Goal: Task Accomplishment & Management: Use online tool/utility

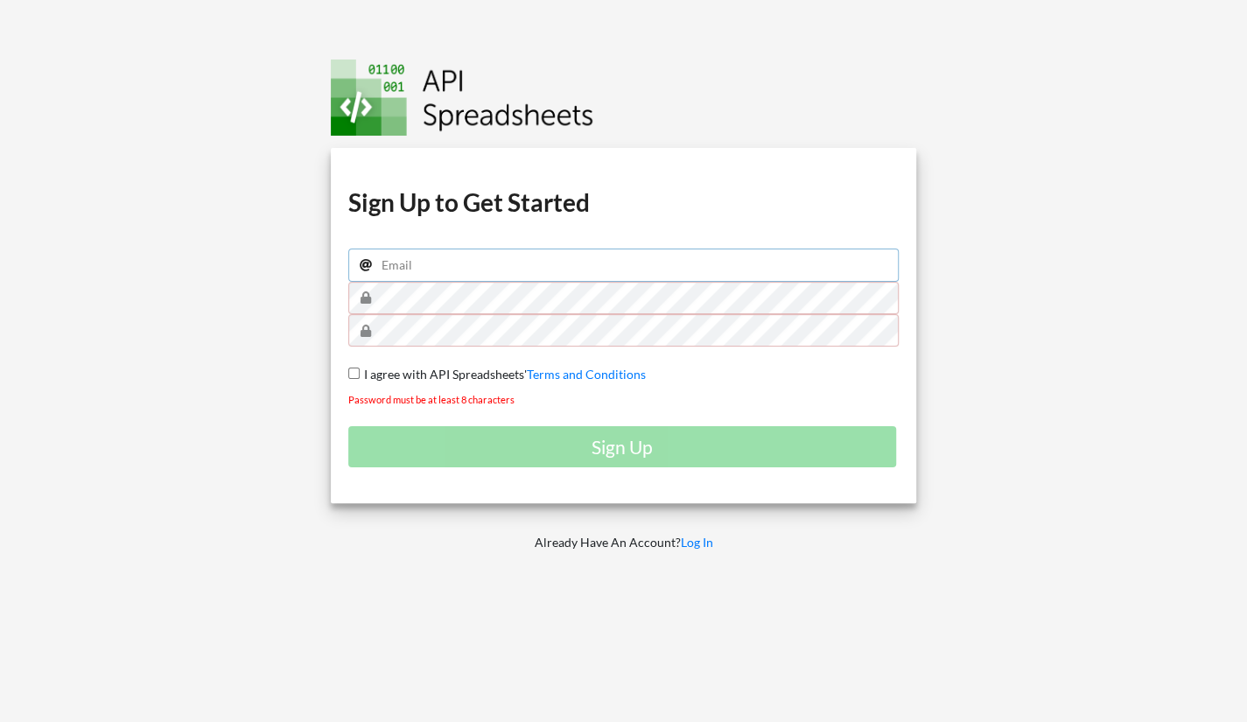
click at [454, 267] on input "email" at bounding box center [623, 265] width 551 height 33
type input "[EMAIL_ADDRESS][DOMAIN_NAME]"
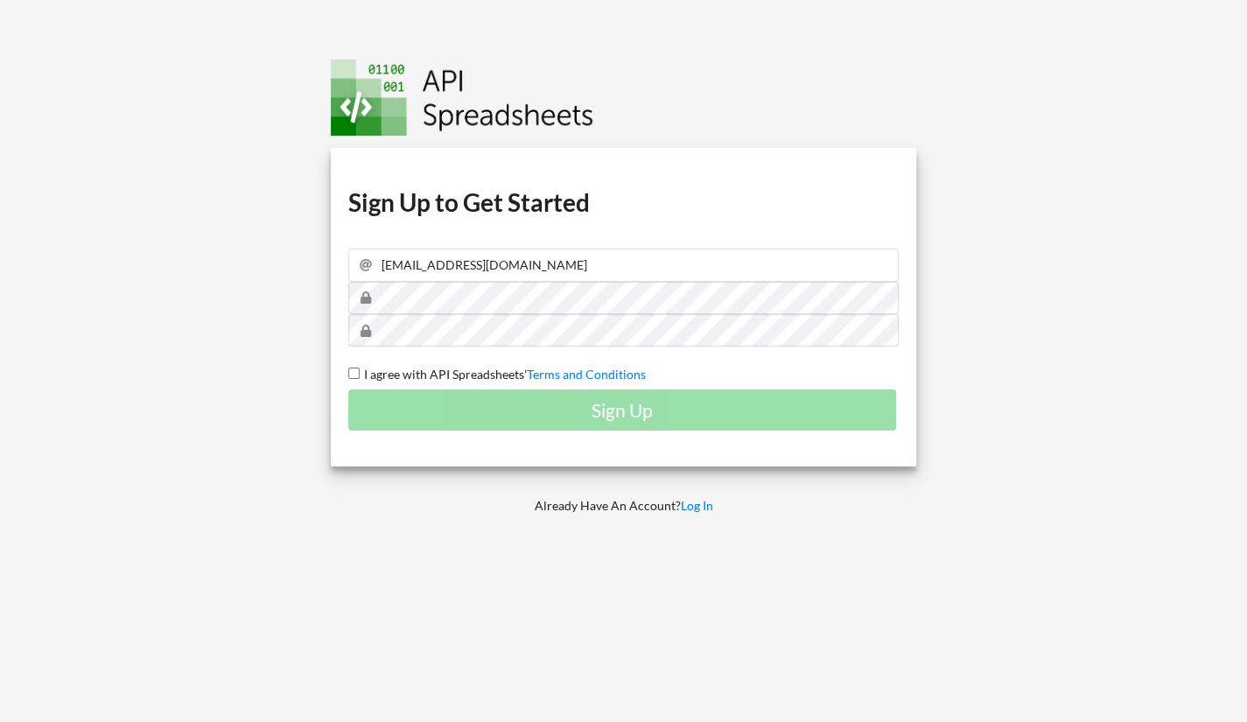
click at [354, 369] on input "I agree with API Spreadsheets' Terms and Conditions" at bounding box center [353, 373] width 11 height 11
checkbox input "true"
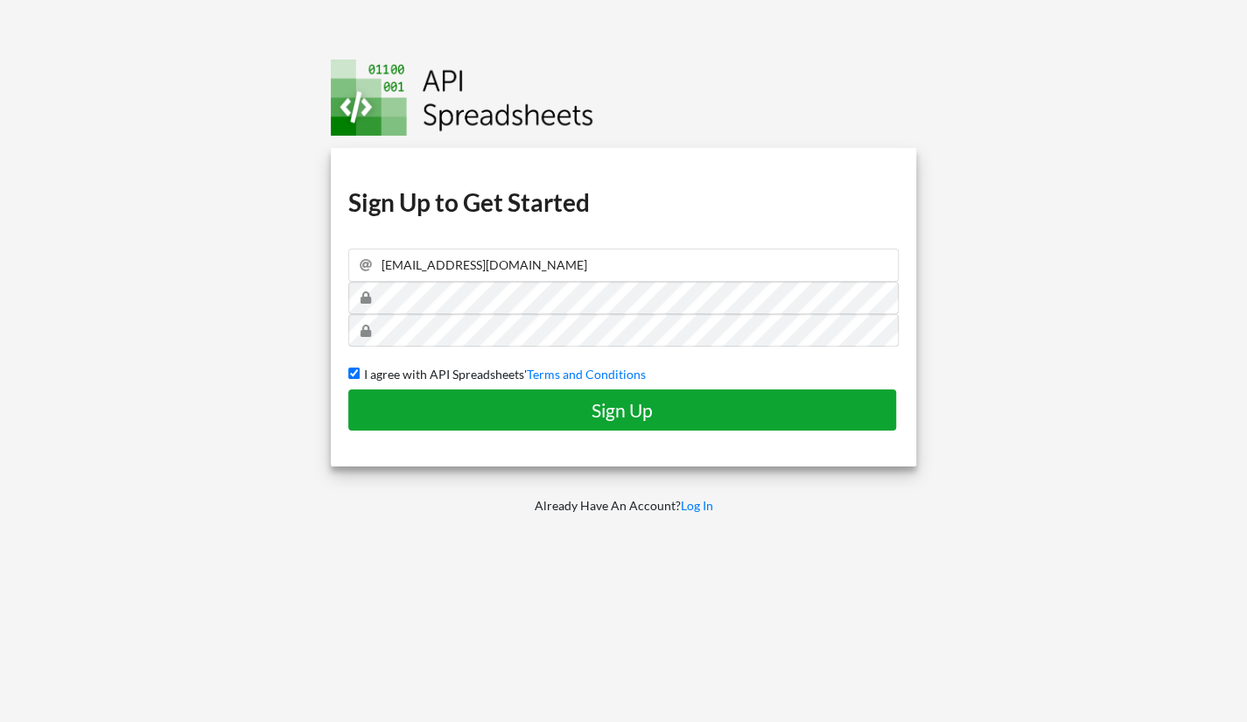
click at [430, 396] on button "Sign Up" at bounding box center [622, 409] width 548 height 41
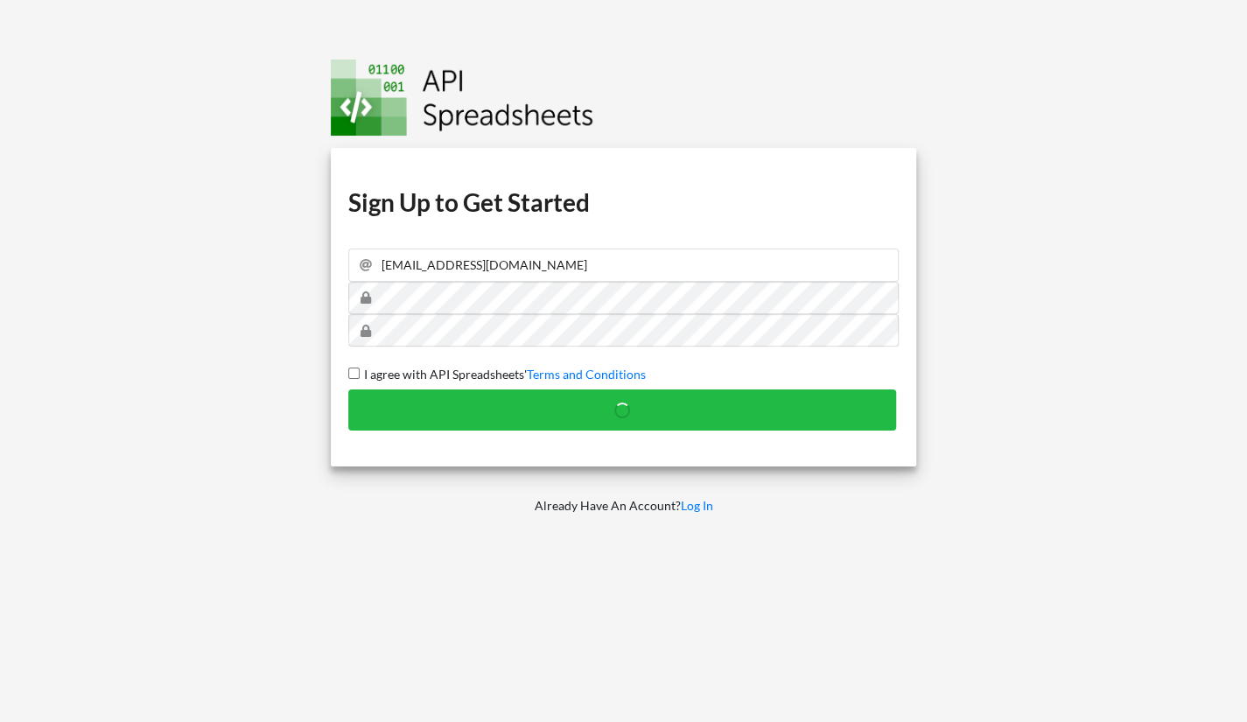
checkbox input "false"
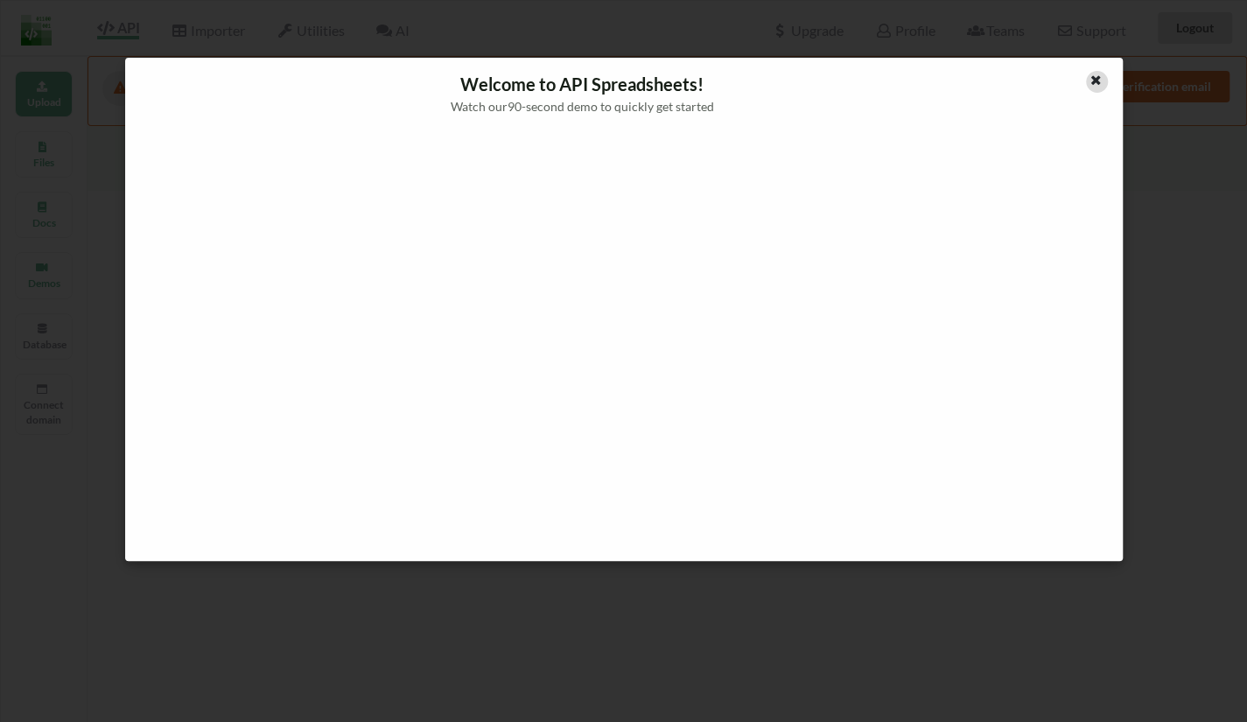
click at [1089, 83] on icon at bounding box center [1096, 78] width 15 height 12
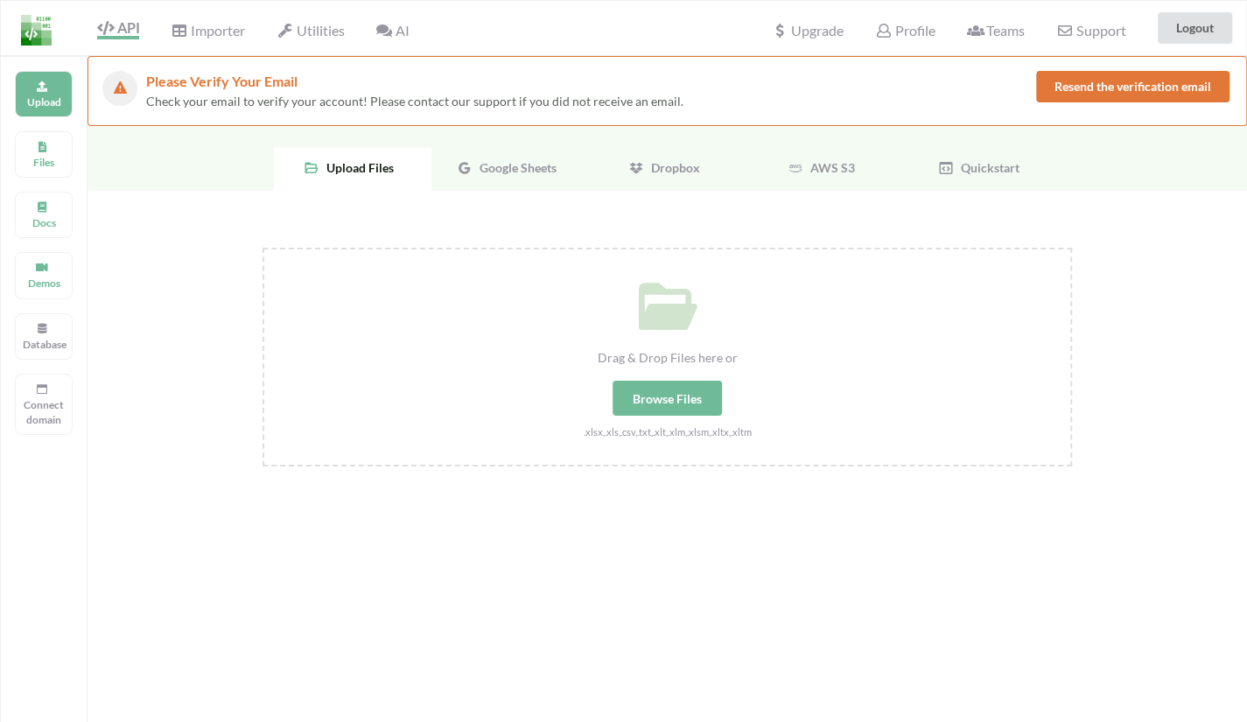
click at [522, 176] on div "Google Sheets" at bounding box center [510, 169] width 158 height 44
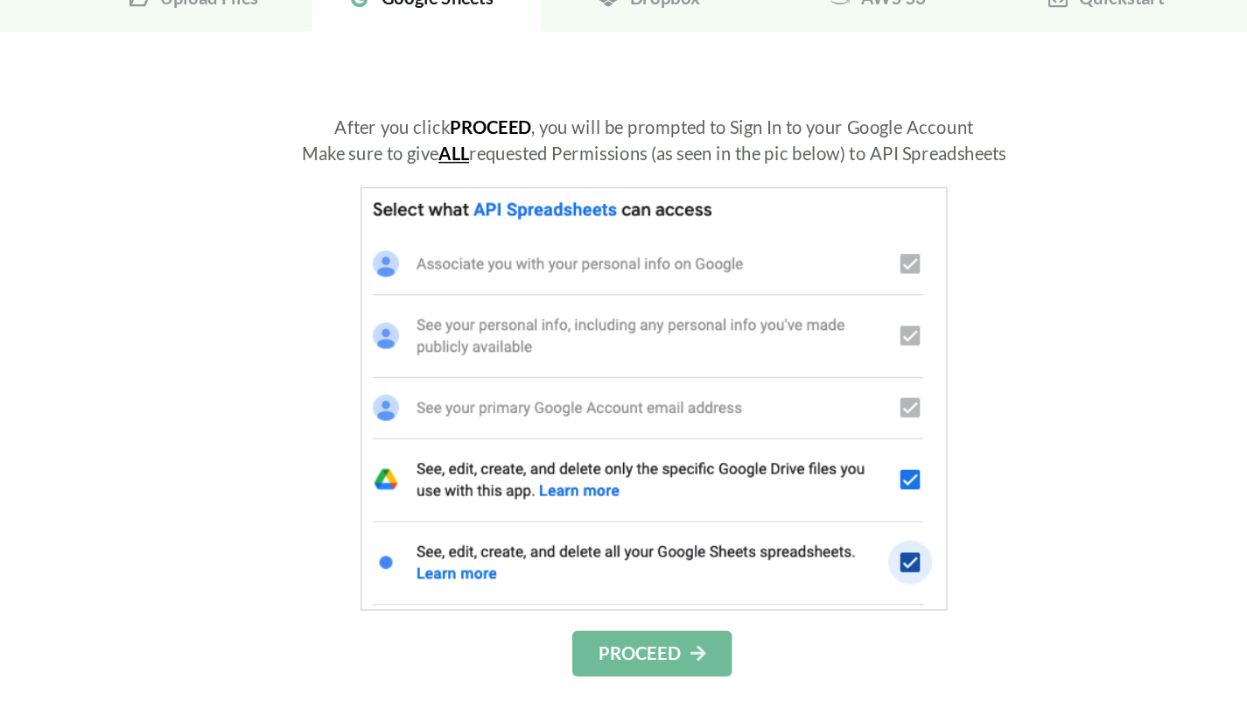
click at [703, 621] on icon at bounding box center [697, 619] width 15 height 11
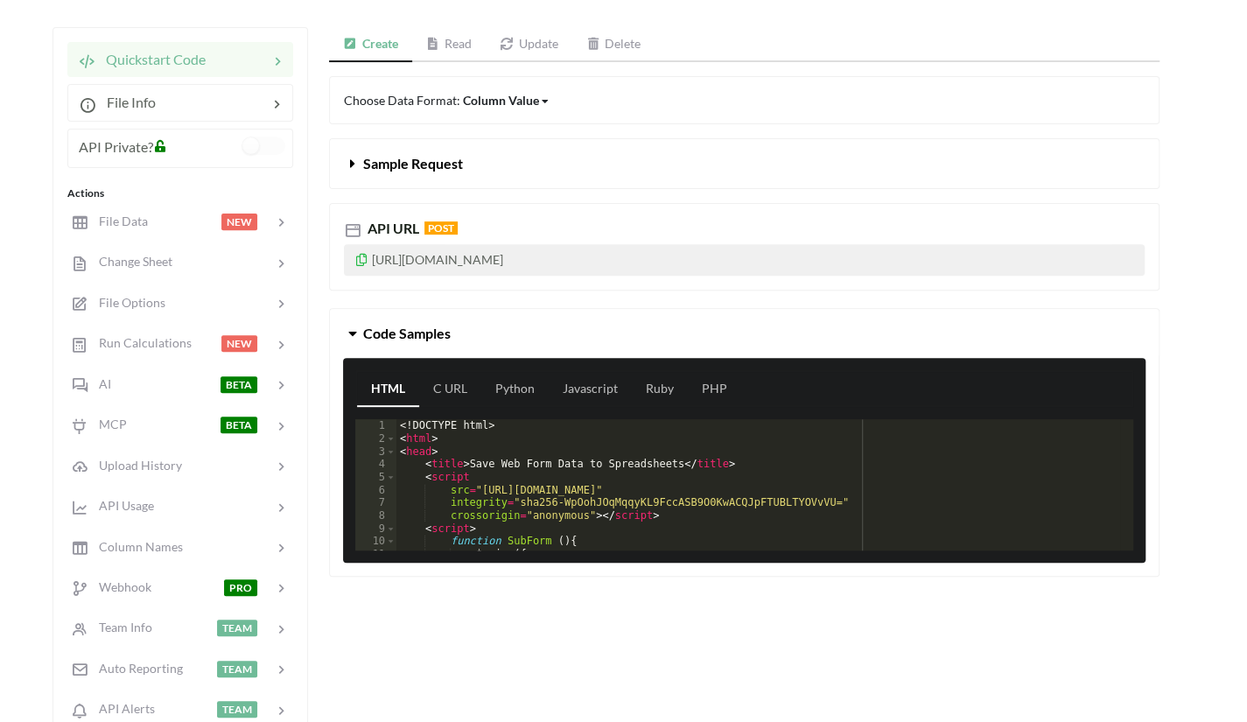
scroll to position [254, 0]
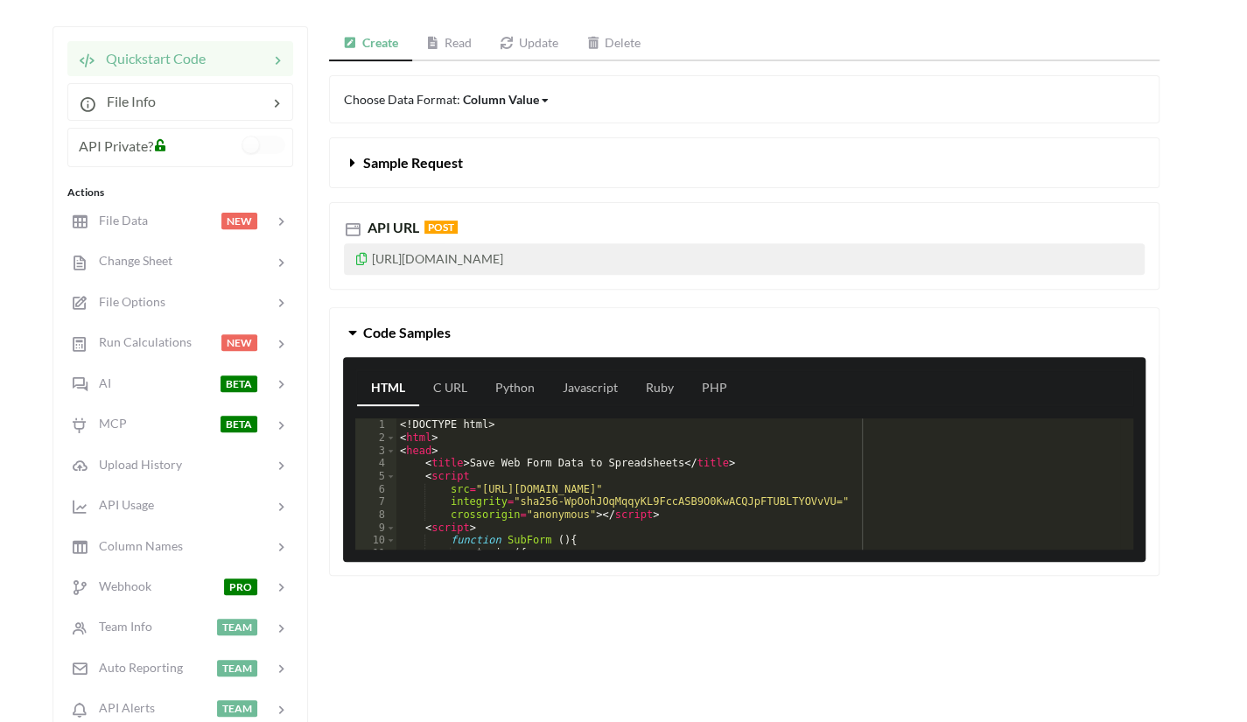
click at [603, 251] on p "https://api.apispreadsheets.com/data/Lojw34lsX5tgABO4/" at bounding box center [744, 259] width 801 height 32
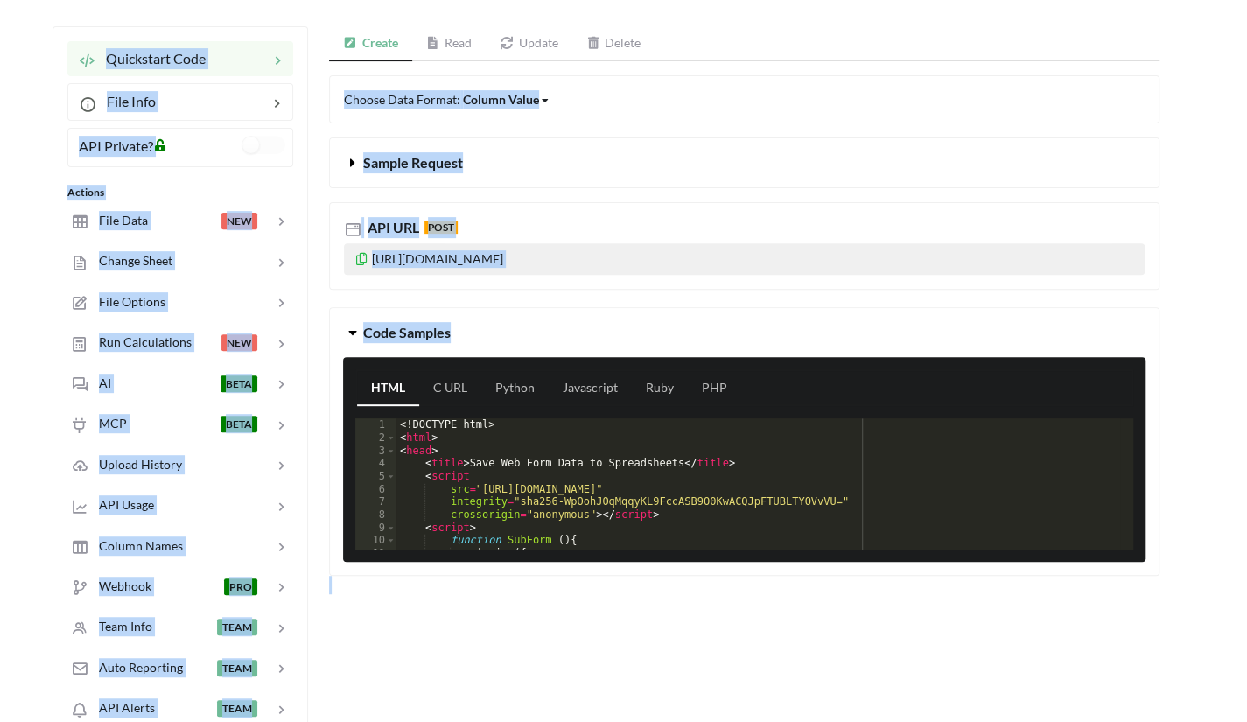
click at [586, 251] on p "https://api.apispreadsheets.com/data/Lojw34lsX5tgABO4/" at bounding box center [744, 259] width 801 height 32
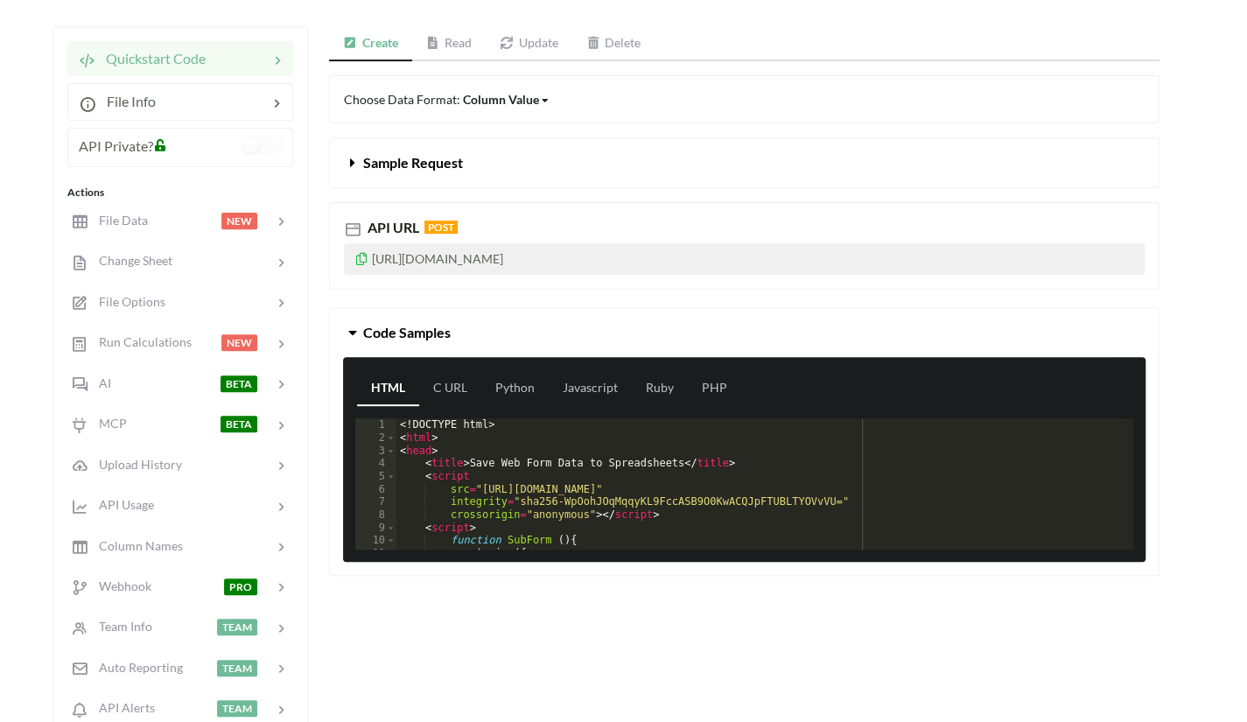
drag, startPoint x: 696, startPoint y: 258, endPoint x: 369, endPoint y: 270, distance: 326.6
click at [369, 270] on p "https://api.apispreadsheets.com/data/Lojw34lsX5tgABO4/" at bounding box center [744, 259] width 801 height 32
copy p "https://api.apispreadsheets.com/data/Lojw34lsX5tgABO4/"
click at [580, 300] on div "Choose Data Format: Column Value Column Value Row Column Sample Request API URL…" at bounding box center [744, 334] width 830 height 519
click at [354, 166] on icon at bounding box center [352, 159] width 17 height 14
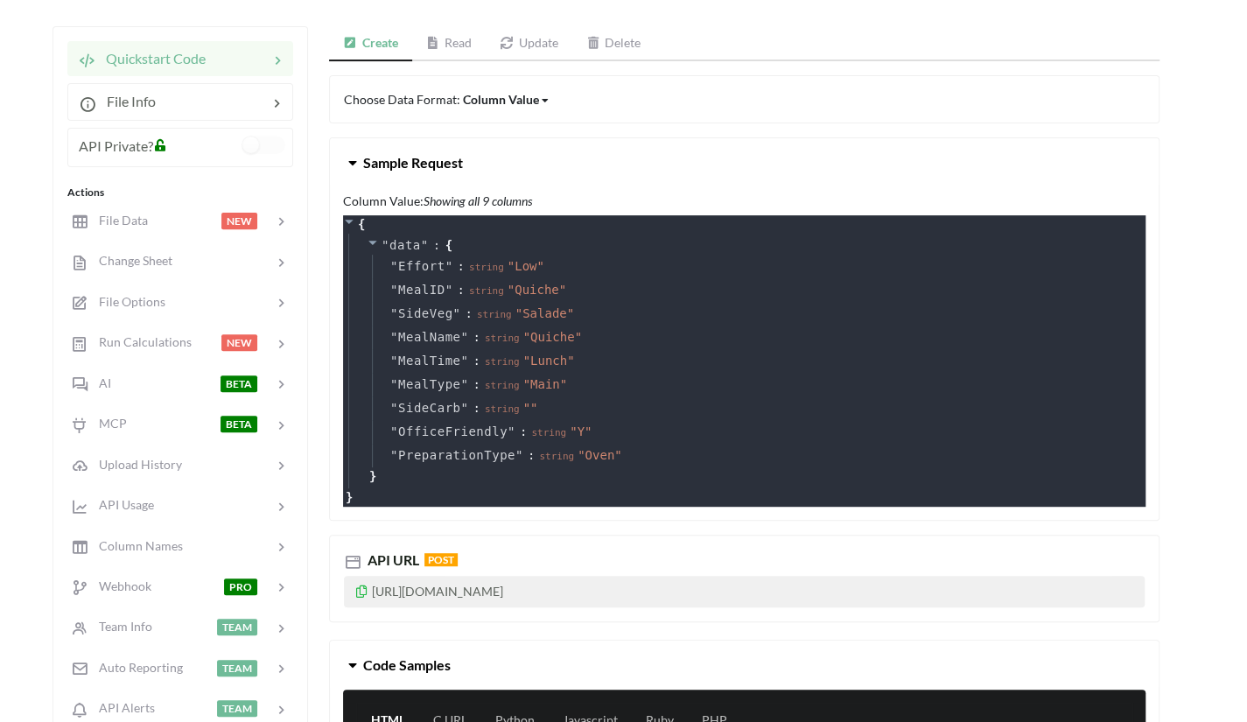
click at [354, 166] on icon at bounding box center [352, 159] width 17 height 14
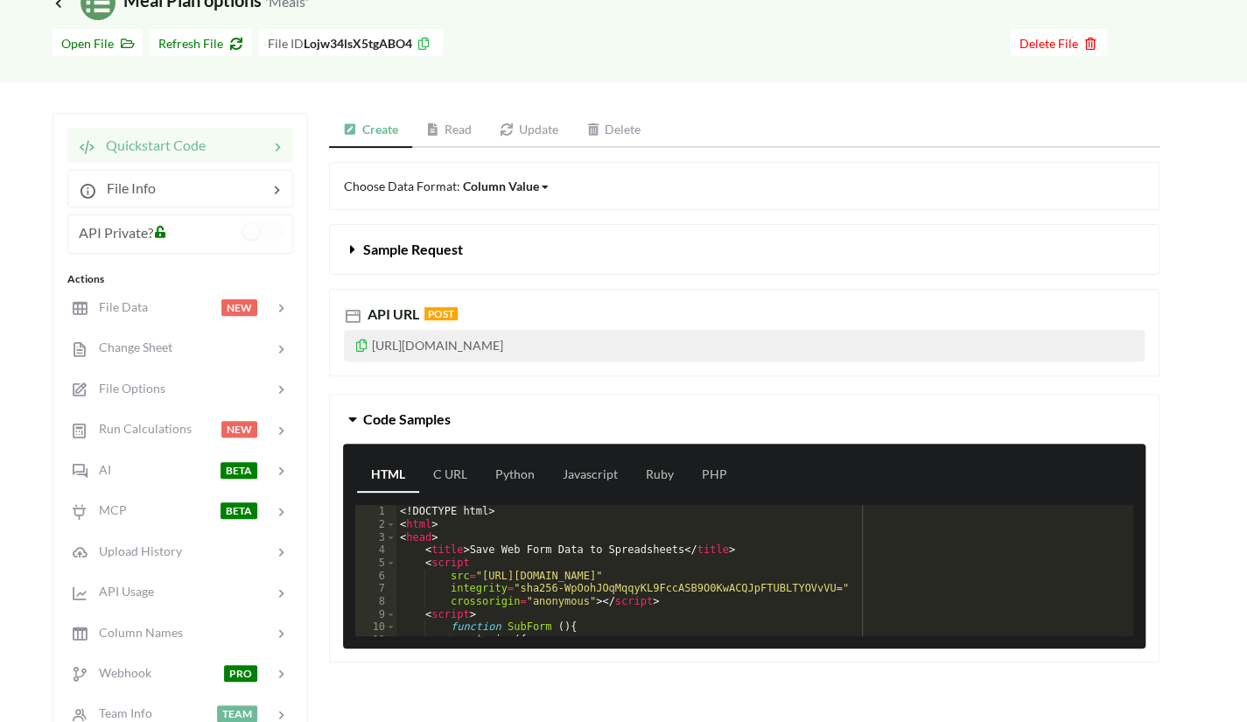
scroll to position [152, 0]
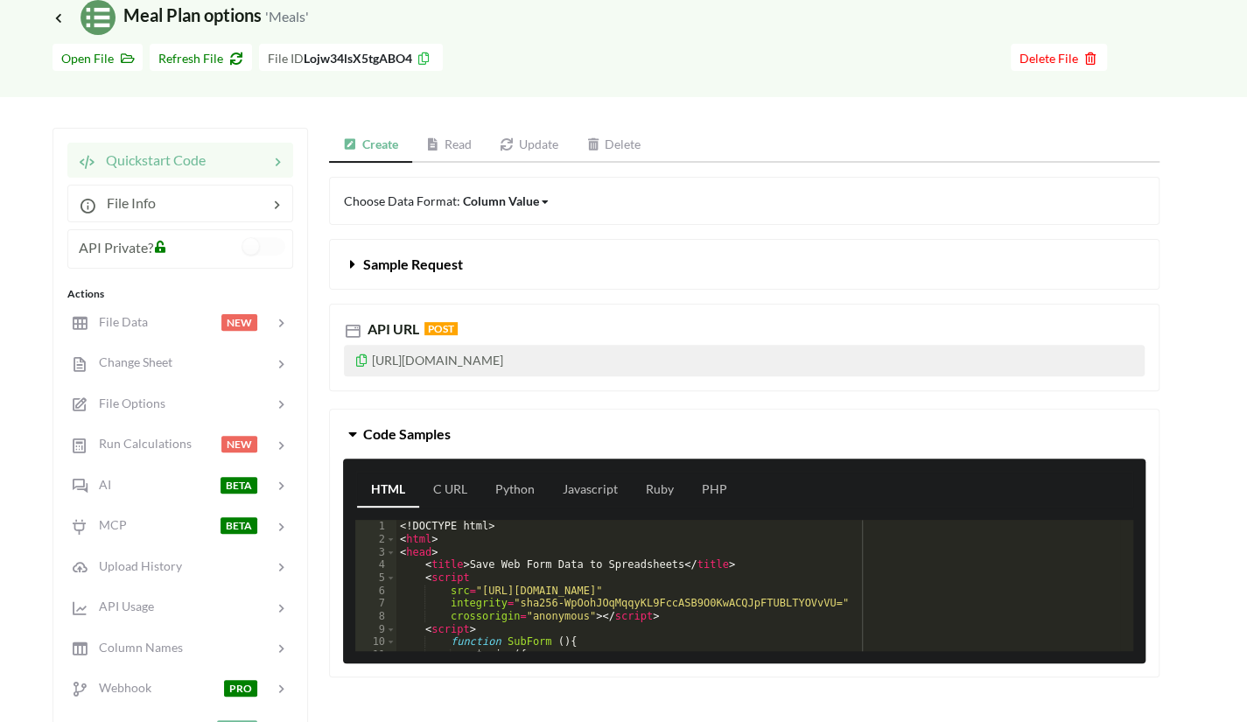
click at [457, 150] on link "Read" at bounding box center [449, 145] width 74 height 35
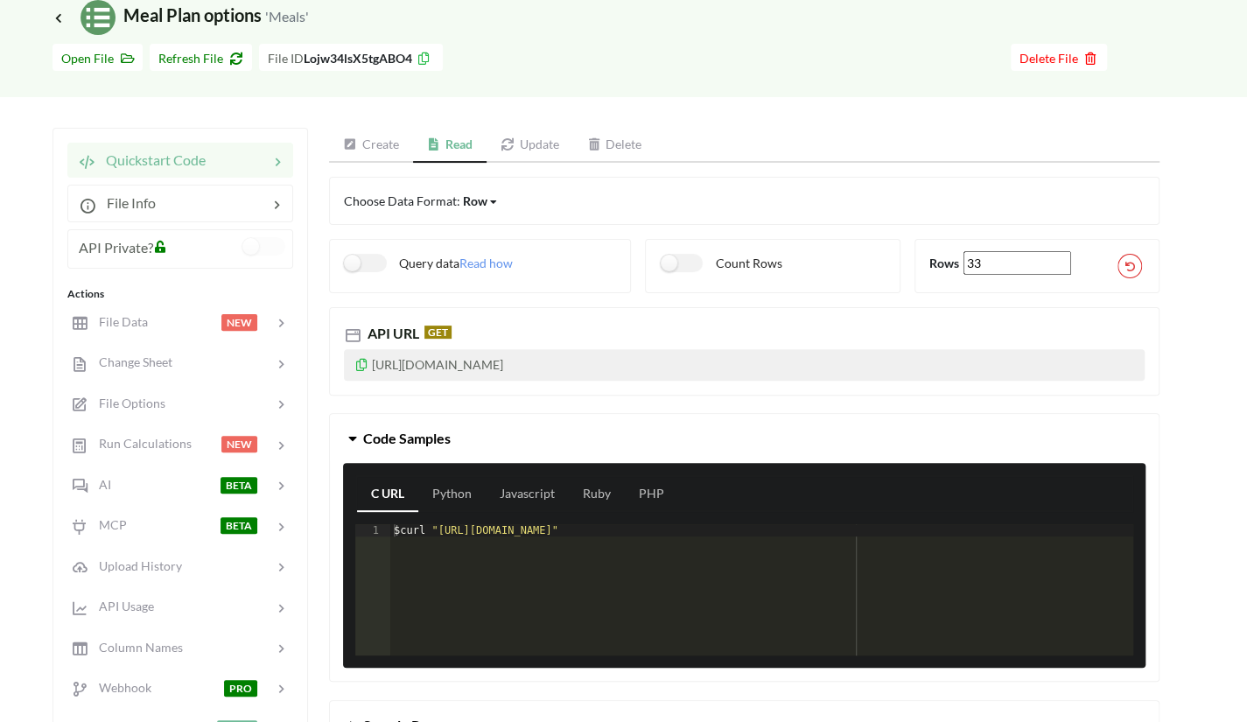
click at [401, 141] on link "Create" at bounding box center [371, 145] width 84 height 35
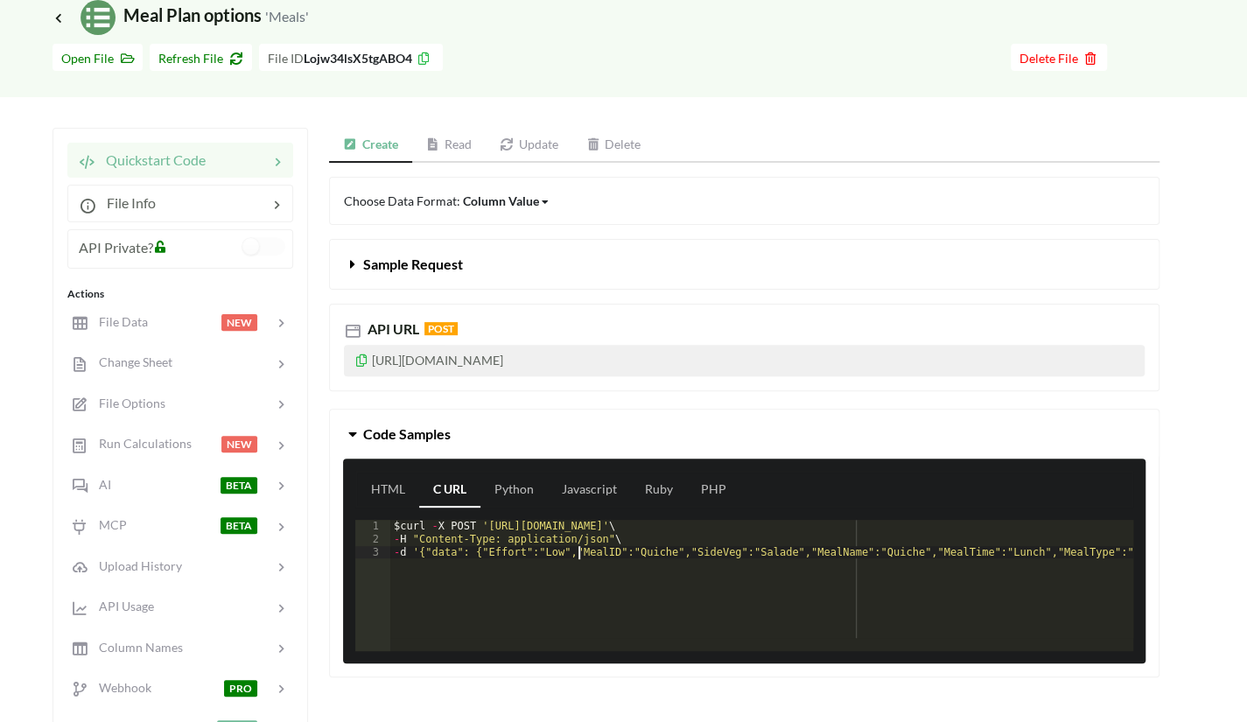
click at [581, 543] on div "$ curl - X POST 'https://api.apispreadsheets.com/data/Lojw34lsX5tgABO4/' \ - H …" at bounding box center [927, 592] width 1075 height 144
click at [621, 282] on button "Sample Request" at bounding box center [744, 264] width 829 height 49
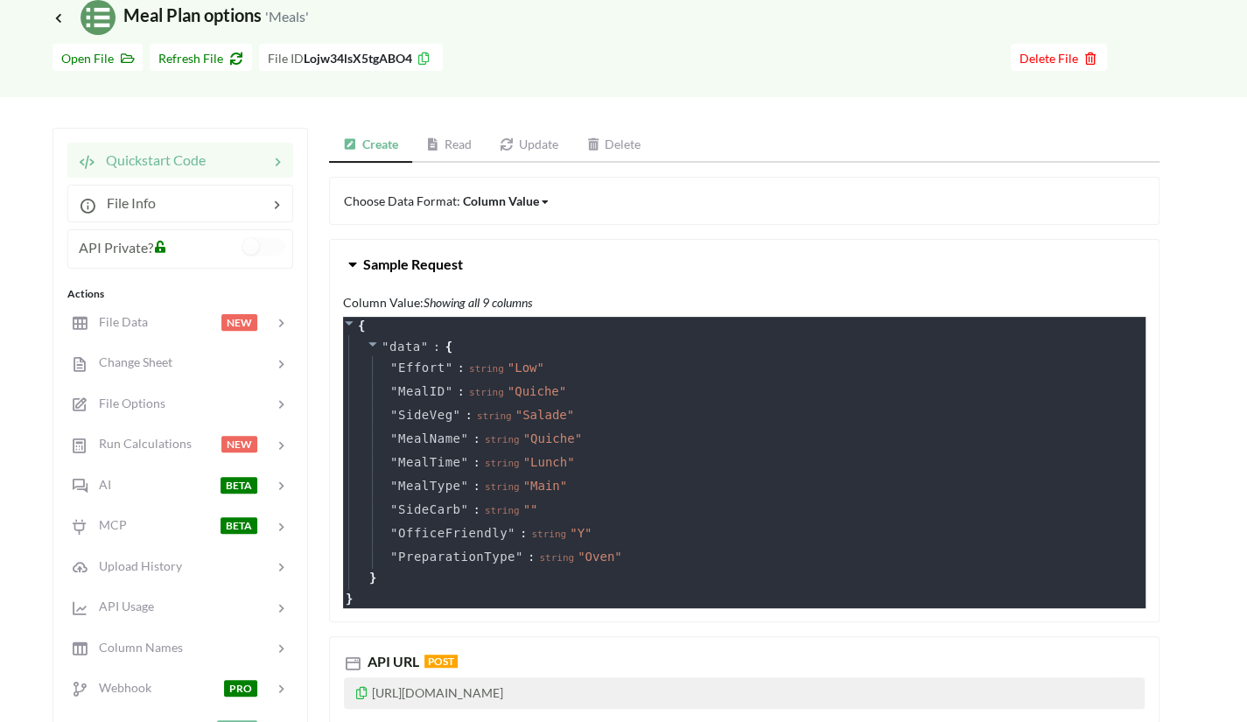
click at [621, 282] on button "Sample Request" at bounding box center [744, 264] width 829 height 49
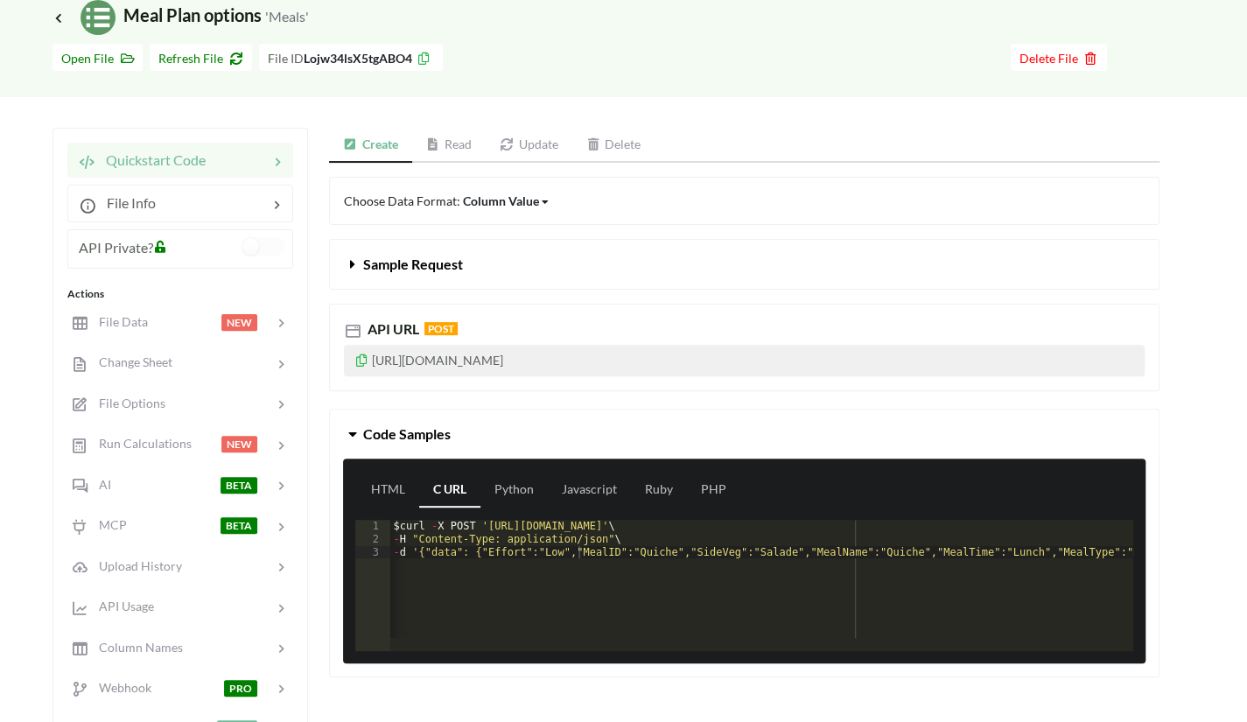
click at [634, 221] on div "Choose Data Format: Column Value Column Value Row Column" at bounding box center [744, 201] width 830 height 48
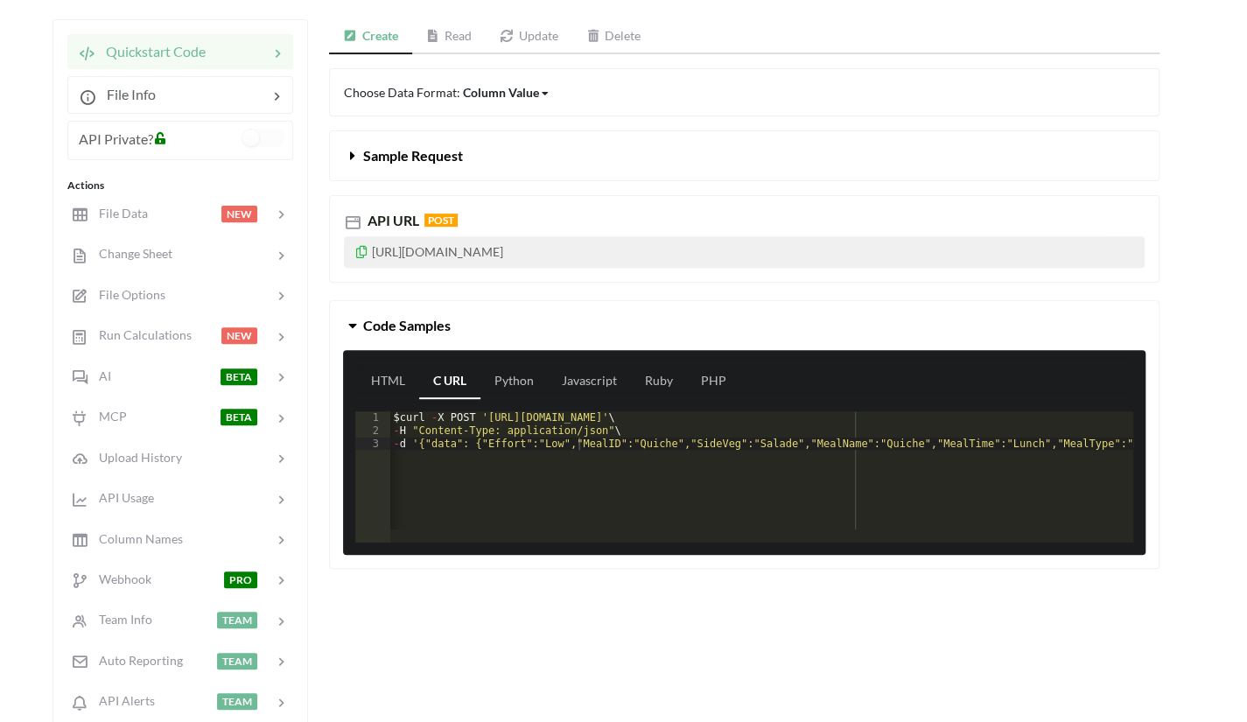
scroll to position [263, 0]
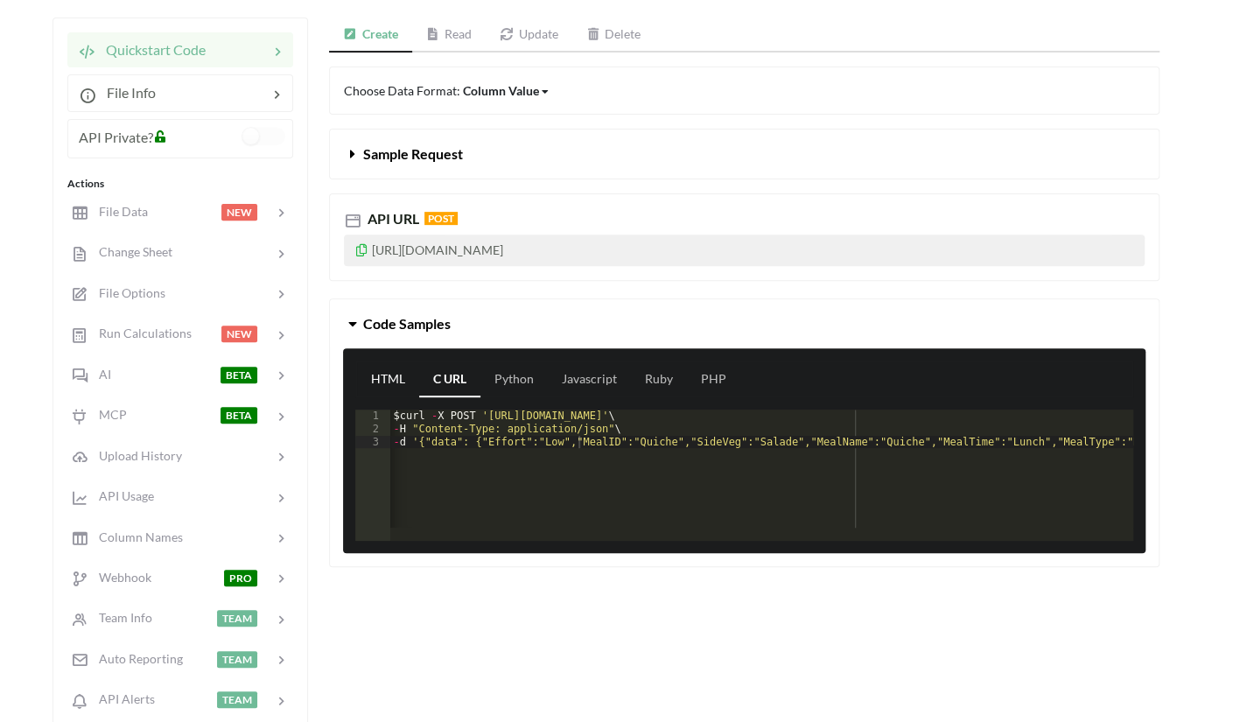
click at [381, 379] on link "HTML" at bounding box center [388, 379] width 62 height 35
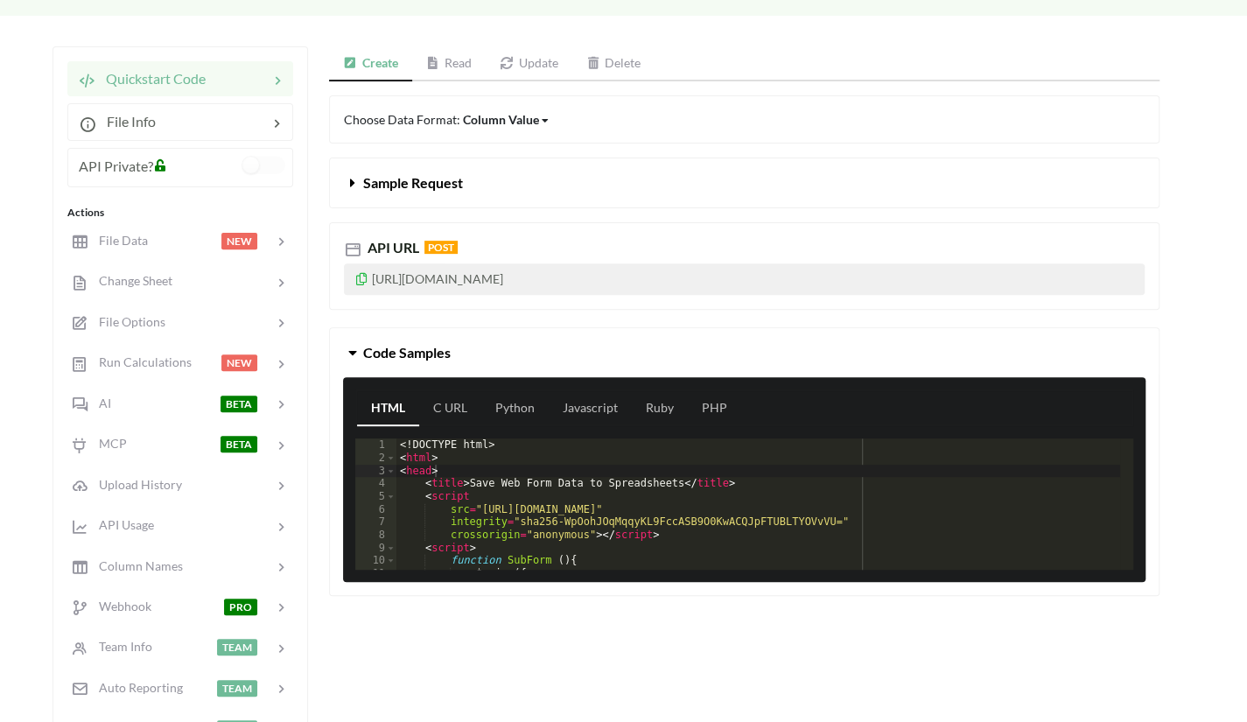
scroll to position [0, 0]
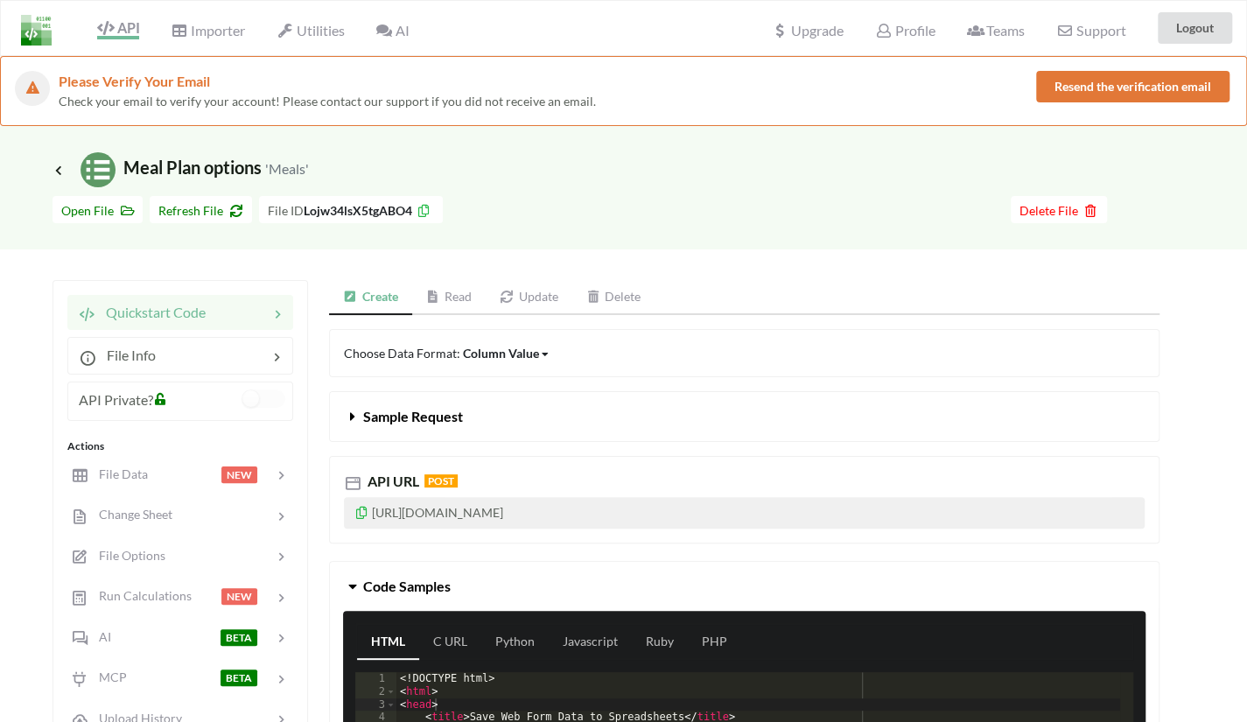
click at [645, 388] on div "Choose Data Format: Column Value Column Value Row Column Sample Request API URL…" at bounding box center [744, 588] width 830 height 519
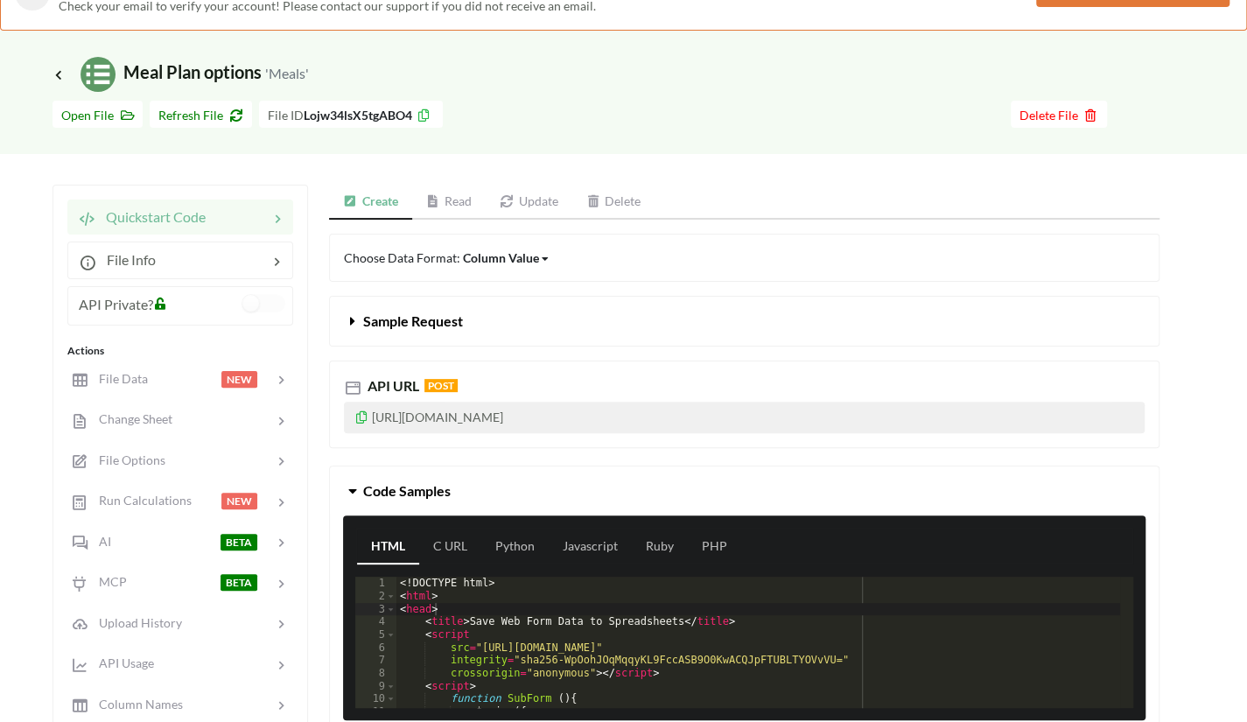
scroll to position [96, 0]
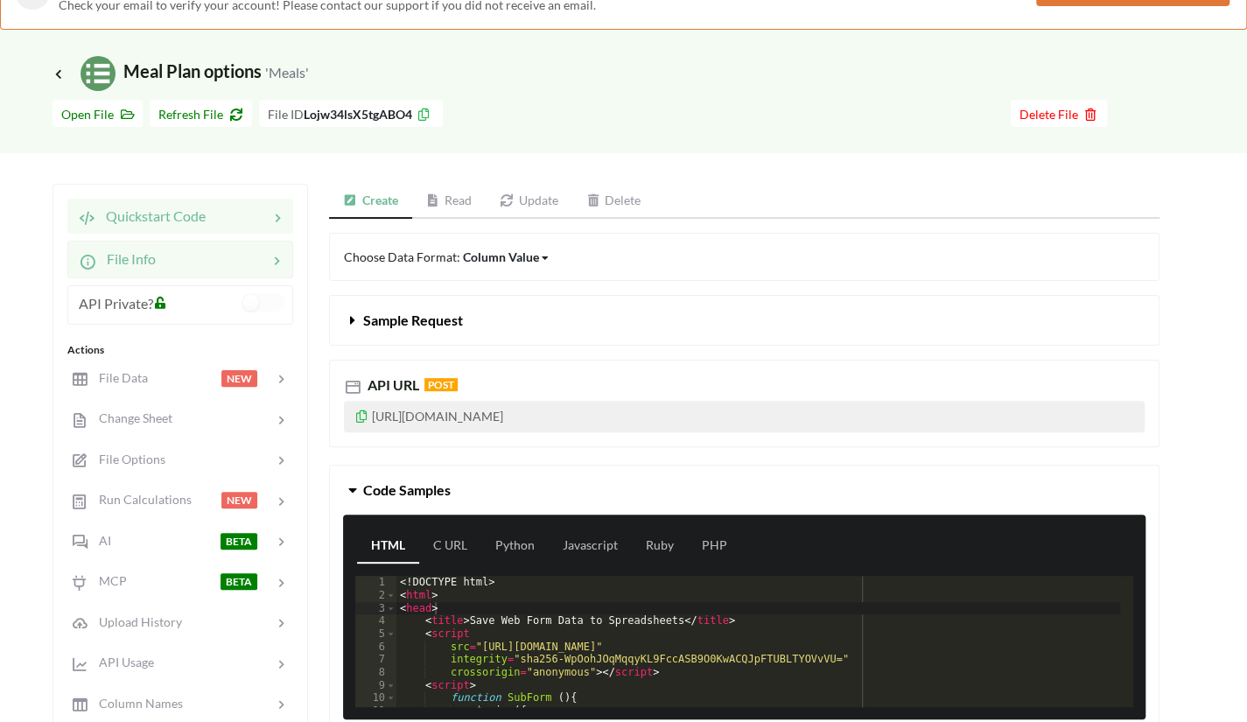
click at [277, 263] on icon at bounding box center [277, 259] width 18 height 20
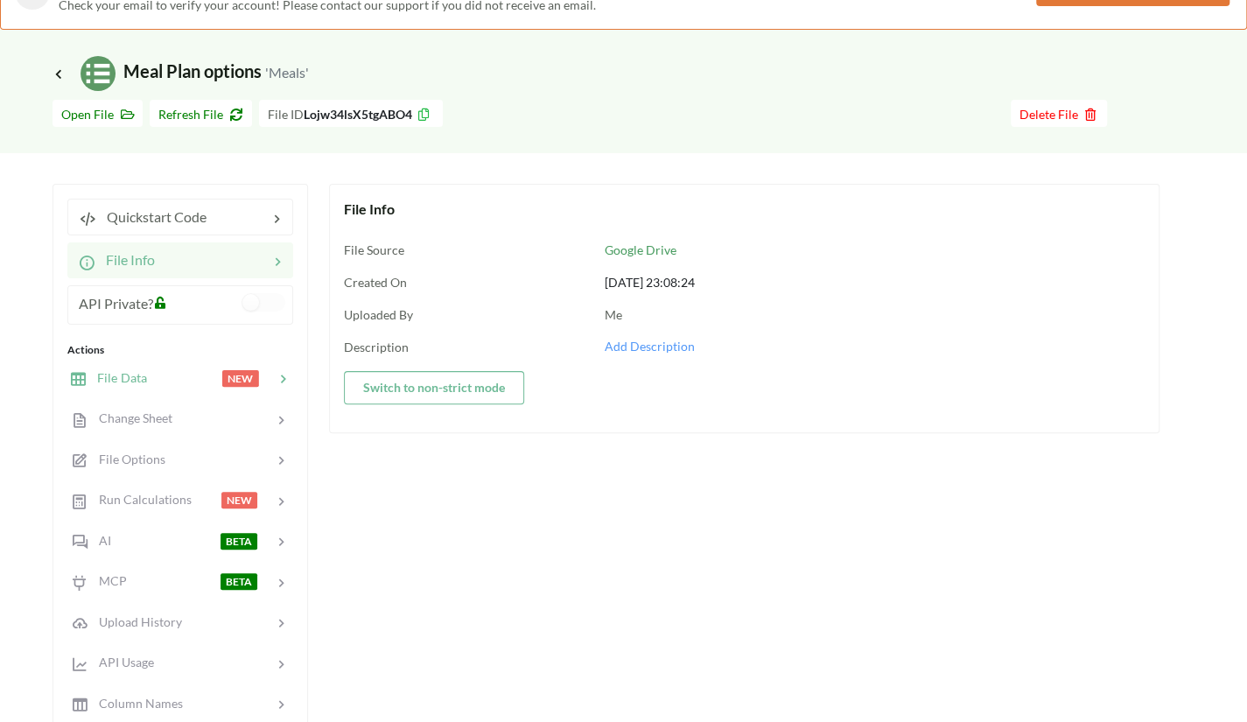
click at [275, 375] on icon at bounding box center [283, 379] width 18 height 18
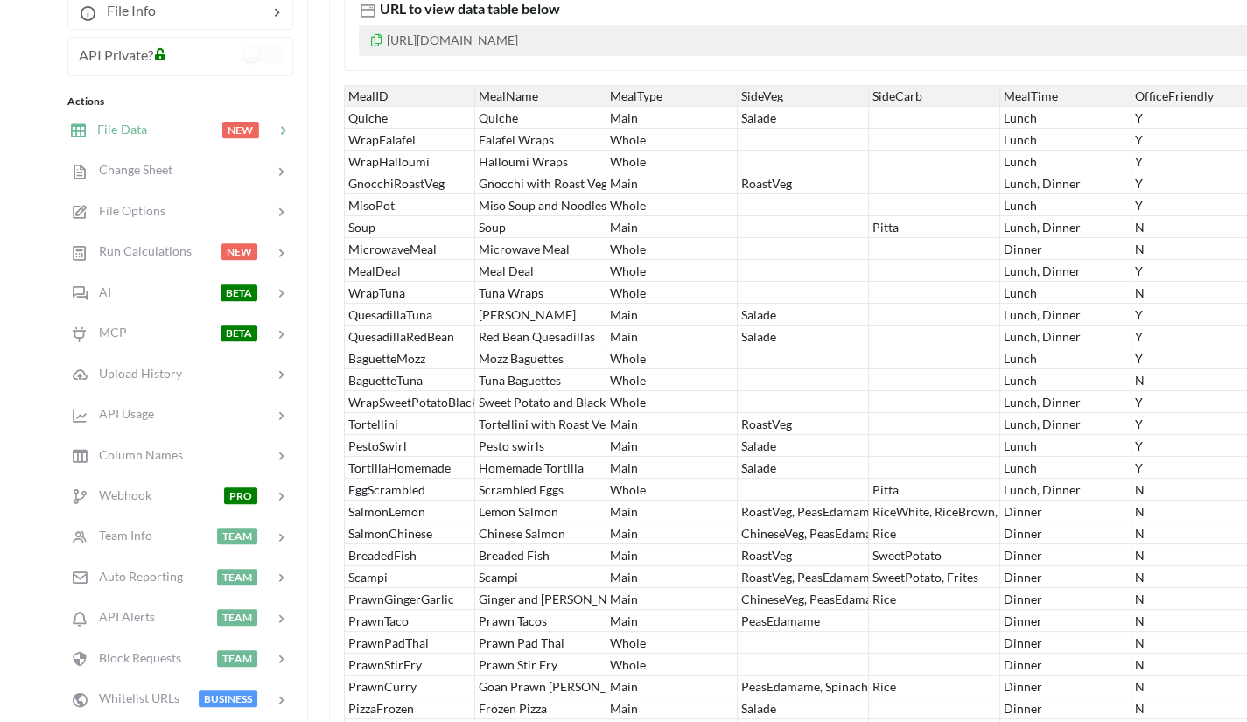
scroll to position [298, 0]
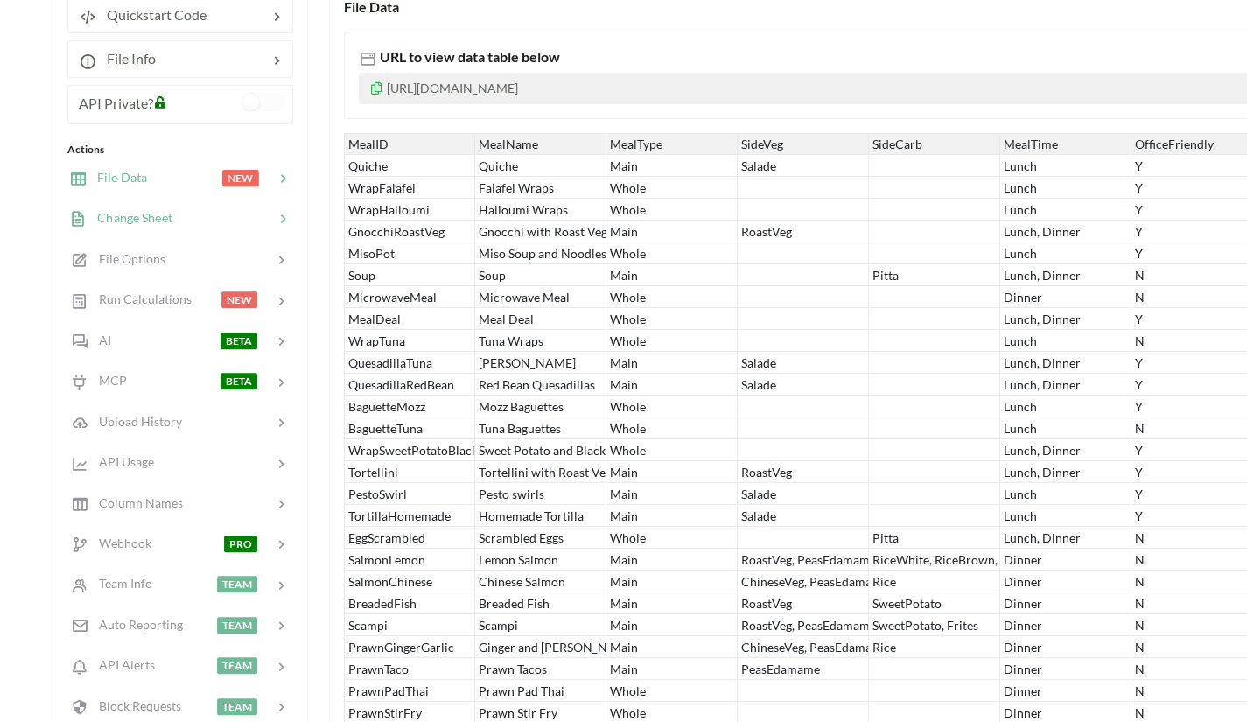
click at [272, 223] on div at bounding box center [223, 218] width 102 height 20
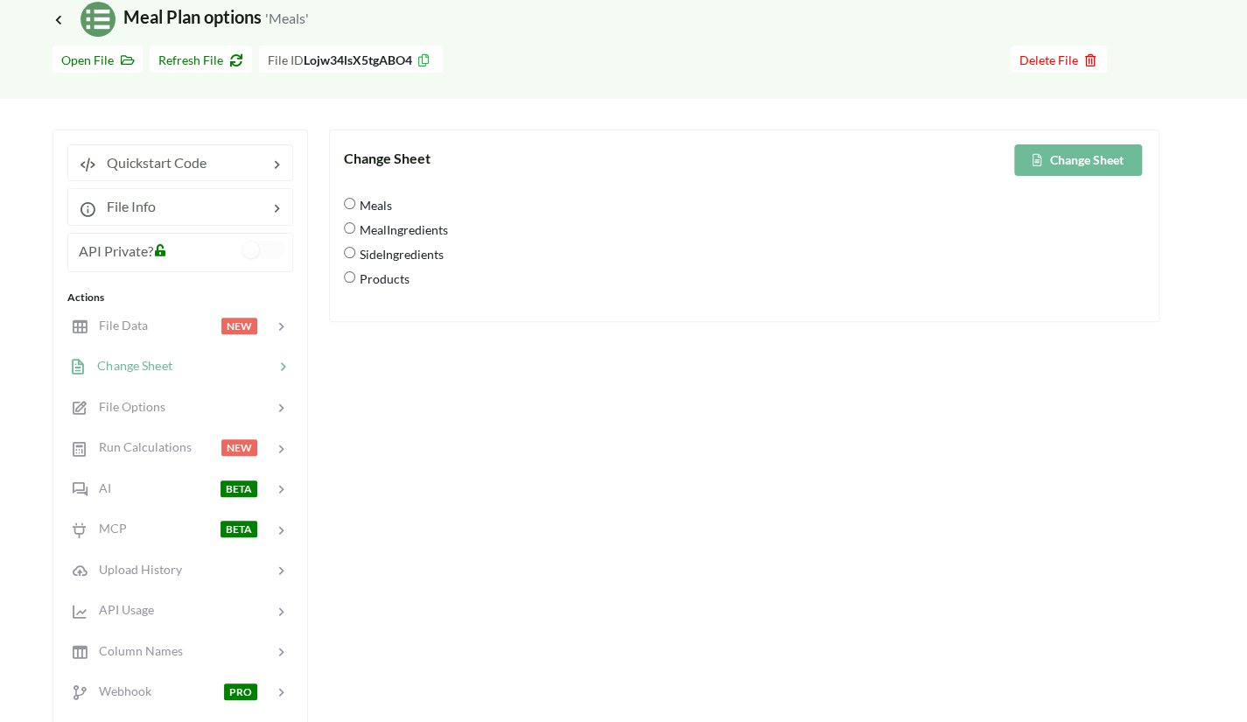
scroll to position [150, 0]
click at [354, 207] on input "Meals" at bounding box center [349, 204] width 11 height 11
radio input "true"
click at [351, 225] on input "MealIngredients" at bounding box center [349, 228] width 11 height 11
radio input "true"
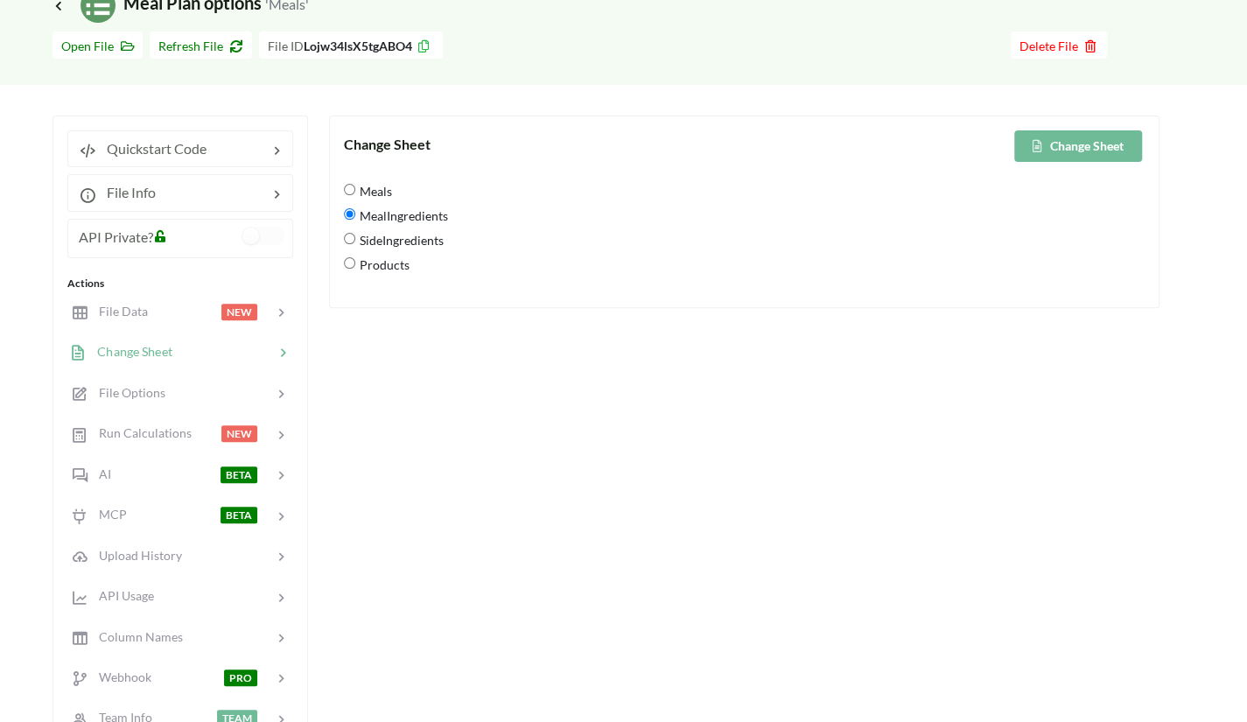
scroll to position [156, 0]
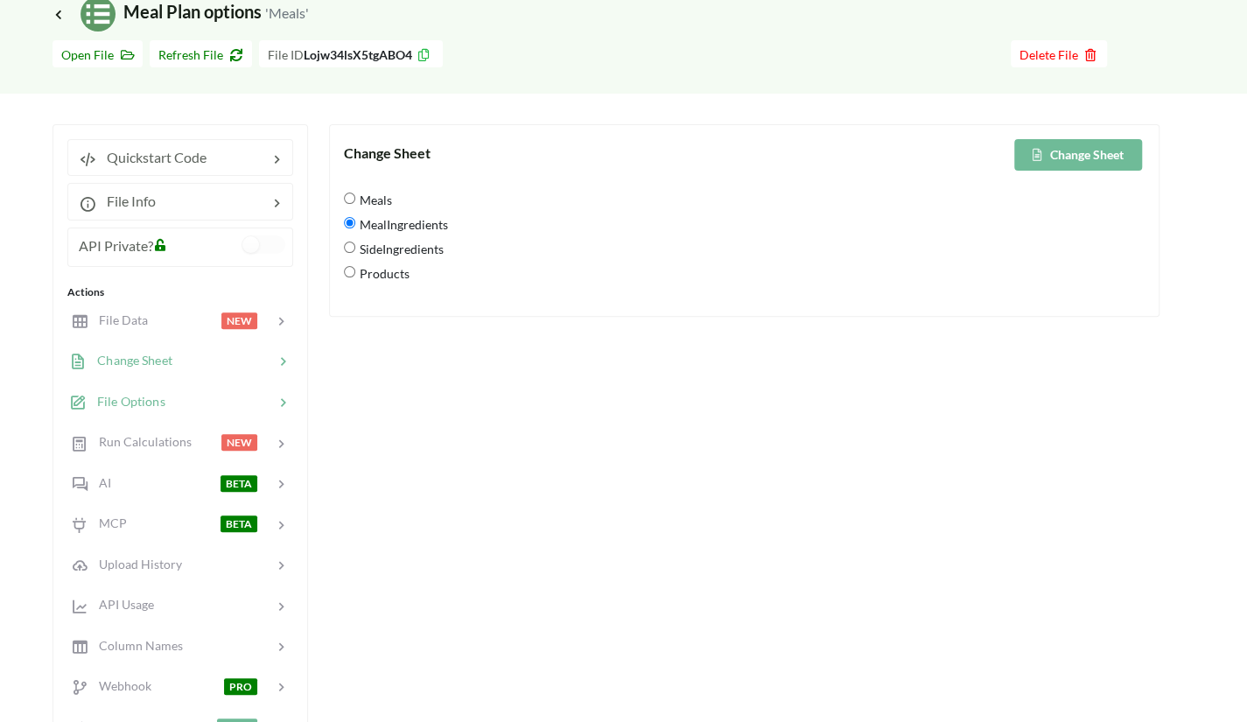
click at [280, 407] on icon at bounding box center [283, 403] width 18 height 18
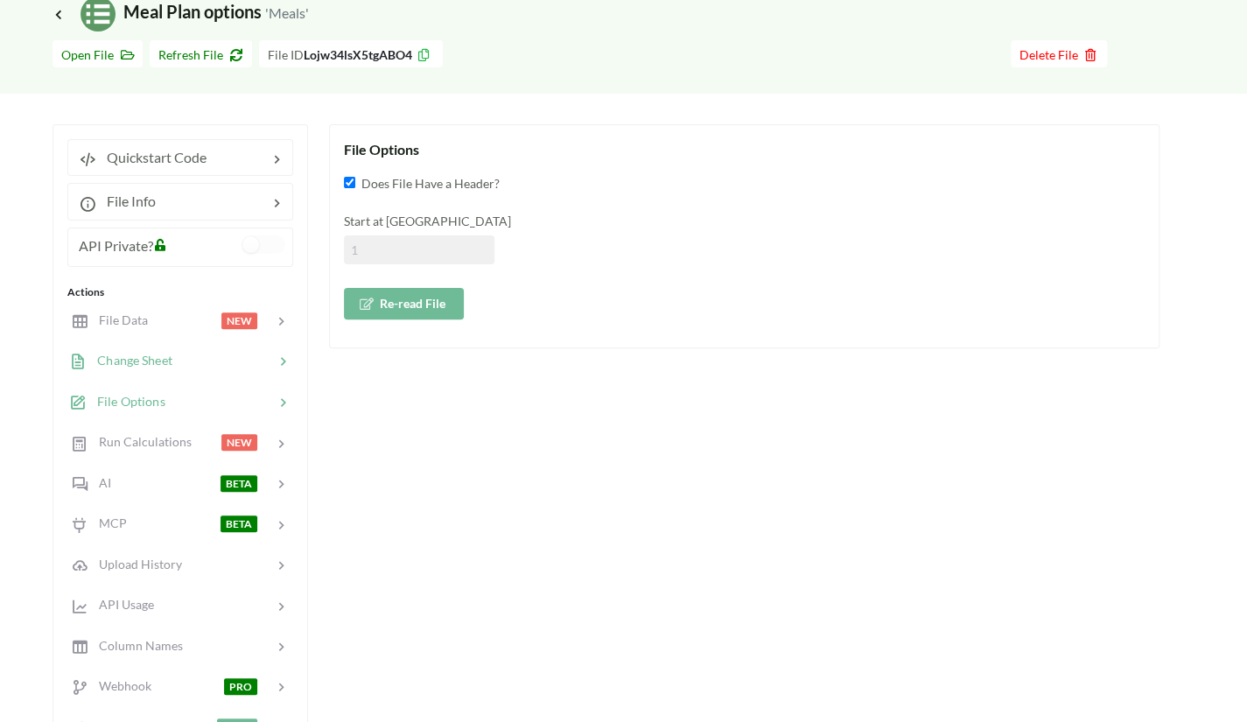
click at [276, 367] on icon at bounding box center [283, 363] width 18 height 18
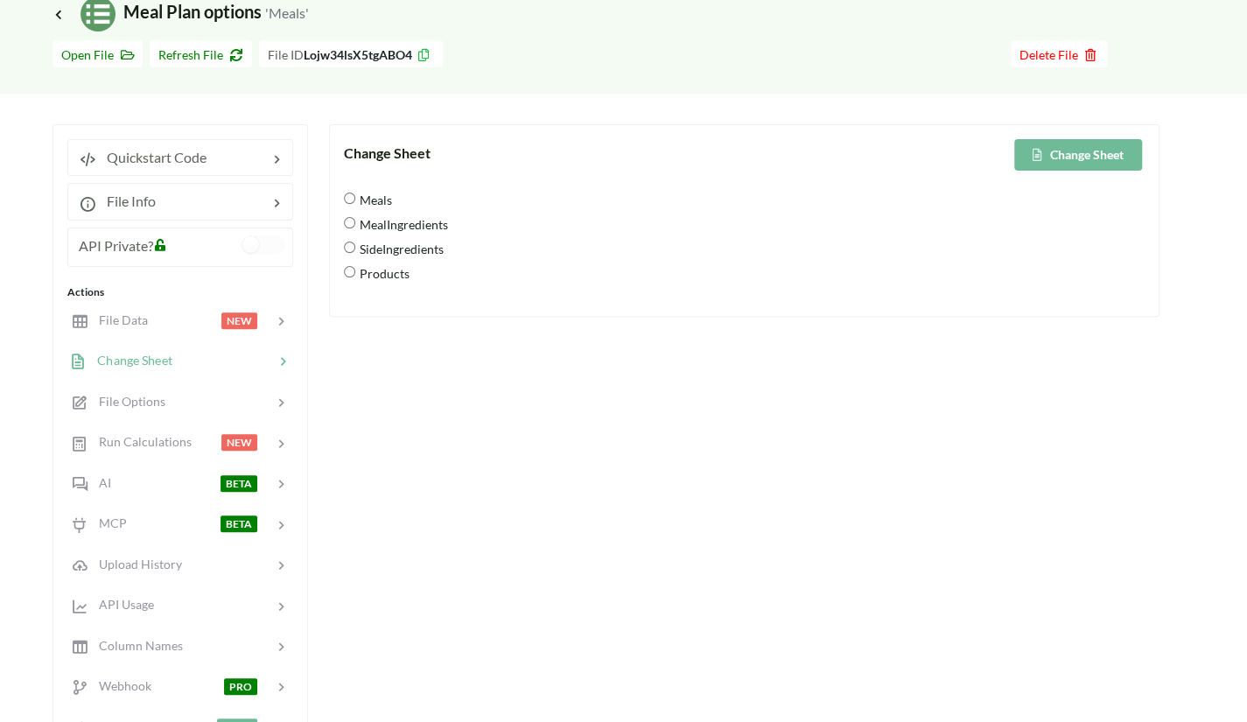
click at [397, 220] on span "MealIngredients" at bounding box center [401, 224] width 93 height 37
click at [355, 220] on input "MealIngredients" at bounding box center [349, 222] width 11 height 11
radio input "true"
click at [1062, 157] on button "Change Sheet" at bounding box center [1078, 155] width 128 height 32
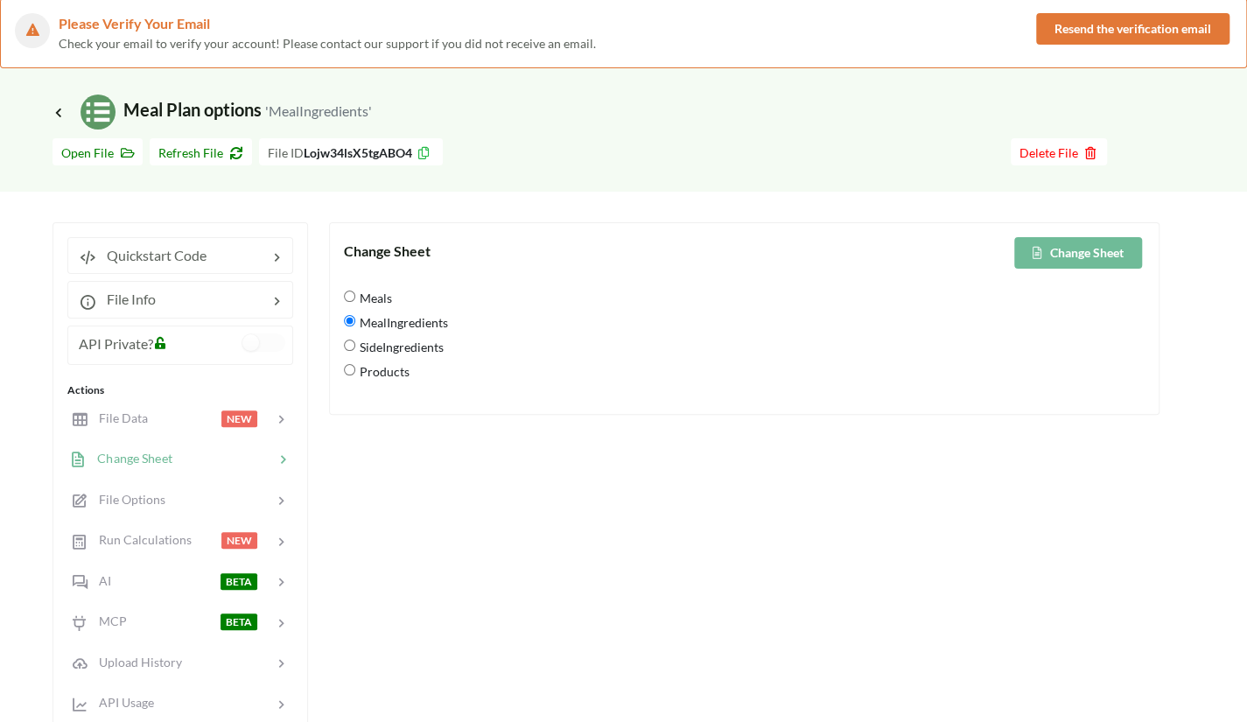
scroll to position [46, 0]
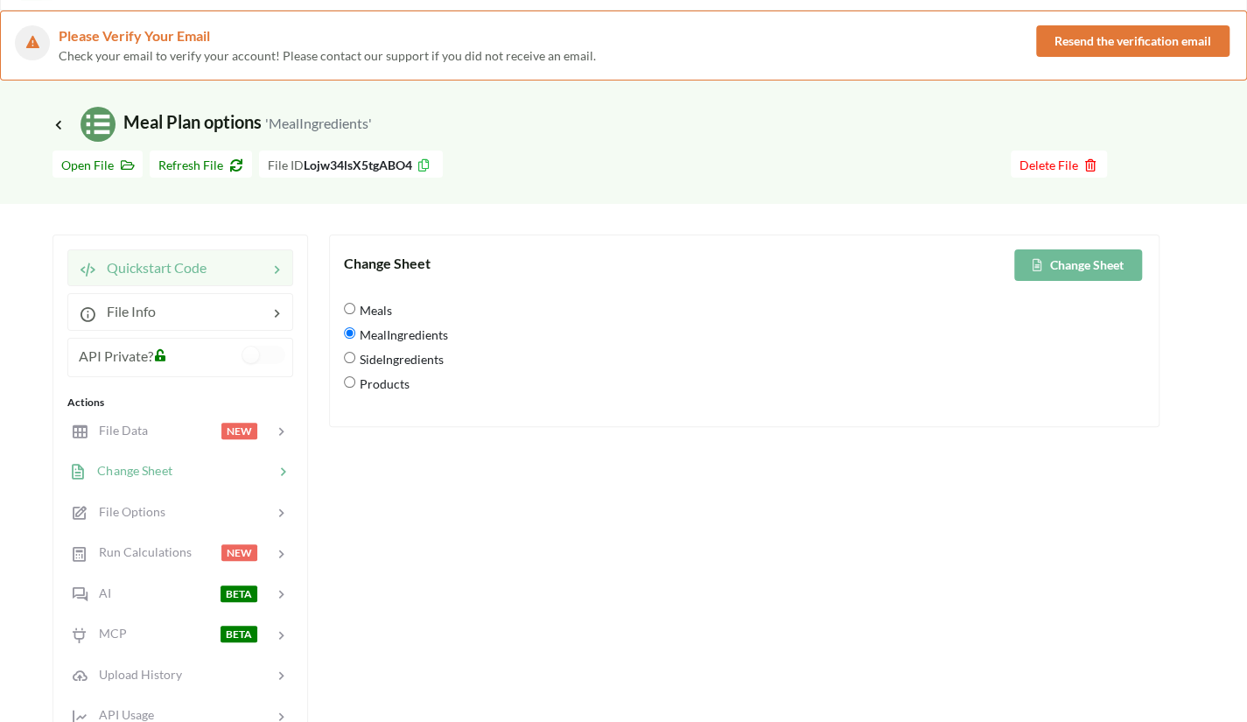
click at [251, 272] on div at bounding box center [237, 267] width 61 height 21
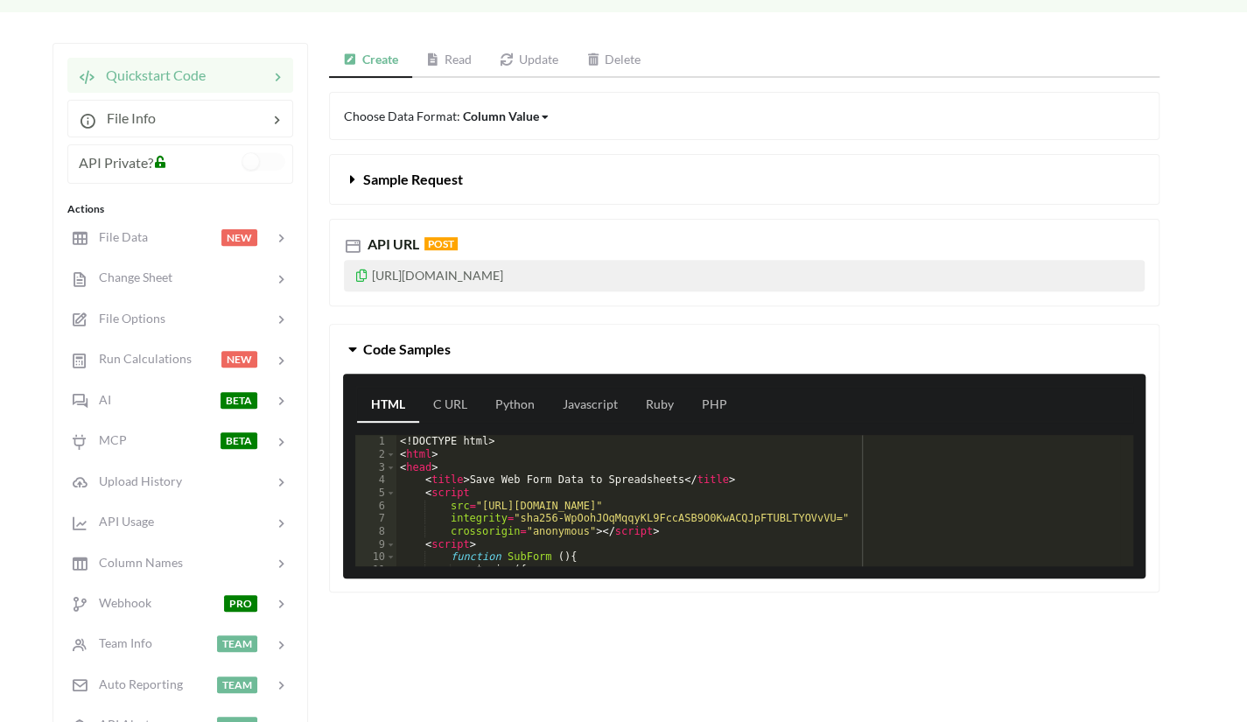
scroll to position [163, 0]
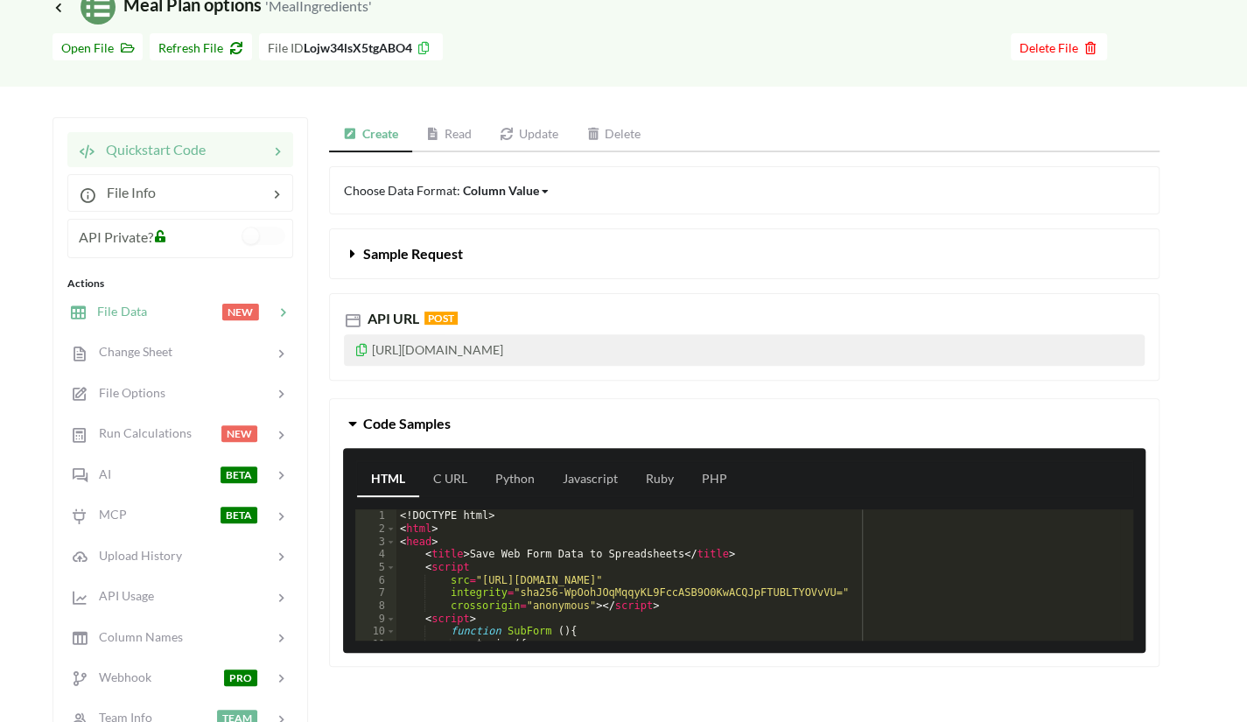
click at [269, 302] on div "NEW" at bounding box center [257, 312] width 70 height 20
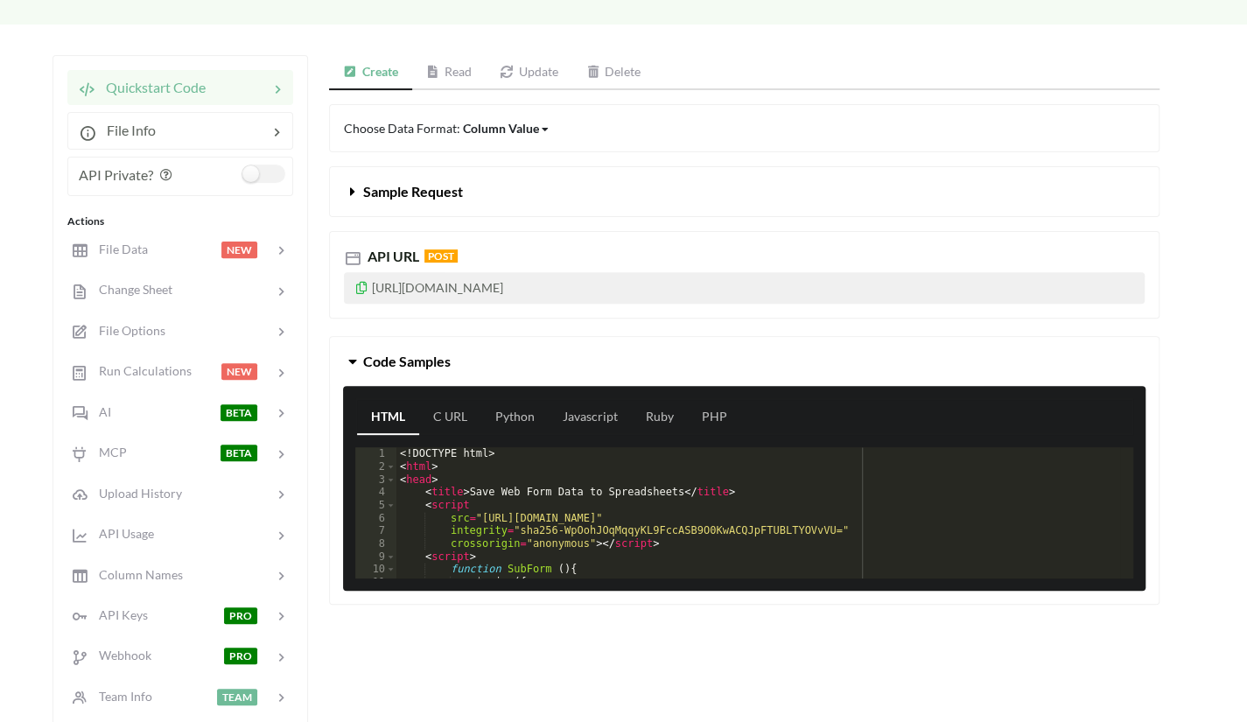
scroll to position [226, 0]
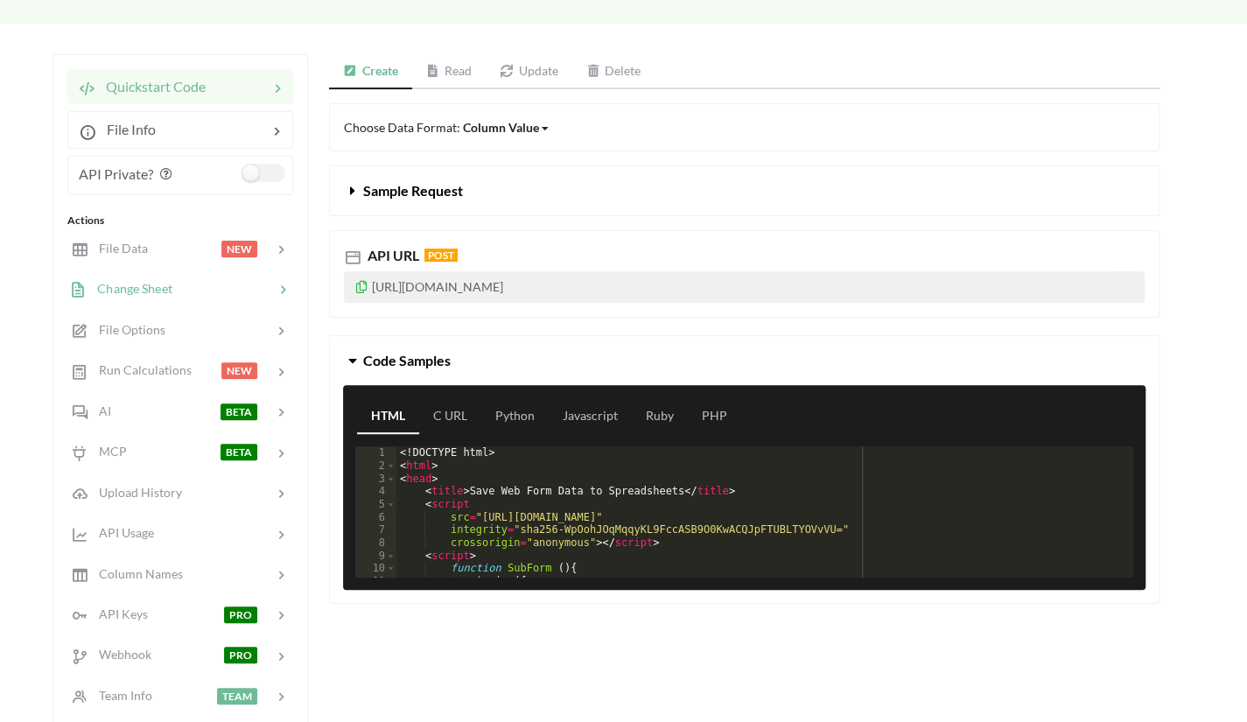
click at [253, 295] on div at bounding box center [223, 289] width 102 height 20
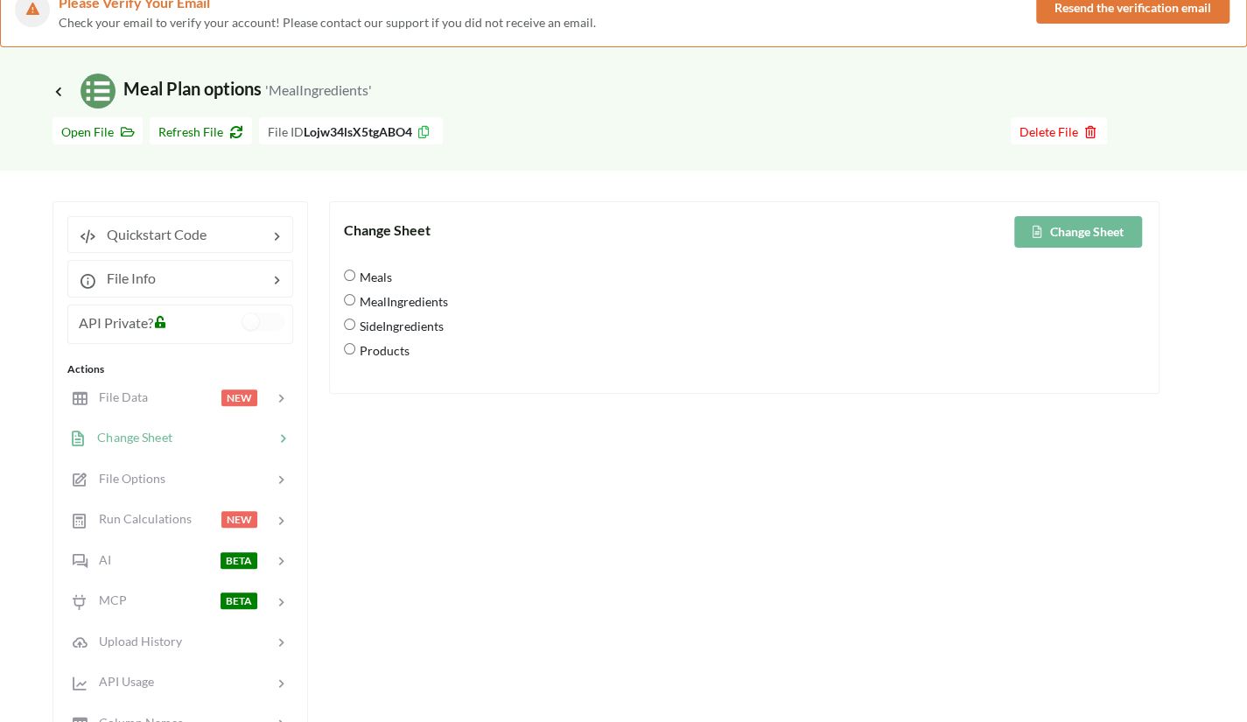
scroll to position [70, 0]
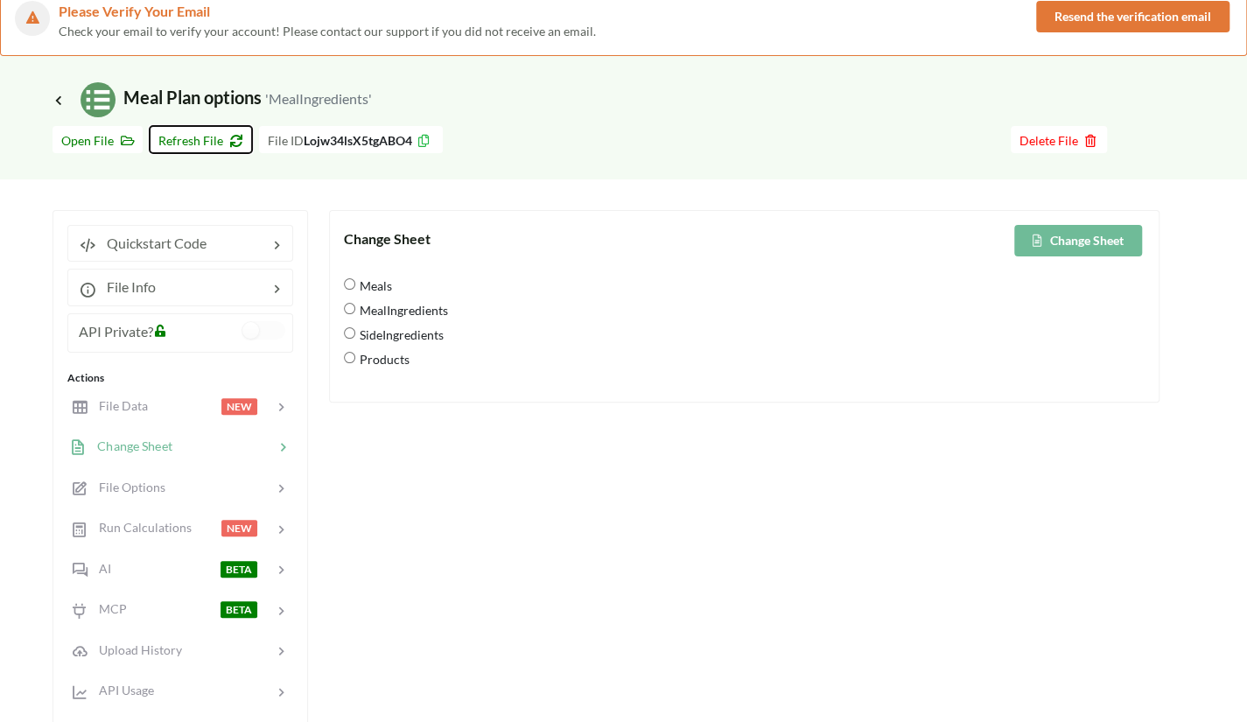
click at [210, 141] on span "Refresh File" at bounding box center [200, 140] width 85 height 15
click at [263, 283] on div at bounding box center [212, 287] width 112 height 21
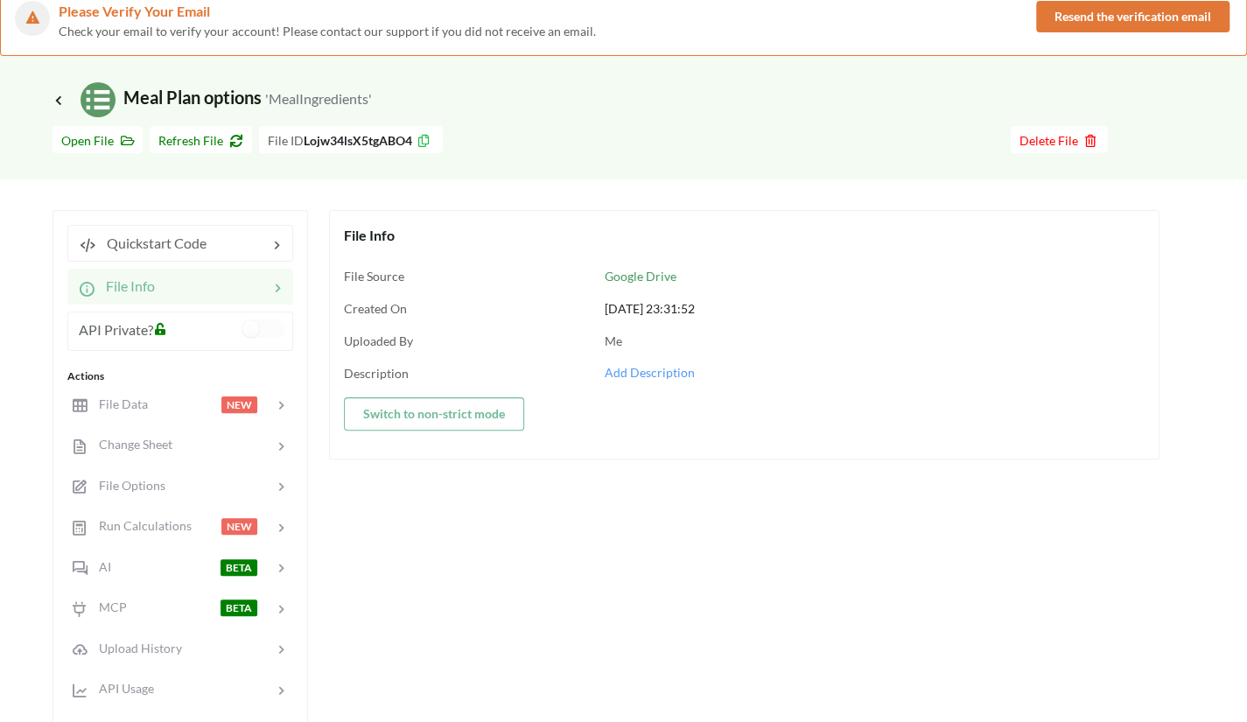
click at [263, 262] on div "Quickstart Code File Info API Private? Actions File Data NEW Change Sheet File …" at bounding box center [181, 609] width 256 height 799
click at [61, 109] on h3 "Icon Link Meal Plan options 'MealIngredients'" at bounding box center [212, 99] width 319 height 35
click at [60, 102] on icon at bounding box center [59, 100] width 16 height 14
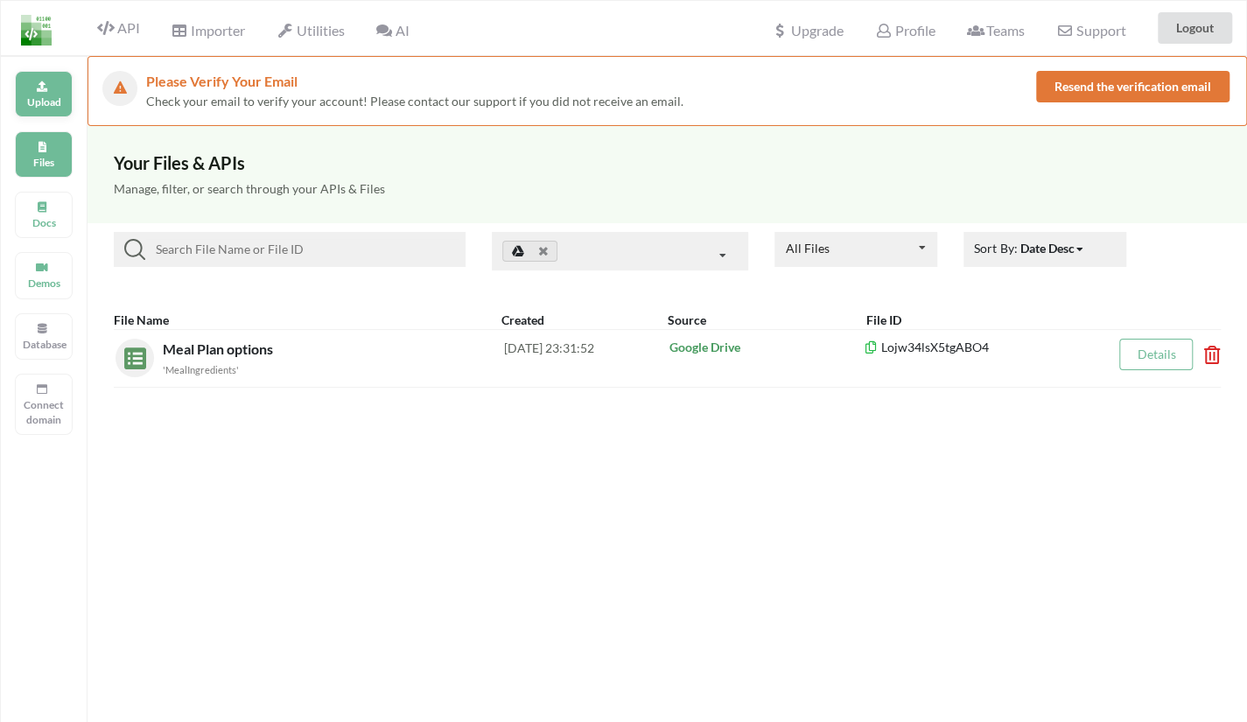
click at [57, 108] on p "Upload" at bounding box center [44, 102] width 42 height 15
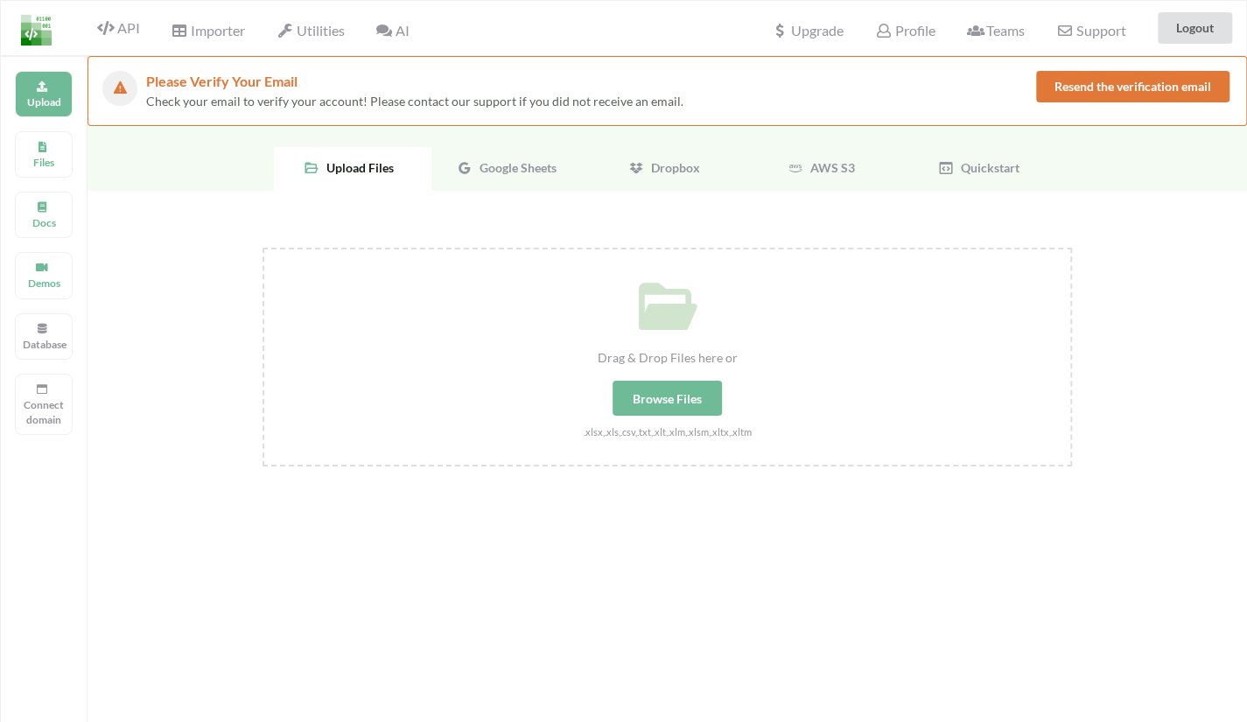
click at [525, 174] on div "Google Sheets" at bounding box center [510, 169] width 158 height 44
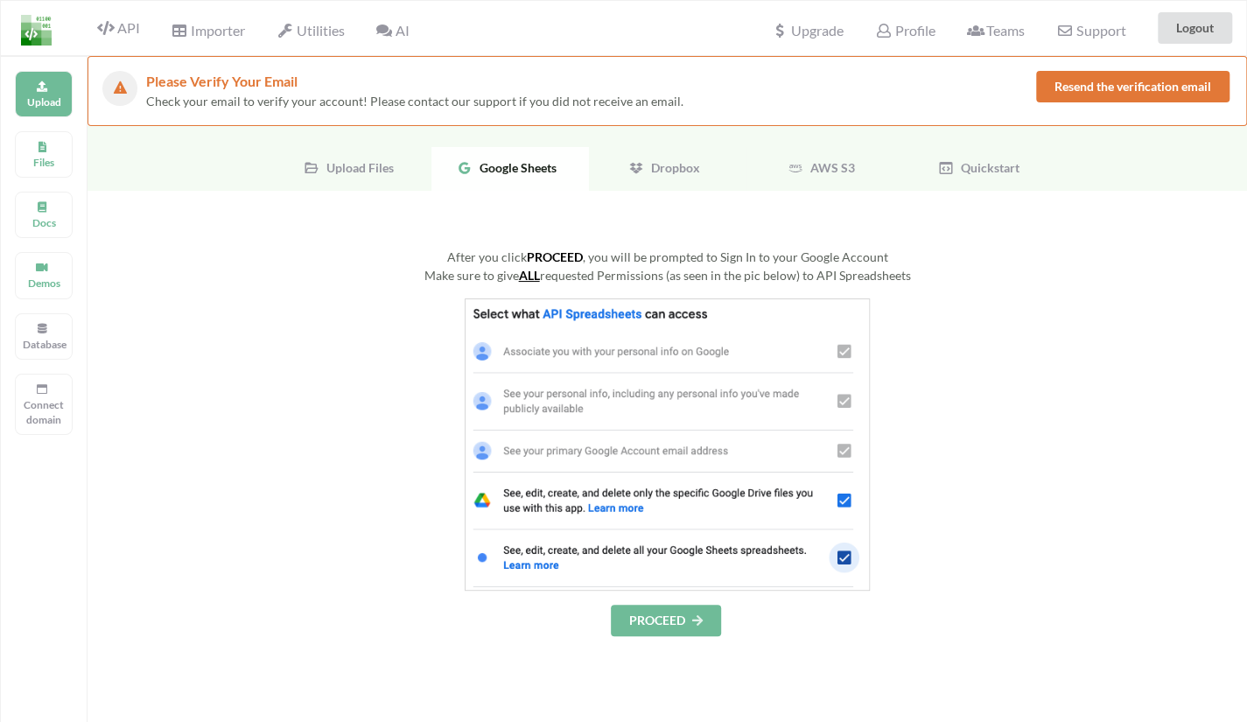
click at [678, 621] on button "PROCEED" at bounding box center [666, 621] width 110 height 32
click at [681, 617] on button "PROCEED" at bounding box center [666, 621] width 110 height 32
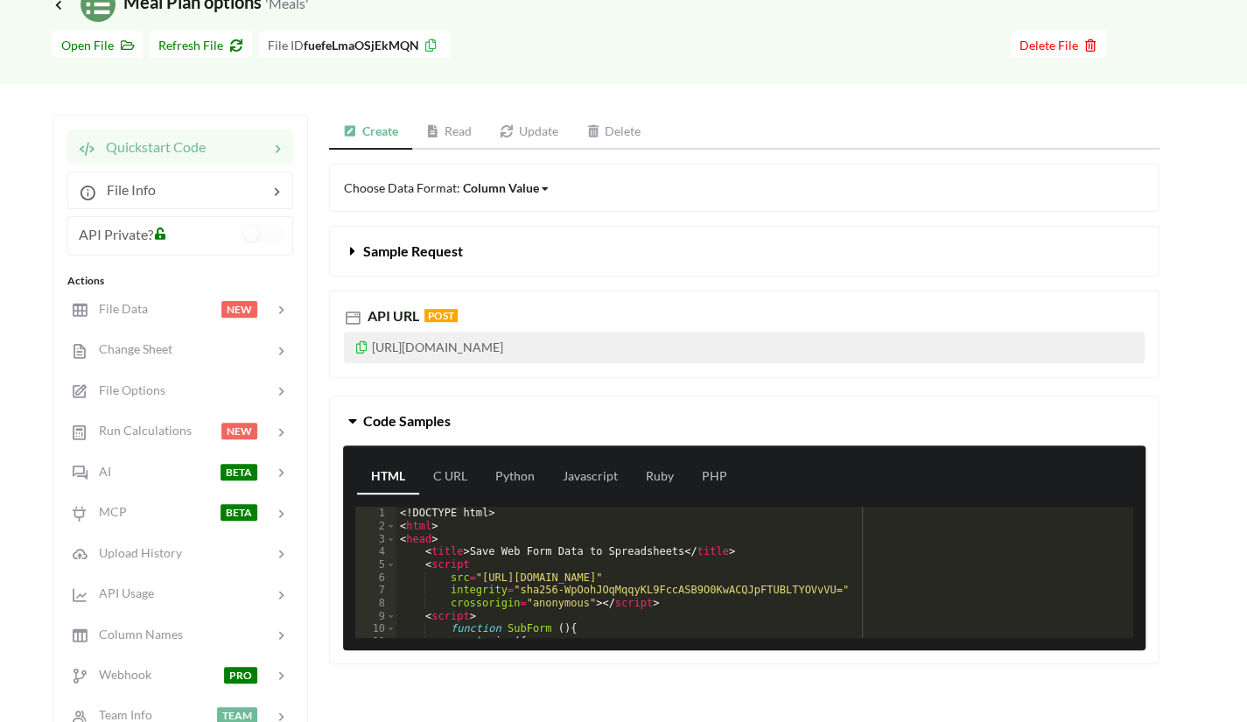
scroll to position [166, 0]
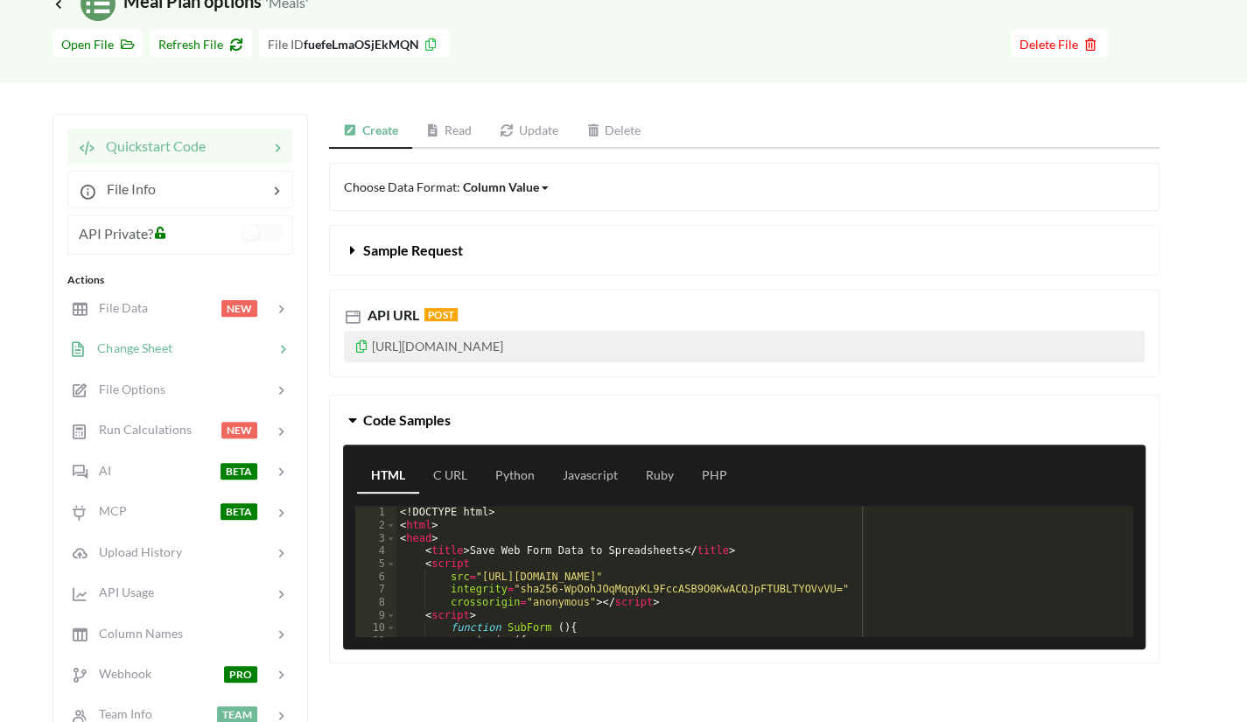
click at [155, 353] on span "Change Sheet" at bounding box center [130, 347] width 86 height 15
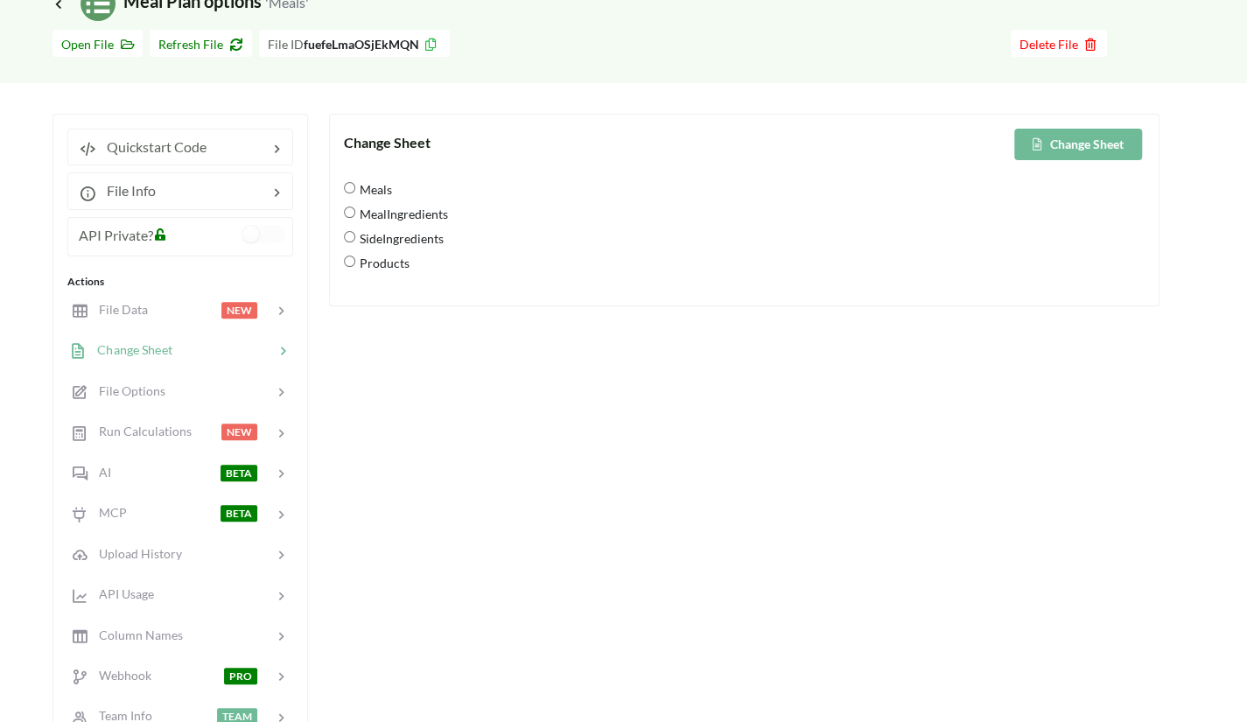
click at [355, 217] on span "MealIngredients" at bounding box center [401, 213] width 93 height 37
click at [355, 217] on input "MealIngredients" at bounding box center [349, 212] width 11 height 11
radio input "true"
click at [1045, 138] on button "Change Sheet" at bounding box center [1078, 145] width 128 height 32
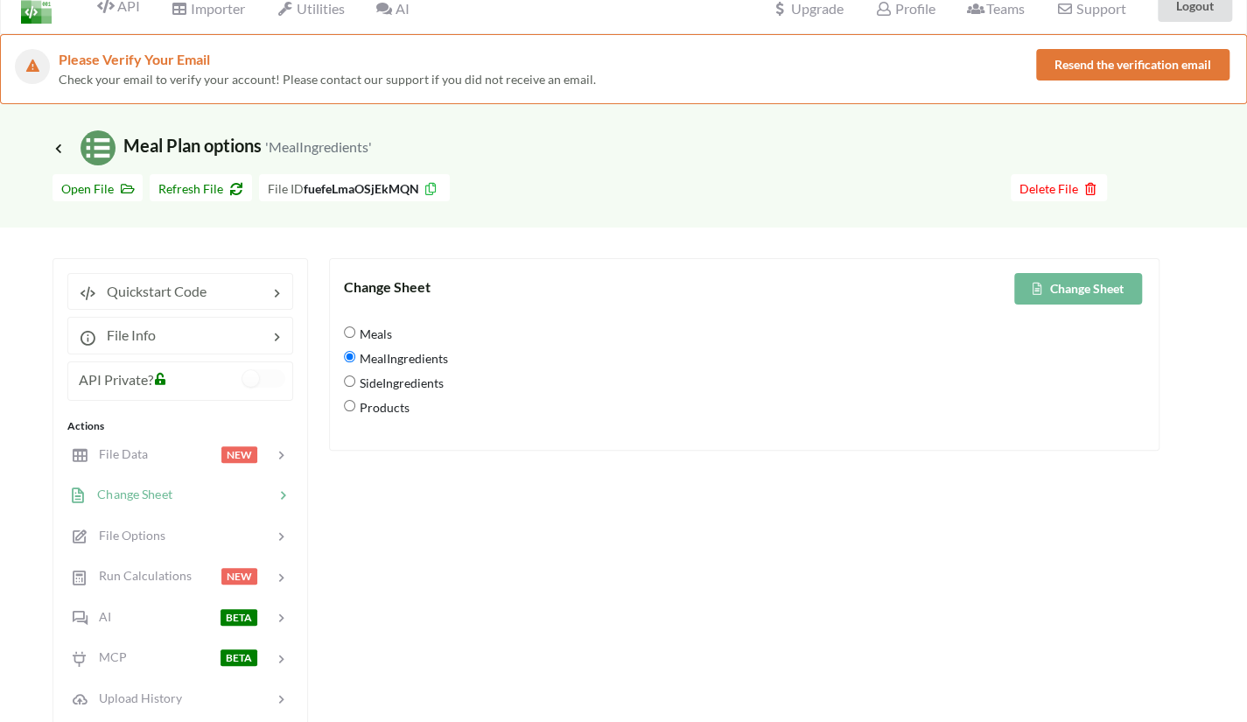
scroll to position [20, 0]
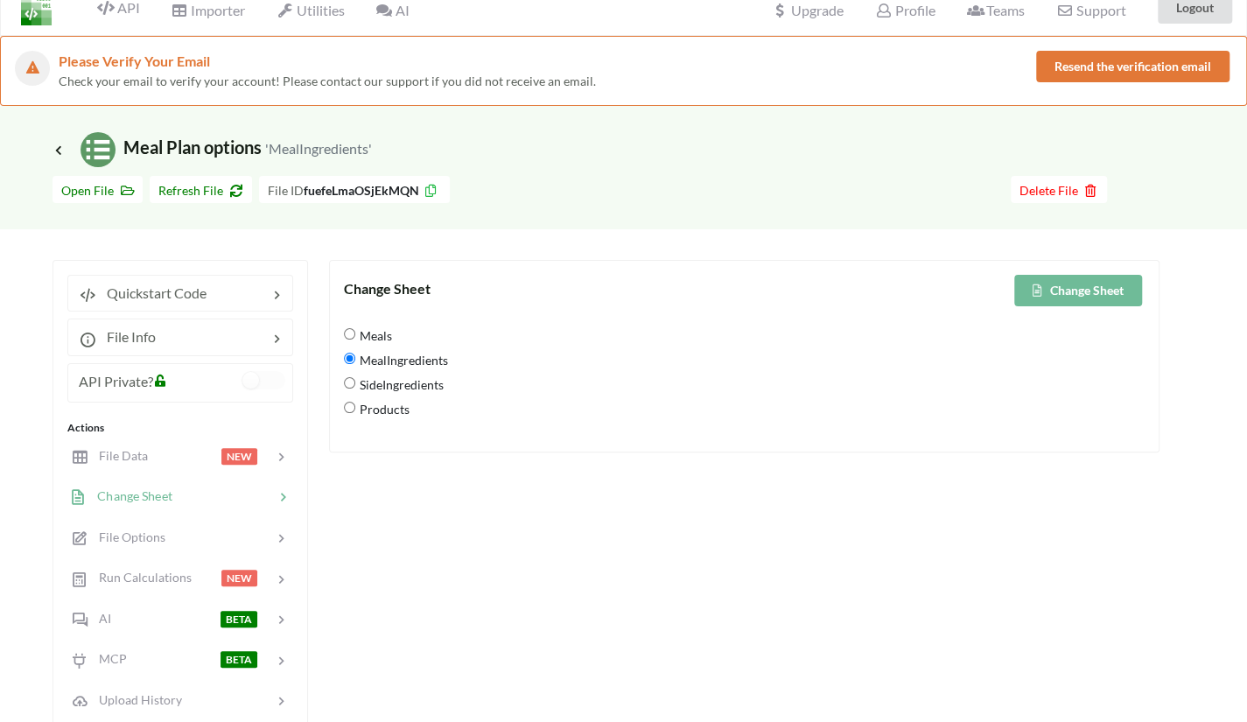
click at [431, 190] on icon at bounding box center [431, 188] width 15 height 12
click at [57, 142] on span "Icon Link Meal Plan options 'MealIngredients'" at bounding box center [212, 147] width 319 height 21
click at [59, 150] on icon at bounding box center [59, 150] width 16 height 14
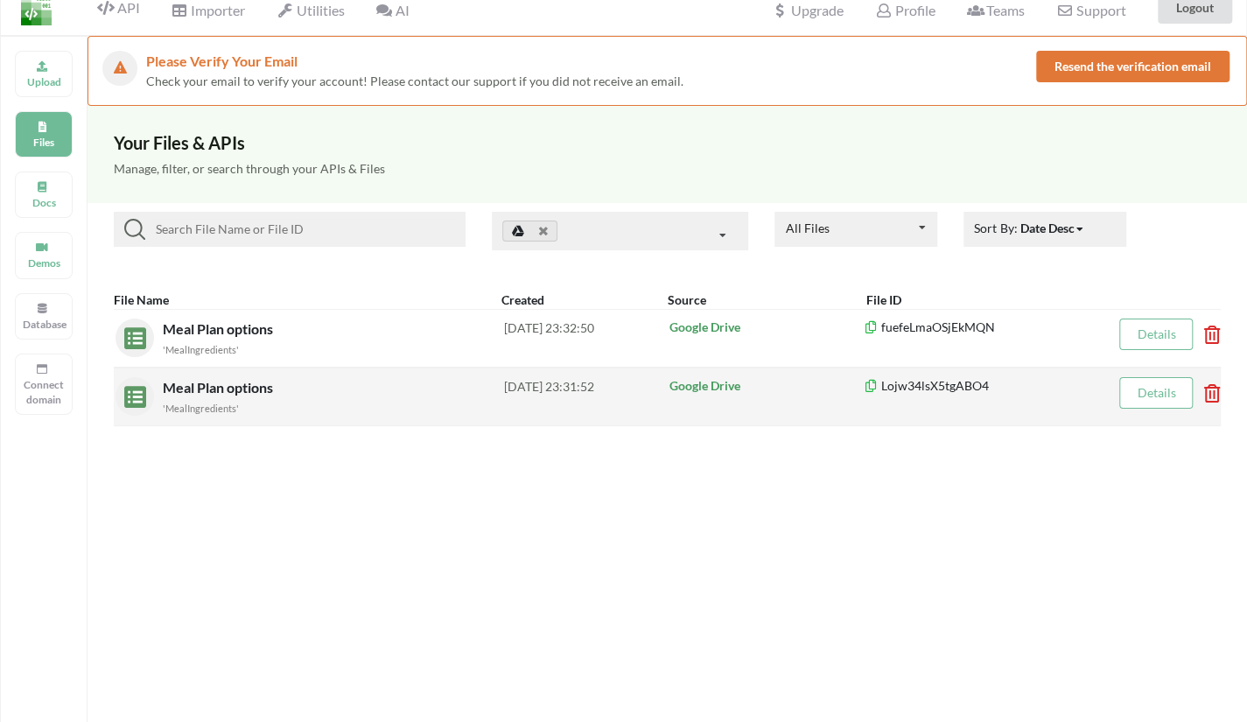
click at [303, 389] on div "Meal Plan options 'MealIngredients'" at bounding box center [333, 396] width 341 height 39
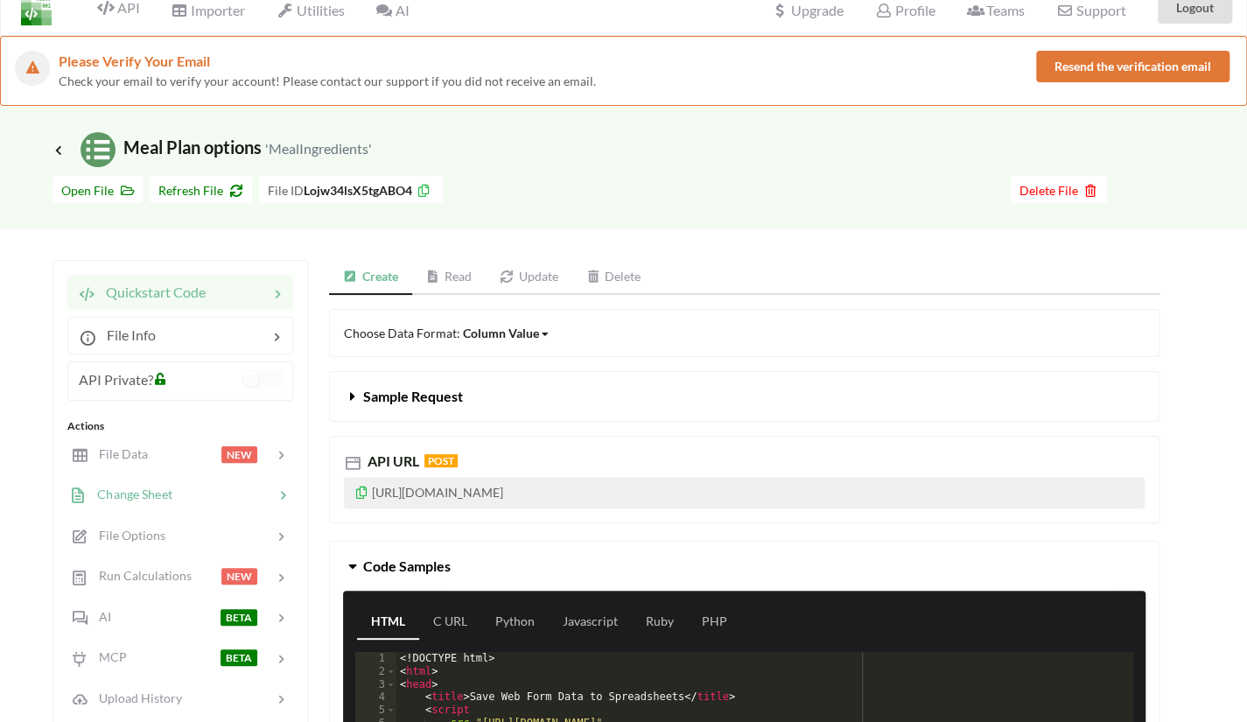
click at [189, 493] on div at bounding box center [223, 495] width 102 height 20
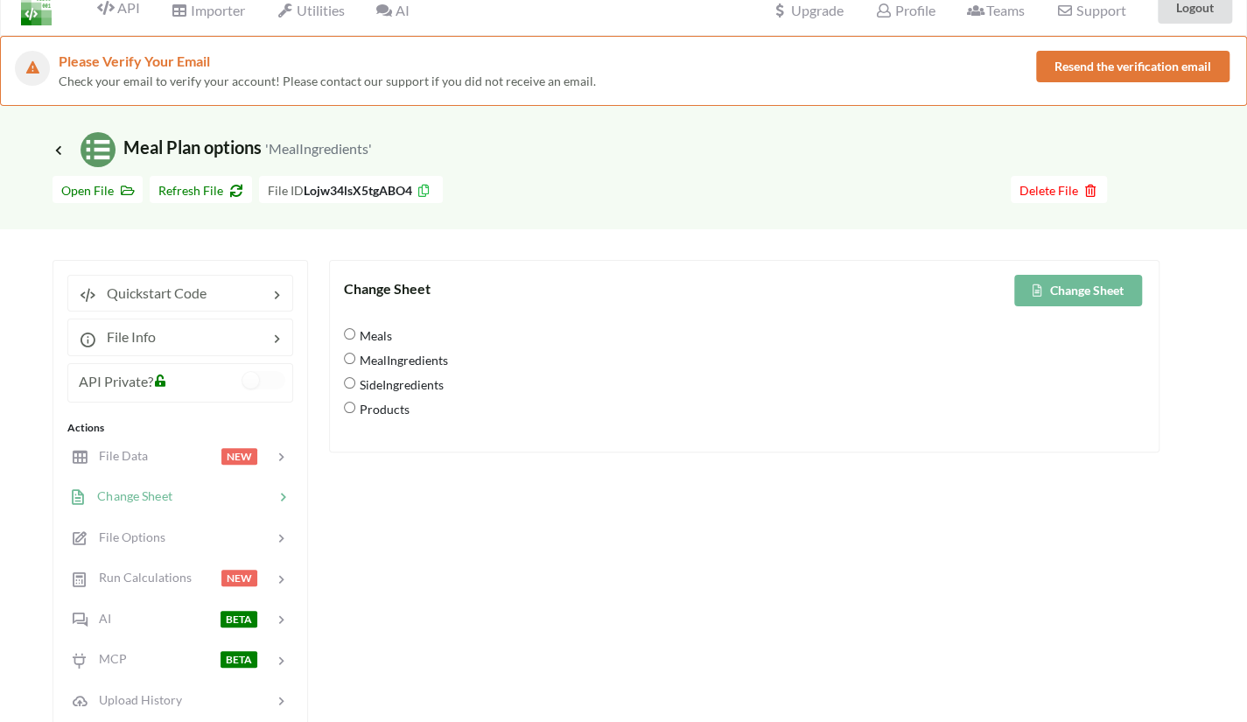
click at [359, 333] on span "Meals" at bounding box center [373, 335] width 37 height 37
click at [355, 333] on input "Meals" at bounding box center [349, 333] width 11 height 11
radio input "true"
click at [1054, 288] on button "Change Sheet" at bounding box center [1078, 291] width 128 height 32
click at [55, 149] on icon at bounding box center [59, 150] width 16 height 14
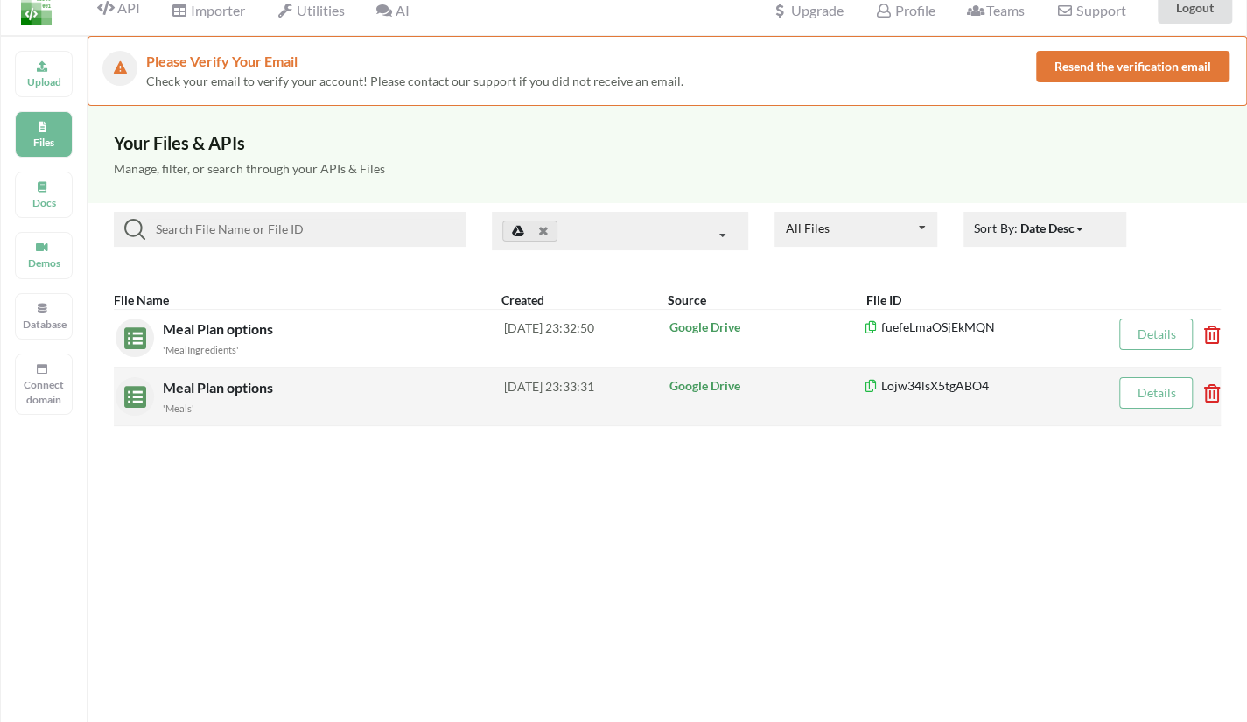
click at [411, 391] on div "Meal Plan options 'Meals'" at bounding box center [333, 396] width 341 height 39
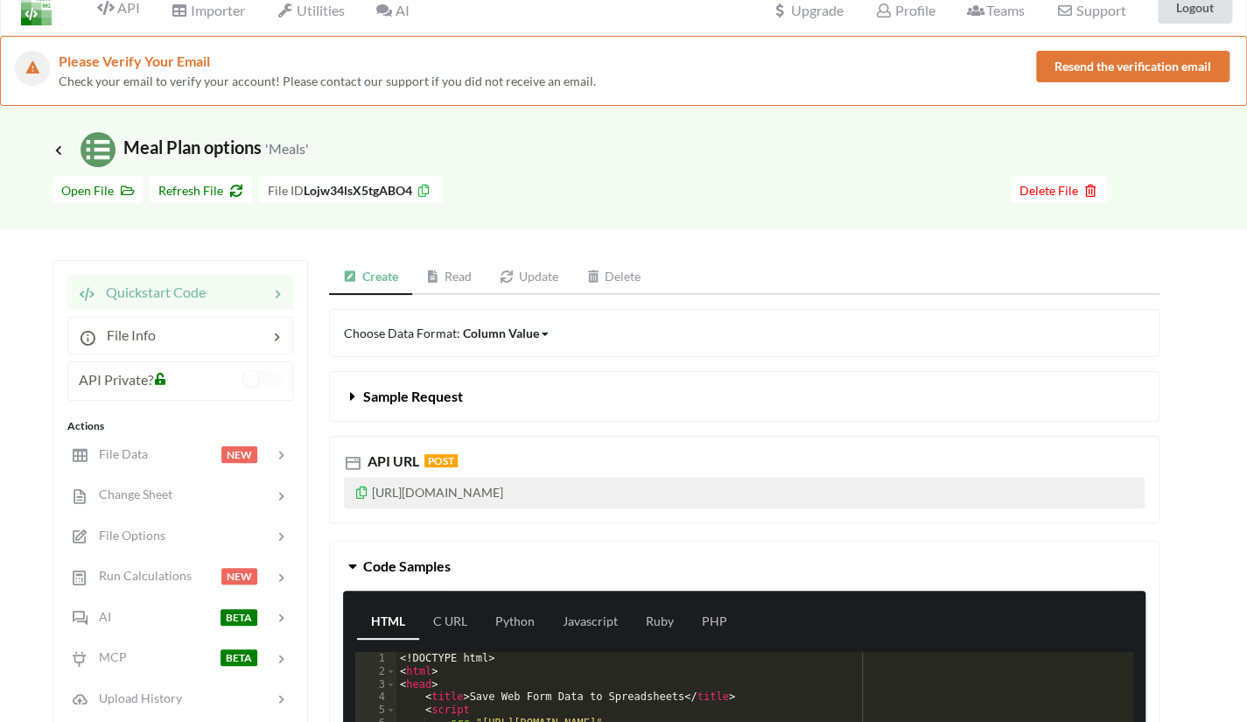
click at [431, 191] on icon at bounding box center [424, 188] width 15 height 12
click at [53, 291] on div "Quickstart Code File Info API Private? Actions File Data NEW Change Sheet File …" at bounding box center [181, 659] width 256 height 799
click at [62, 158] on h3 "Icon Link Meal Plan options 'Meals'" at bounding box center [181, 149] width 256 height 35
click at [61, 156] on span "Icon Link Meal Plan options 'Meals'" at bounding box center [181, 147] width 256 height 21
click at [60, 151] on icon at bounding box center [59, 150] width 16 height 14
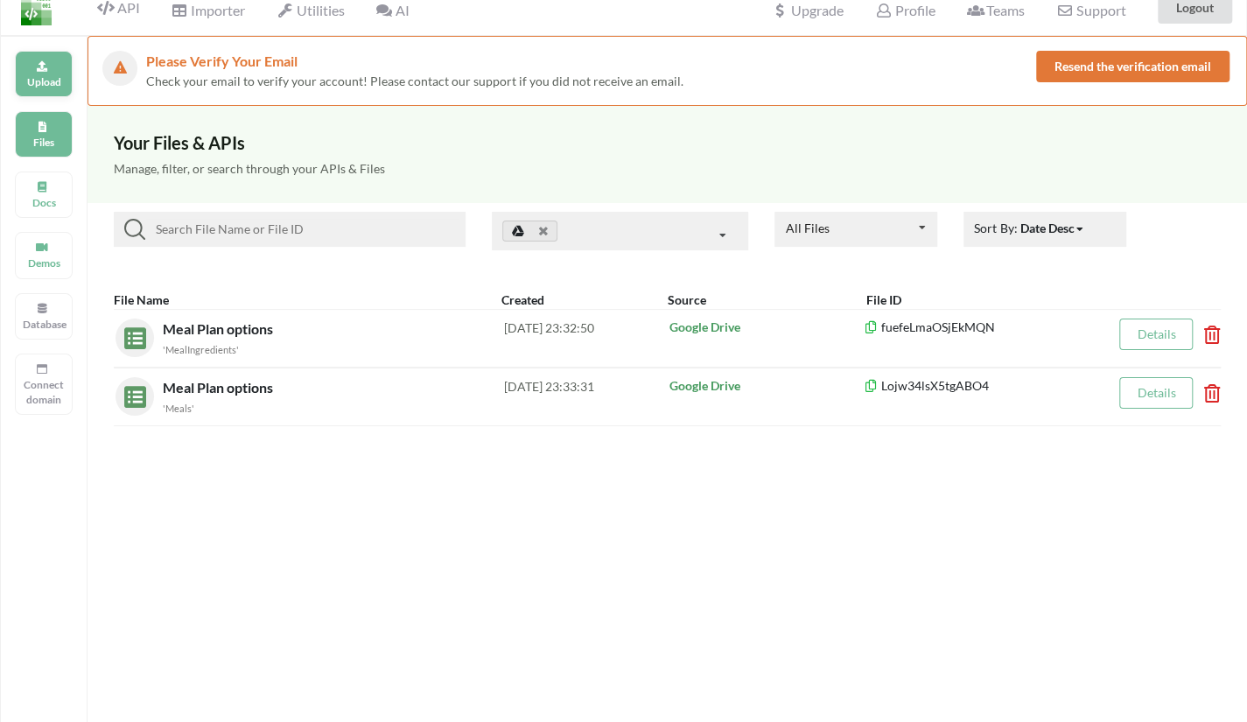
click at [50, 74] on p "Upload" at bounding box center [44, 81] width 42 height 15
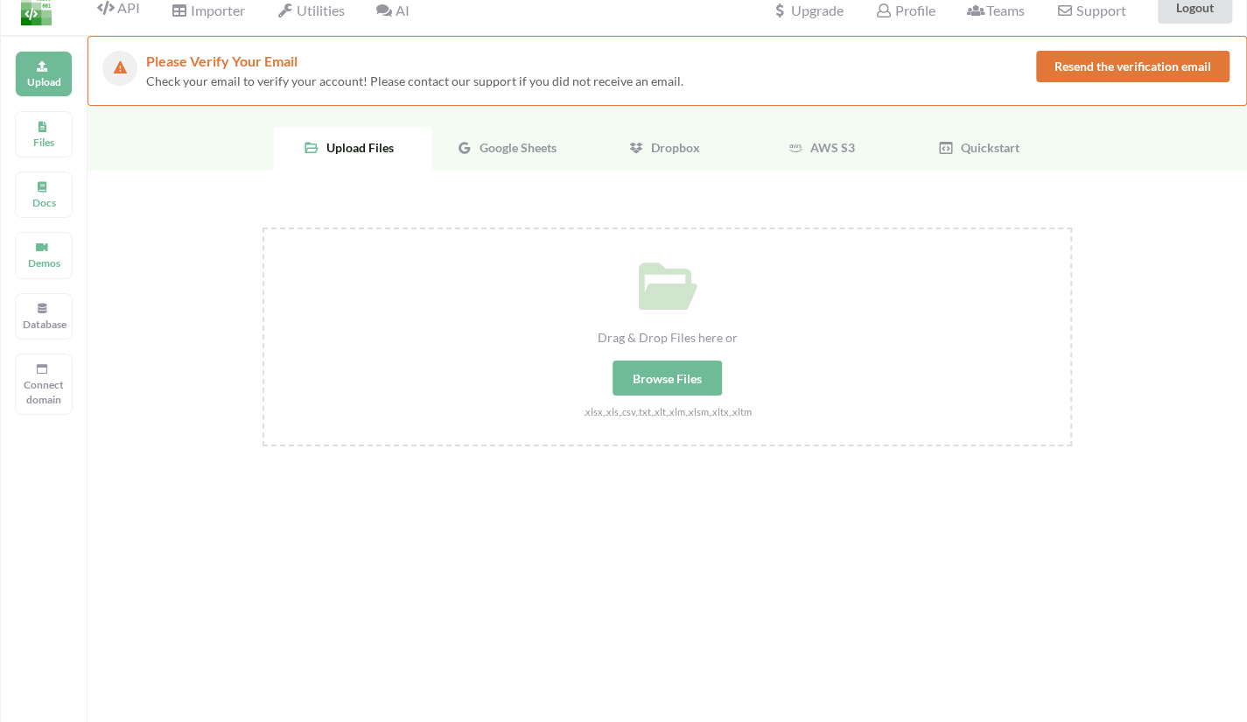
click at [522, 140] on span "Google Sheets" at bounding box center [515, 147] width 84 height 15
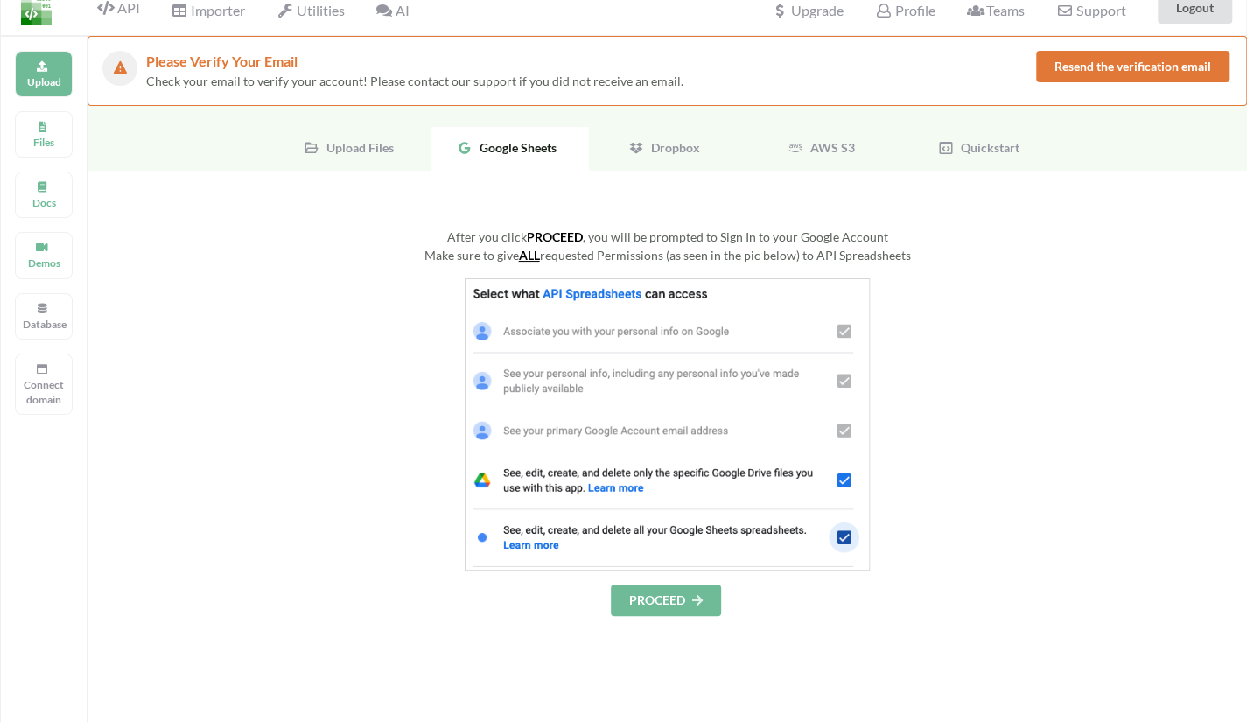
click at [664, 598] on button "PROCEED" at bounding box center [666, 601] width 110 height 32
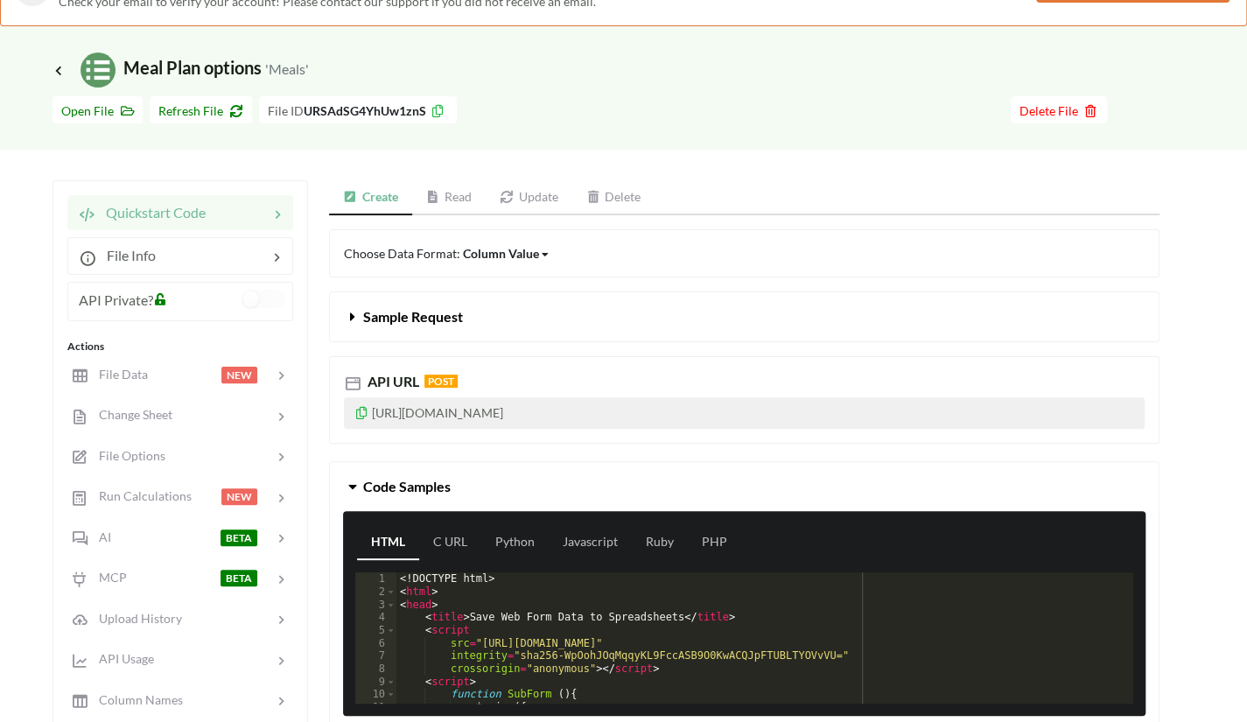
scroll to position [101, 0]
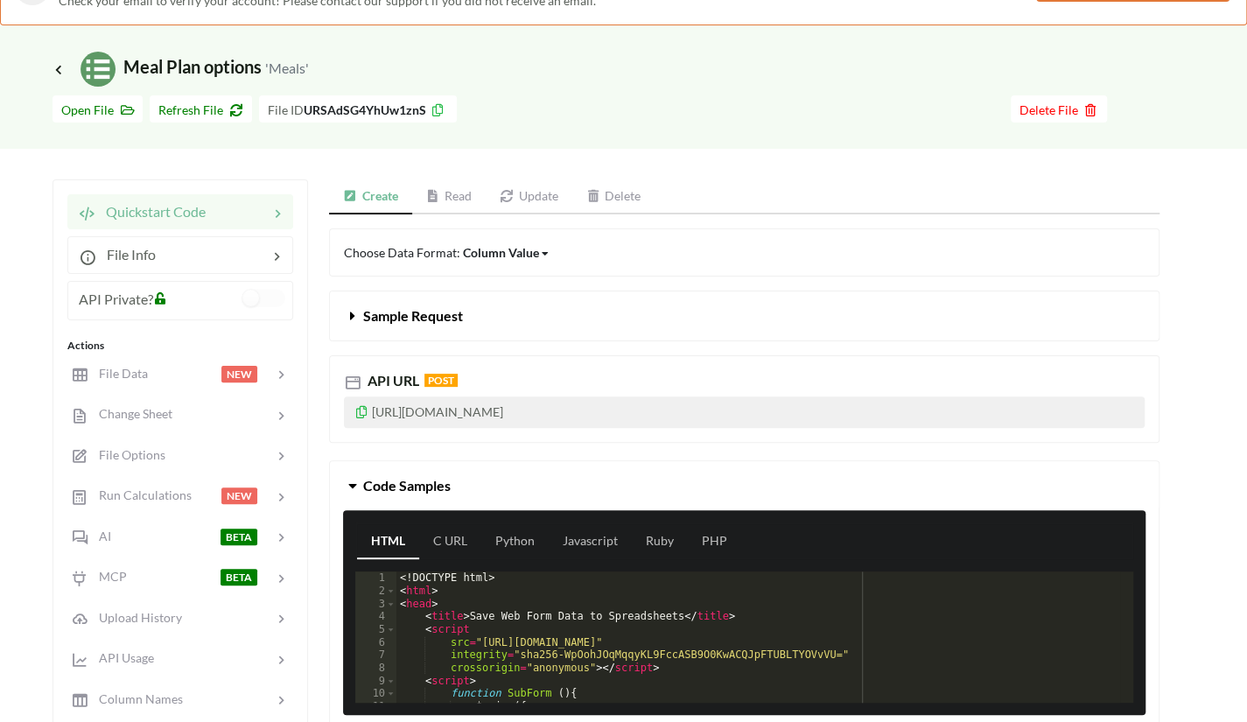
click at [438, 111] on icon at bounding box center [438, 108] width 15 height 12
click at [171, 377] on div at bounding box center [184, 374] width 74 height 20
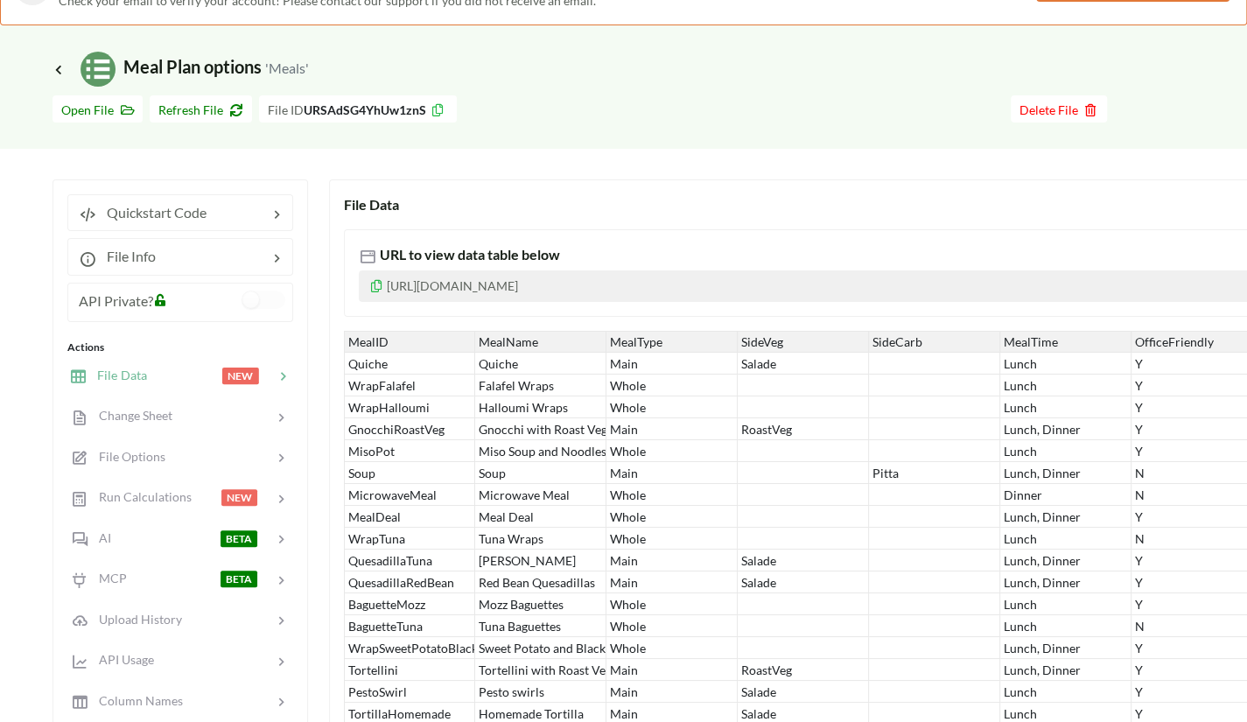
click at [60, 60] on span "Icon Link Meal Plan options 'Meals'" at bounding box center [181, 66] width 256 height 21
click at [60, 65] on icon at bounding box center [59, 69] width 16 height 14
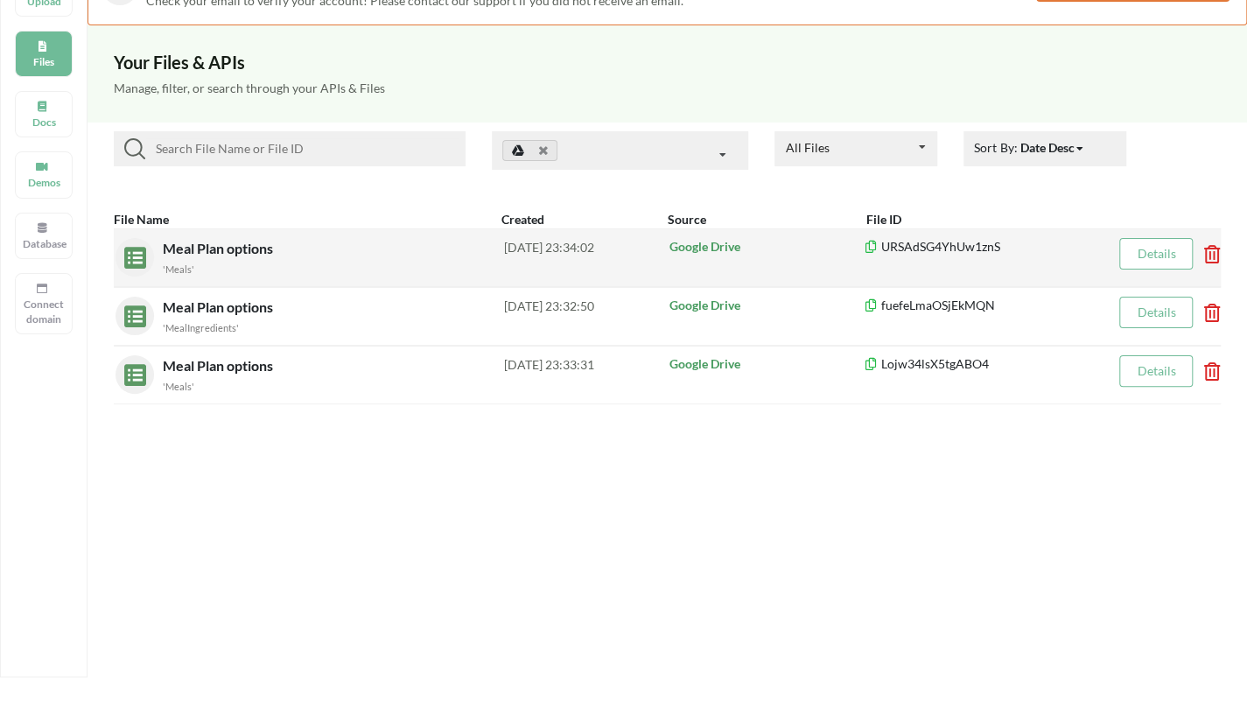
click at [373, 284] on div "Meal Plan options 'Meals' 2025-10-04 23:34:02 Google Drive URSAdSG4YhUw1znS Det…" at bounding box center [667, 257] width 1107 height 59
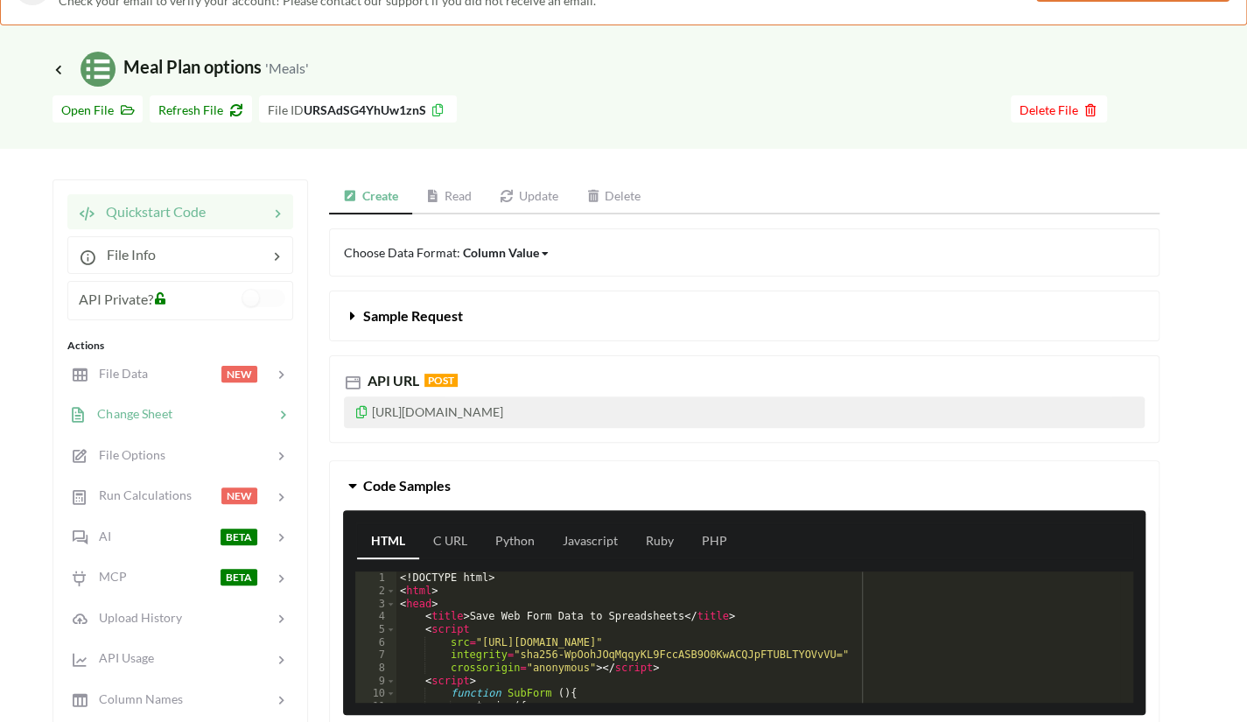
click at [163, 424] on div "Change Sheet" at bounding box center [180, 414] width 230 height 41
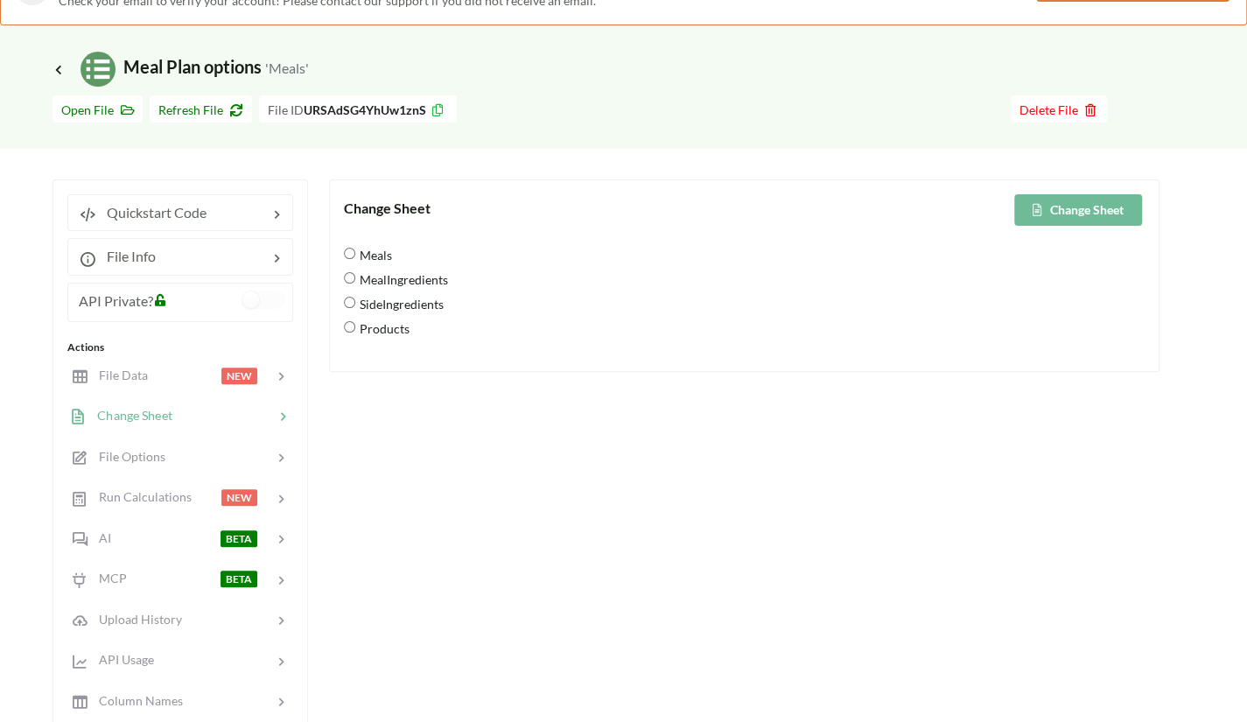
click at [397, 307] on span "SideIngredients" at bounding box center [399, 303] width 88 height 37
click at [355, 307] on input "SideIngredients" at bounding box center [349, 302] width 11 height 11
radio input "true"
click at [1061, 194] on button "Change Sheet" at bounding box center [1078, 210] width 128 height 32
click at [60, 68] on icon at bounding box center [59, 69] width 16 height 14
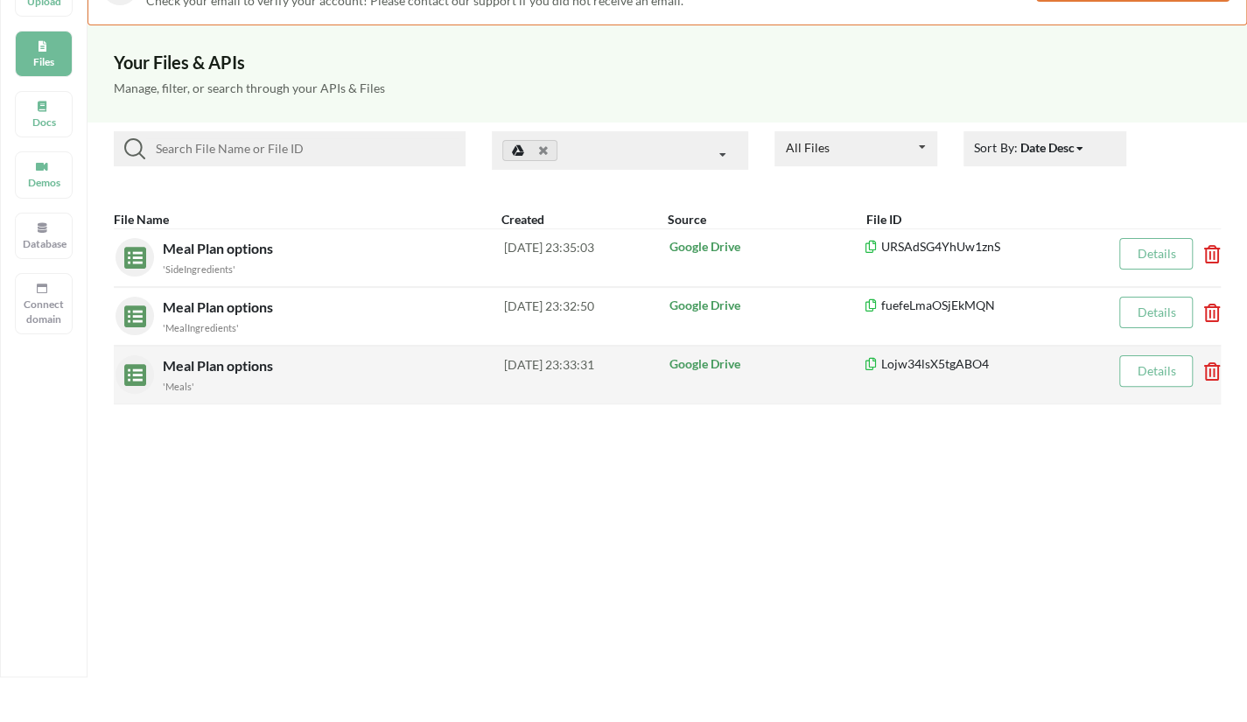
click at [420, 370] on div "Meal Plan options 'Meals'" at bounding box center [333, 374] width 341 height 39
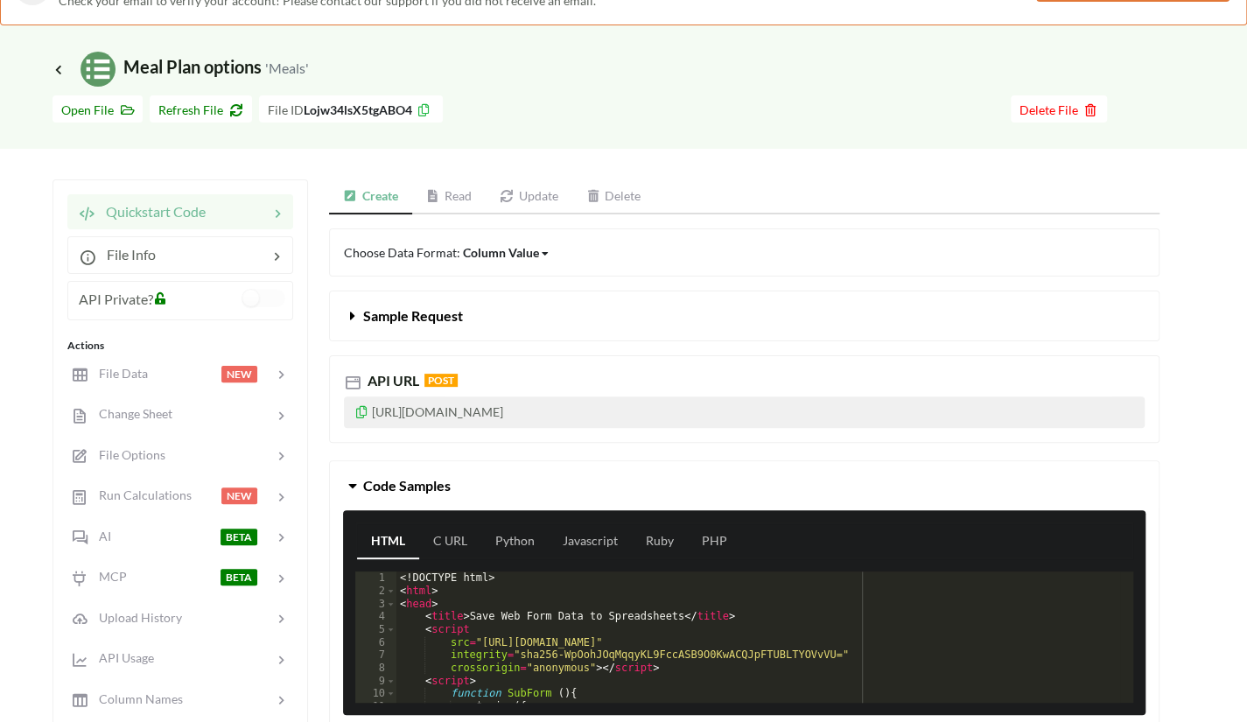
drag, startPoint x: 719, startPoint y: 412, endPoint x: 315, endPoint y: 403, distance: 404.4
click at [316, 403] on div "API URL POST https://api.apispreadsheets.com/data/Lojw34lsX5tgABO4/" at bounding box center [744, 392] width 857 height 102
copy p "https://api.apispreadsheets.com/data/Lojw34lsX5tgABO4/"
click at [63, 73] on icon at bounding box center [59, 69] width 16 height 14
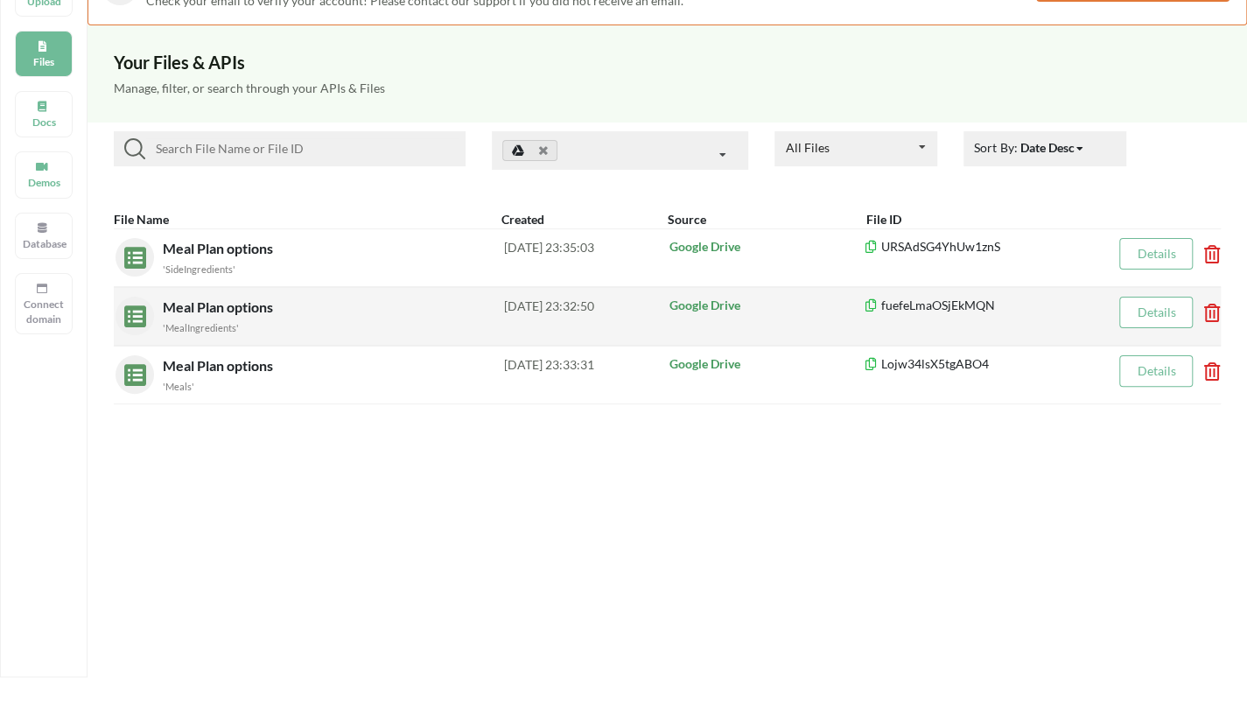
click at [277, 323] on div "'MealIngredients'" at bounding box center [333, 327] width 341 height 18
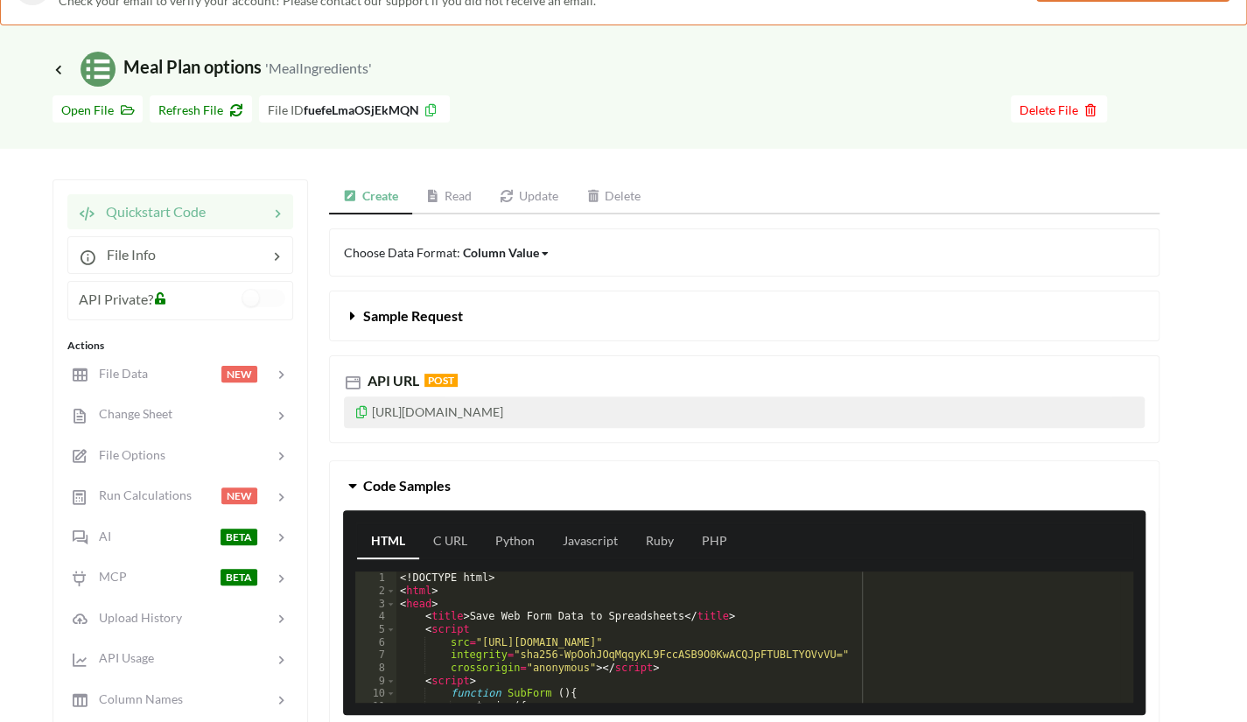
click at [439, 409] on p "https://api.apispreadsheets.com/data/fuefeLmaOSjEkMQN/" at bounding box center [744, 412] width 801 height 32
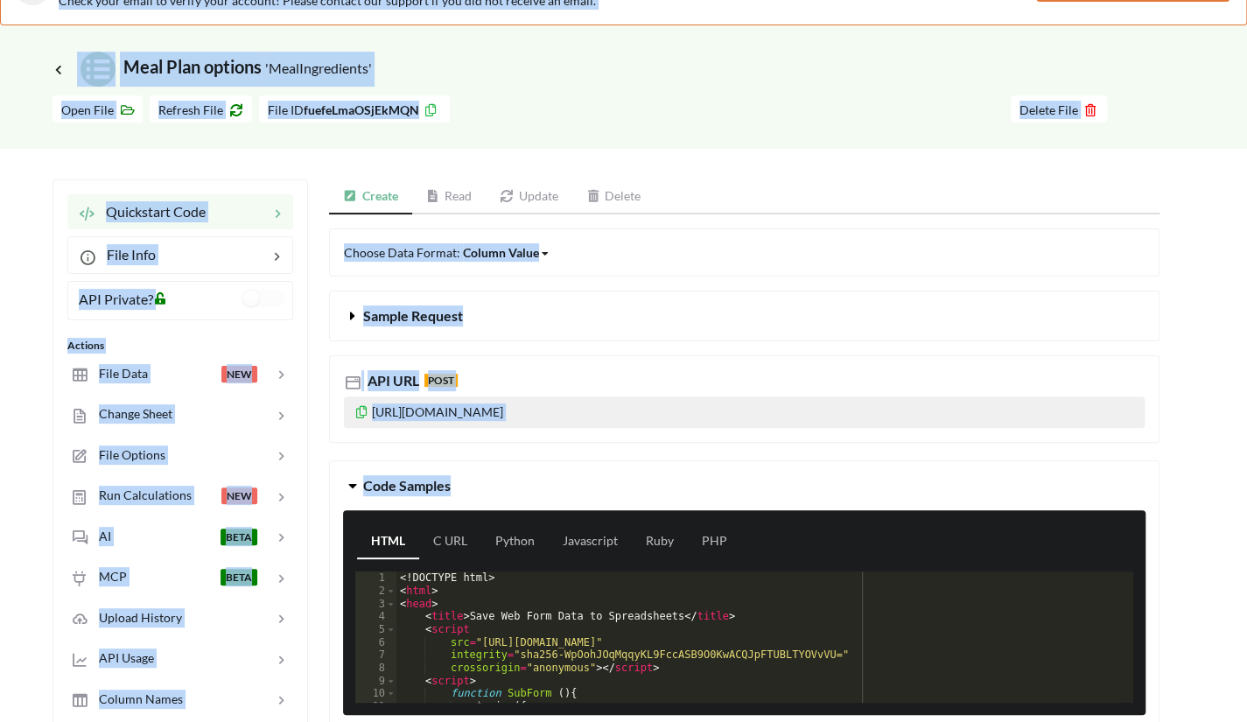
click at [439, 409] on p "https://api.apispreadsheets.com/data/fuefeLmaOSjEkMQN/" at bounding box center [744, 412] width 801 height 32
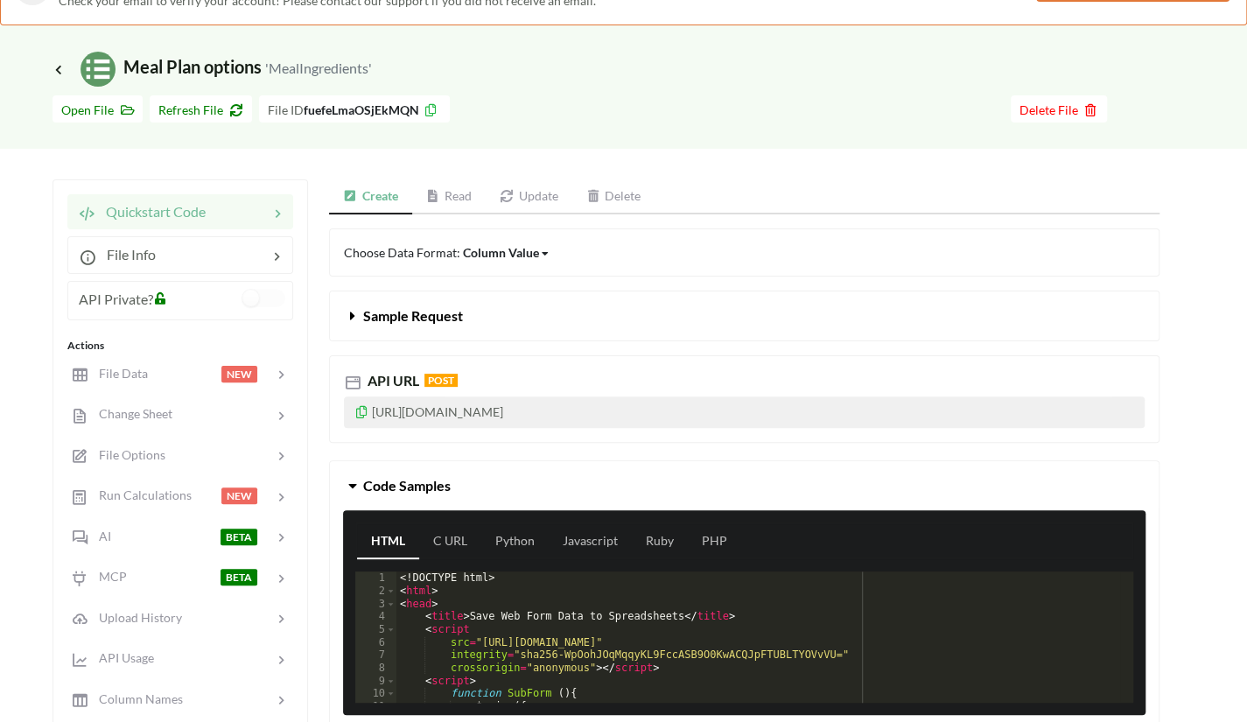
click at [439, 409] on p "https://api.apispreadsheets.com/data/fuefeLmaOSjEkMQN/" at bounding box center [744, 412] width 801 height 32
click at [551, 305] on button "Sample Request" at bounding box center [744, 315] width 829 height 49
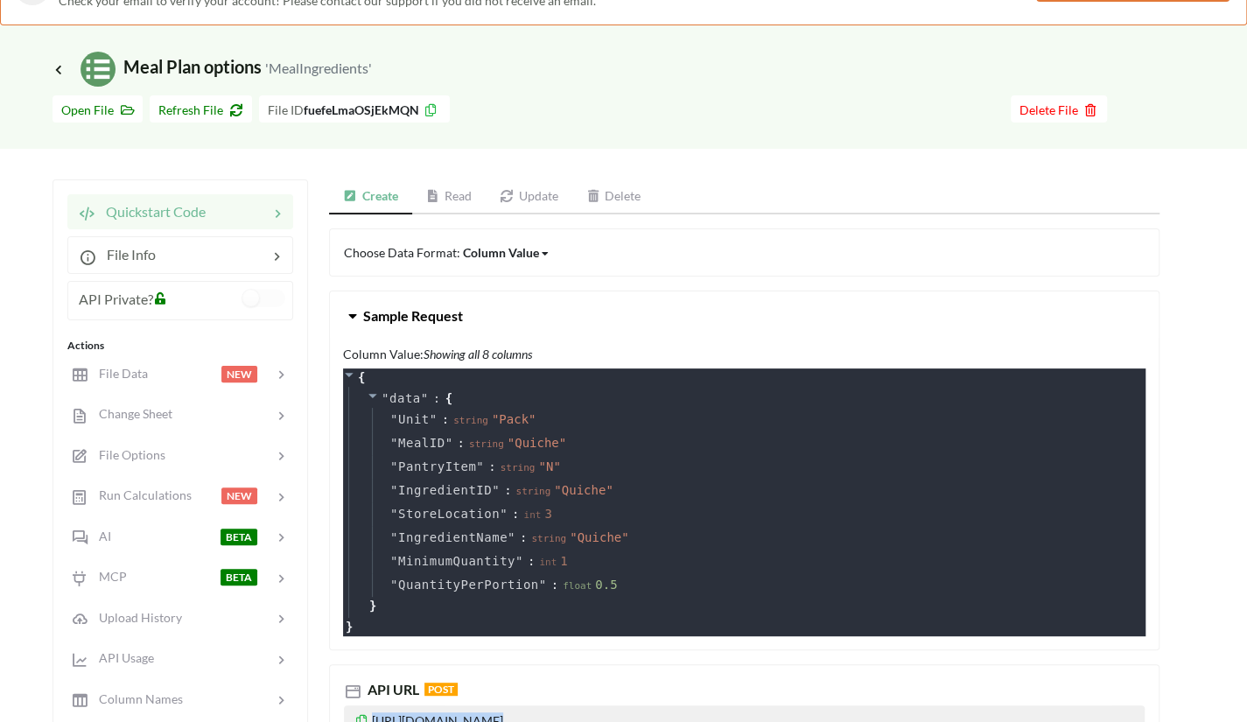
click at [551, 305] on button "Sample Request" at bounding box center [744, 315] width 829 height 49
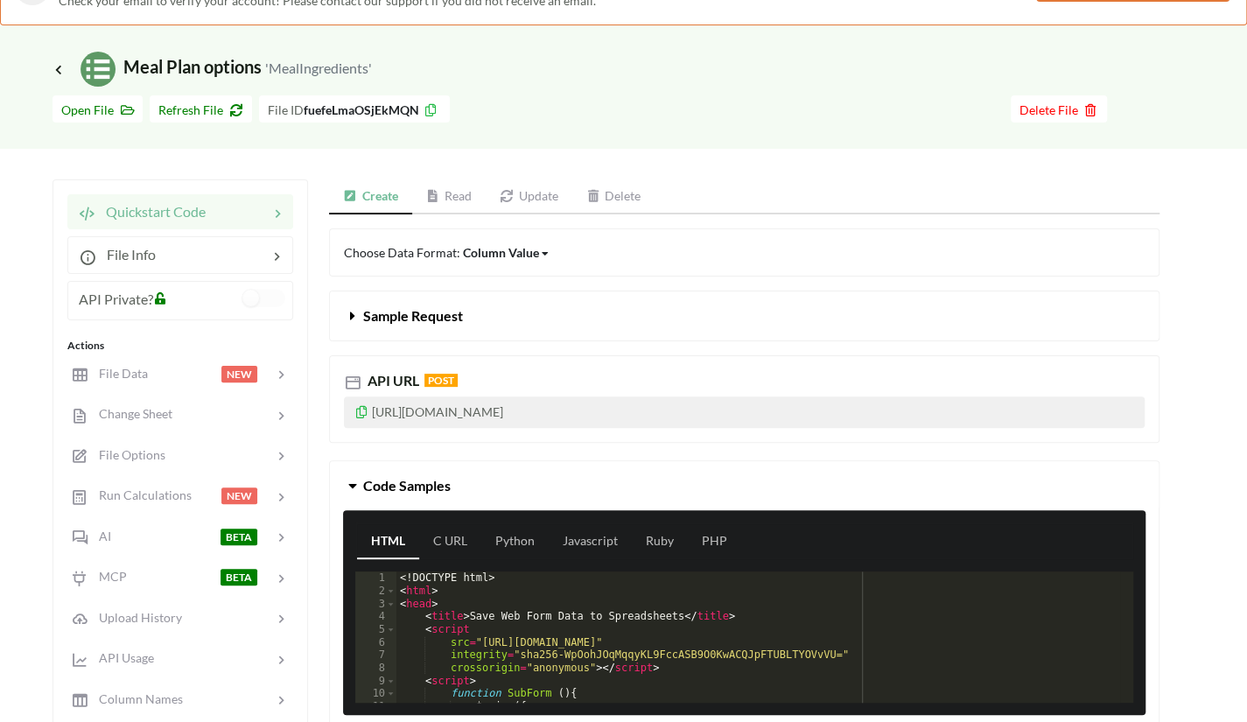
click at [57, 203] on div "Quickstart Code File Info API Private? Actions File Data NEW Change Sheet File …" at bounding box center [181, 578] width 256 height 799
click at [54, 65] on icon at bounding box center [59, 69] width 16 height 14
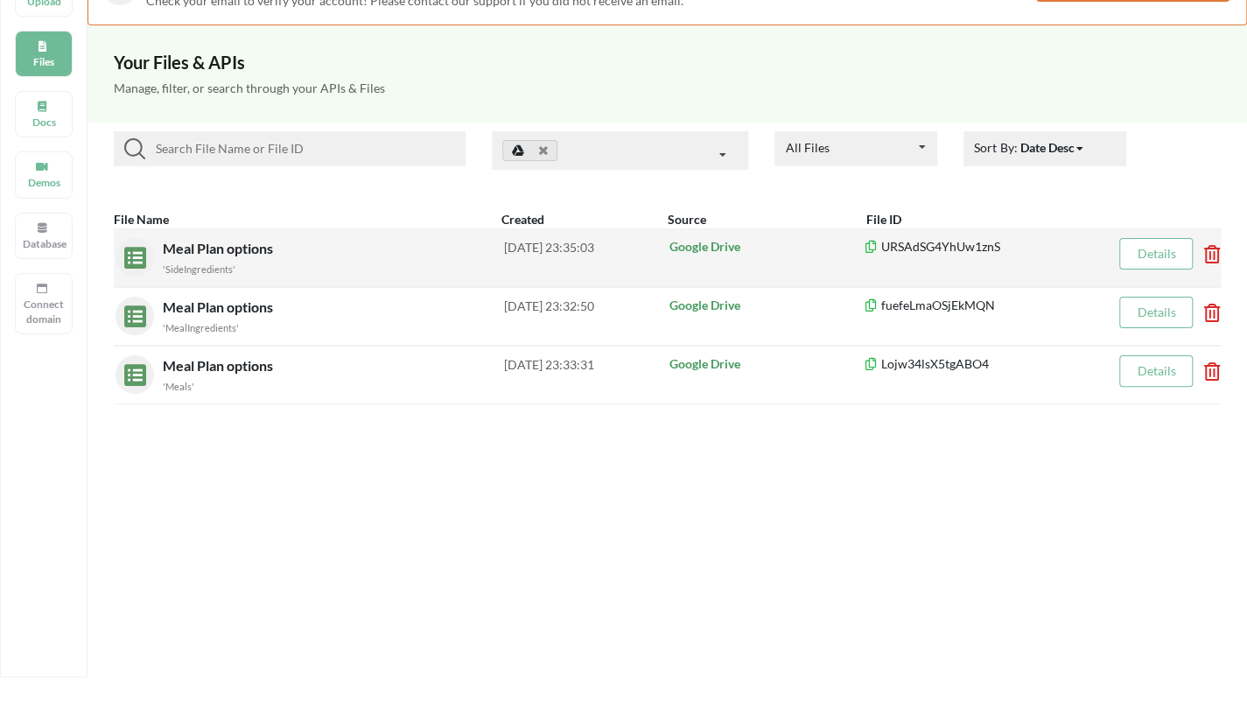
click at [266, 263] on div "'SideIngredients'" at bounding box center [333, 268] width 341 height 18
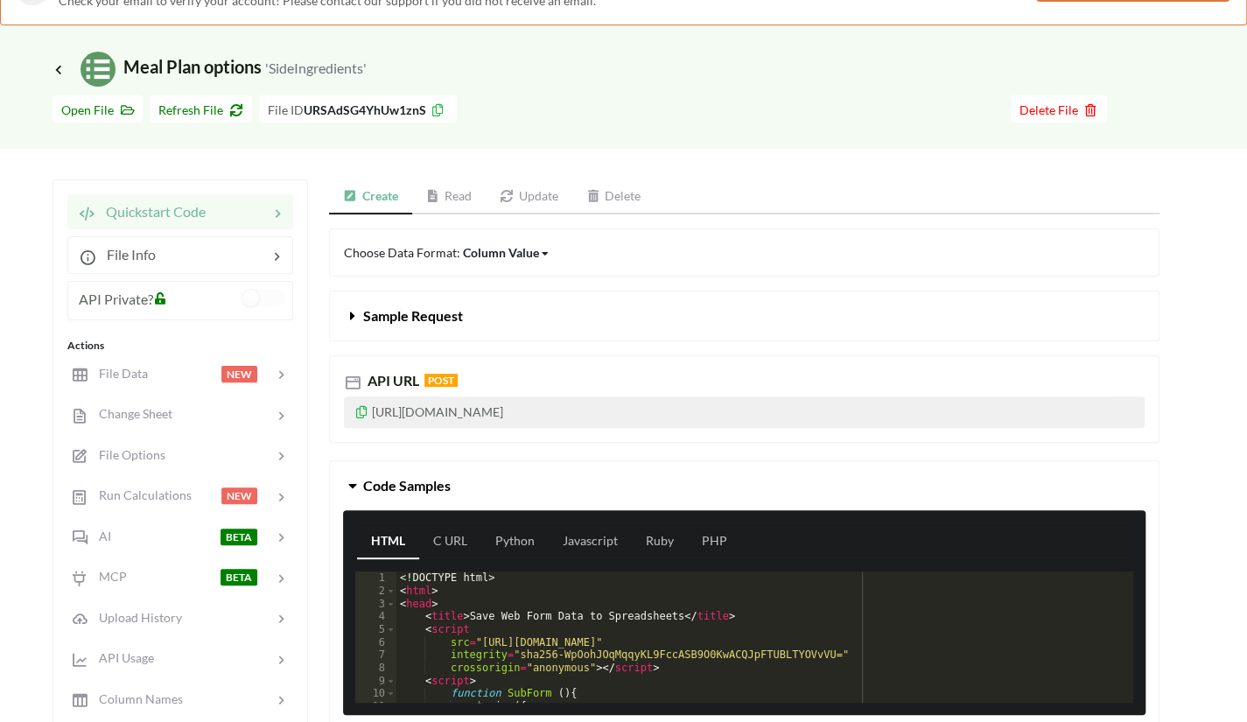
click at [455, 410] on p "https://api.apispreadsheets.com/data/URSAdSG4YhUw1znS/" at bounding box center [744, 412] width 801 height 32
copy p "https://api.apispreadsheets.com/data/URSAdSG4YhUw1znS/"
click at [580, 367] on div "API URL POST https://api.apispreadsheets.com/data/URSAdSG4YhUw1znS/" at bounding box center [744, 399] width 830 height 88
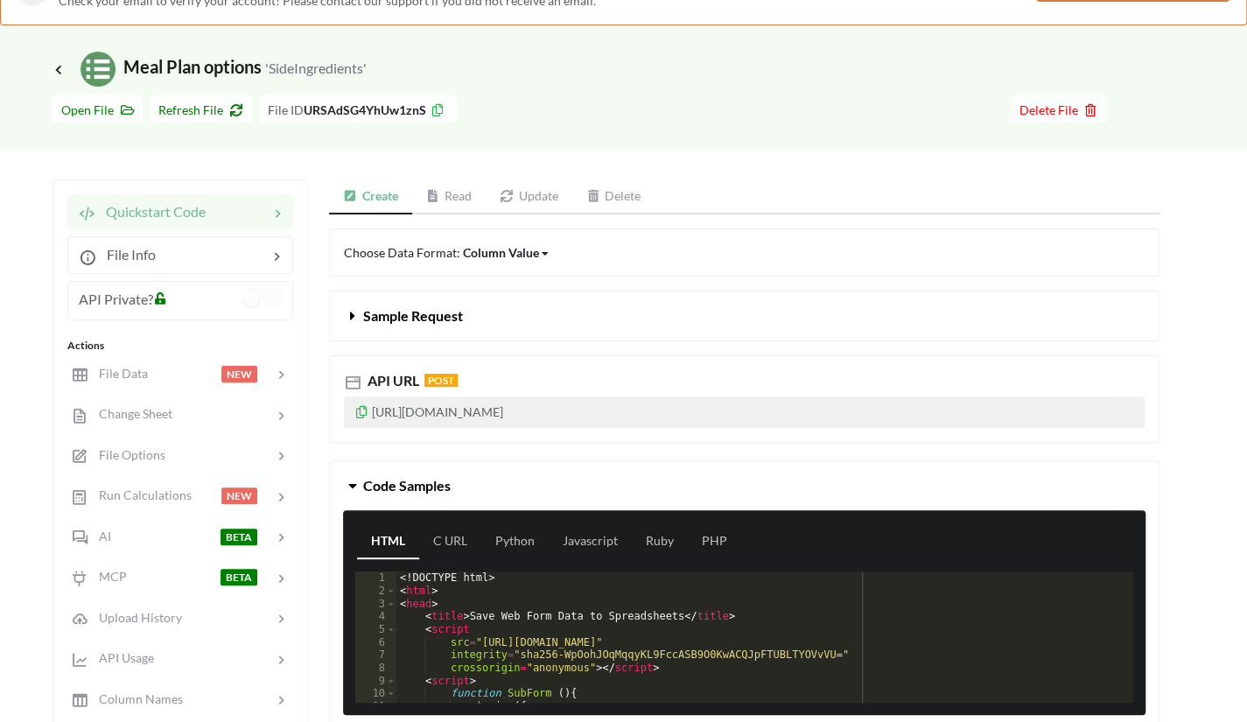
click at [58, 78] on h3 "Icon Link Meal Plan options 'SideIngredients'" at bounding box center [210, 69] width 314 height 35
click at [58, 67] on icon at bounding box center [59, 69] width 16 height 14
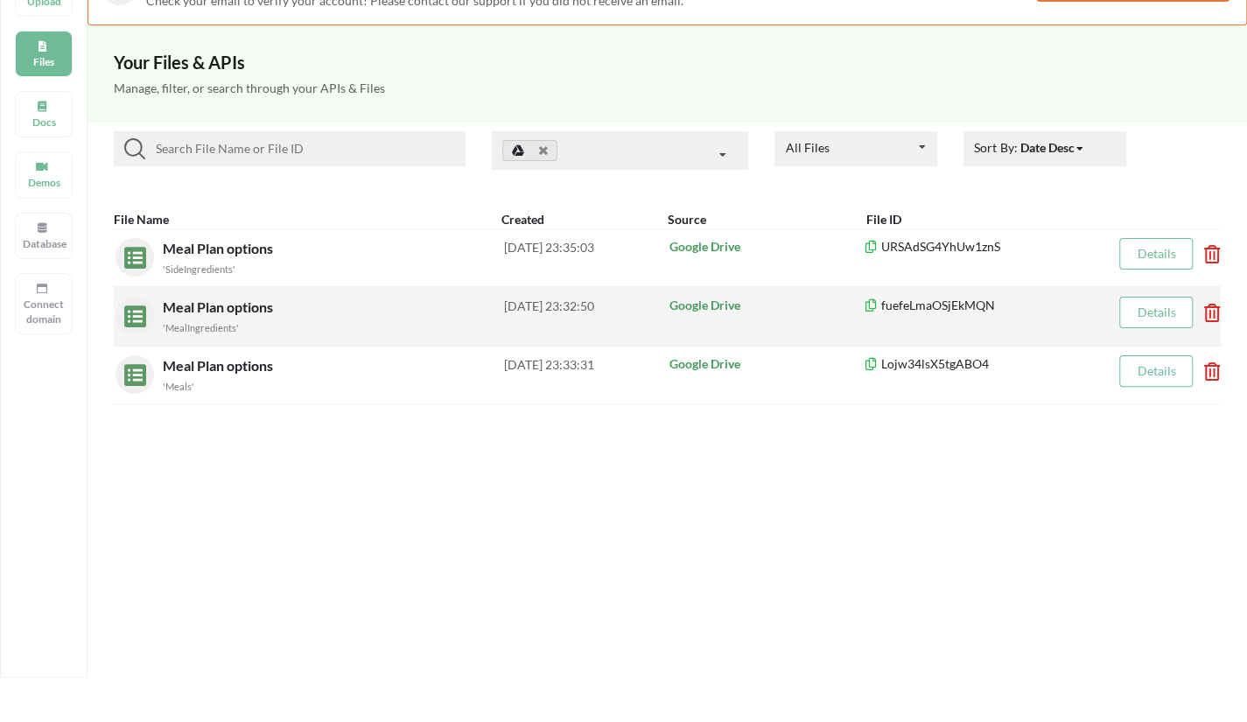
click at [232, 310] on span "Meal Plan options" at bounding box center [220, 306] width 114 height 17
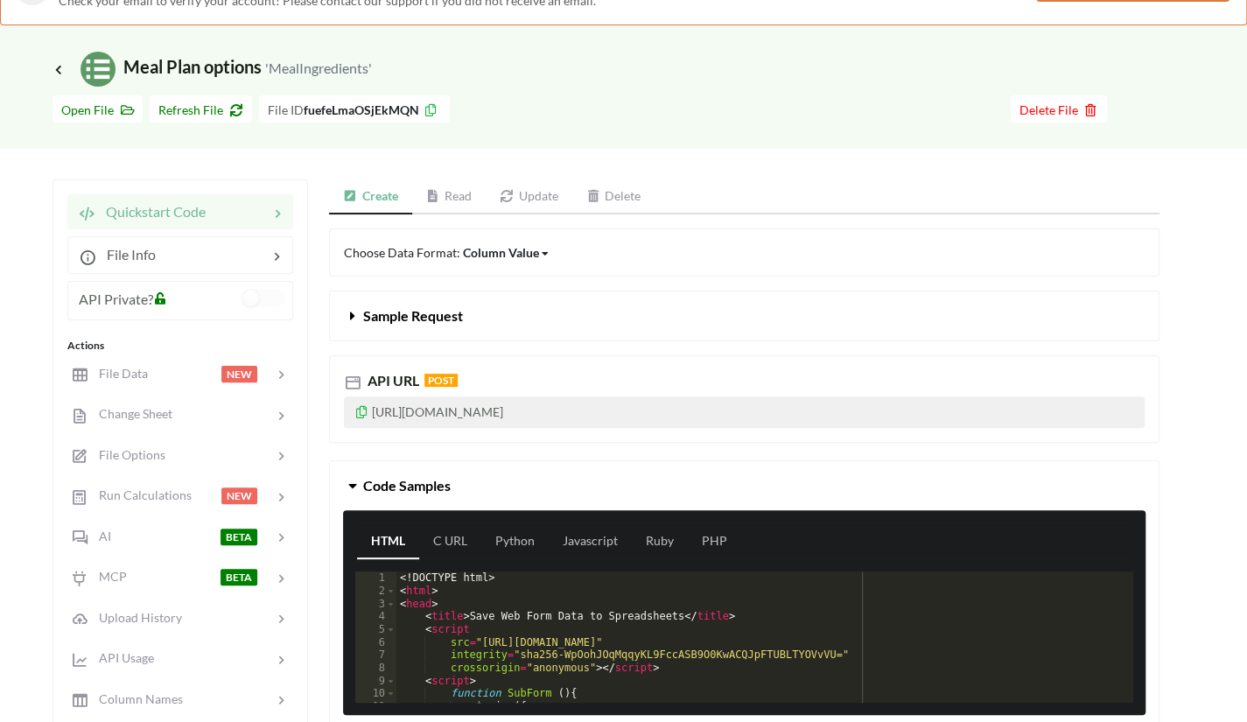
click at [499, 416] on p "https://api.apispreadsheets.com/data/fuefeLmaOSjEkMQN/" at bounding box center [744, 412] width 801 height 32
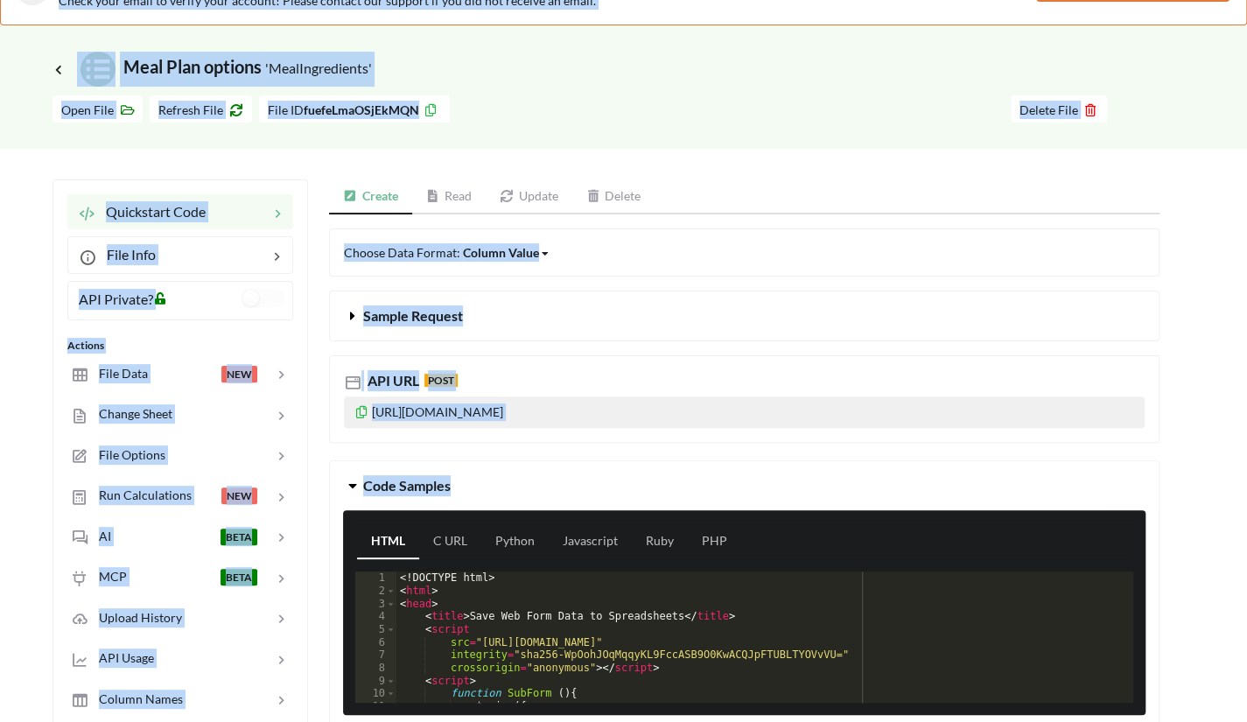
click at [505, 414] on p "https://api.apispreadsheets.com/data/fuefeLmaOSjEkMQN/" at bounding box center [744, 412] width 801 height 32
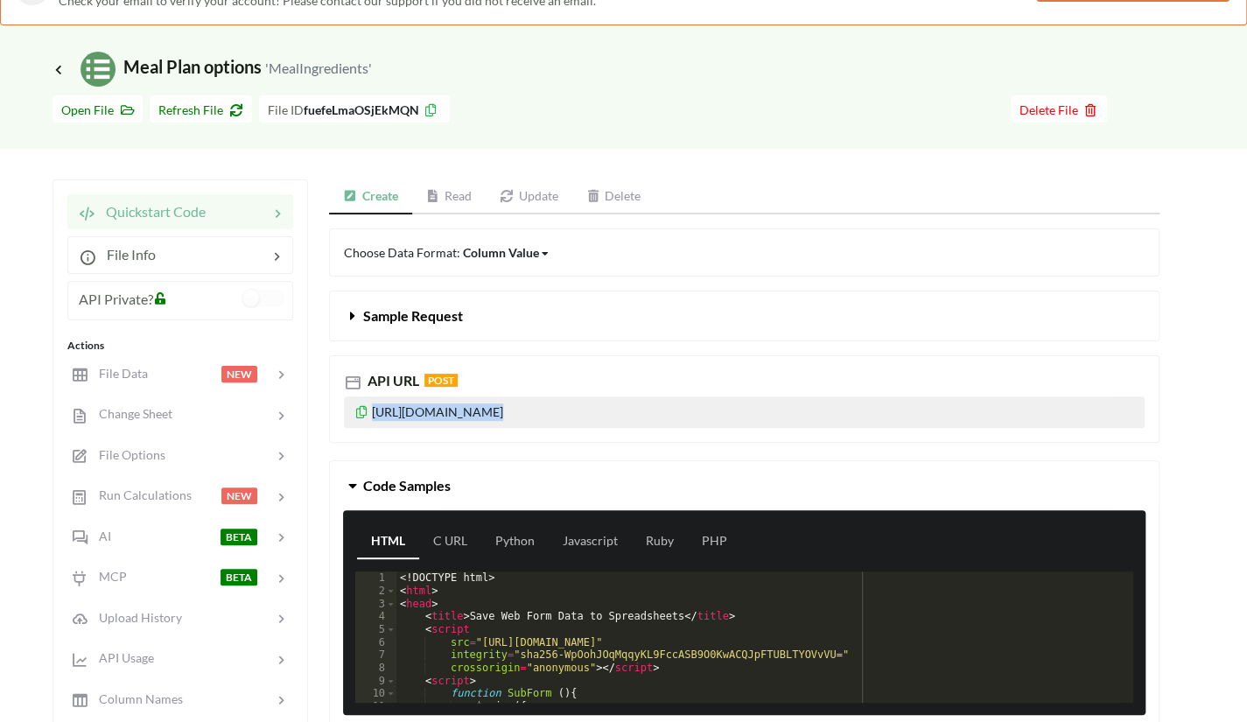
click at [505, 414] on p "https://api.apispreadsheets.com/data/fuefeLmaOSjEkMQN/" at bounding box center [744, 412] width 801 height 32
click at [65, 73] on icon at bounding box center [59, 69] width 12 height 11
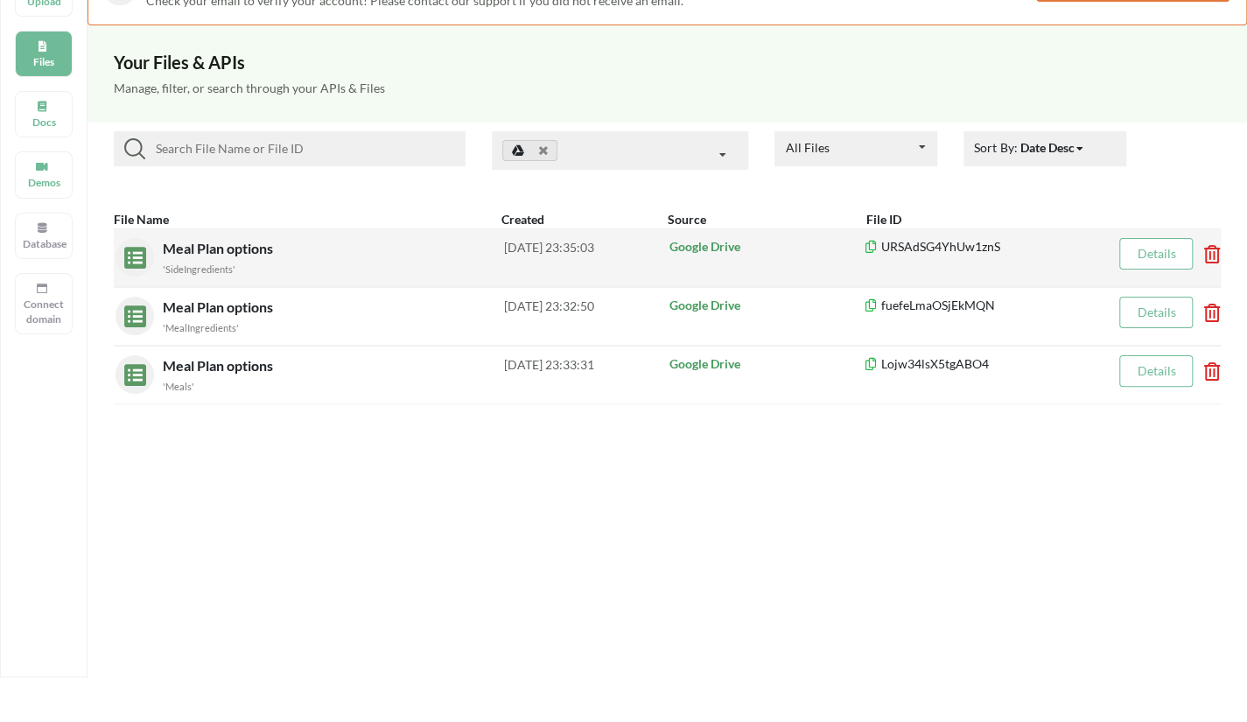
click at [272, 255] on span "Meal Plan options" at bounding box center [220, 248] width 114 height 17
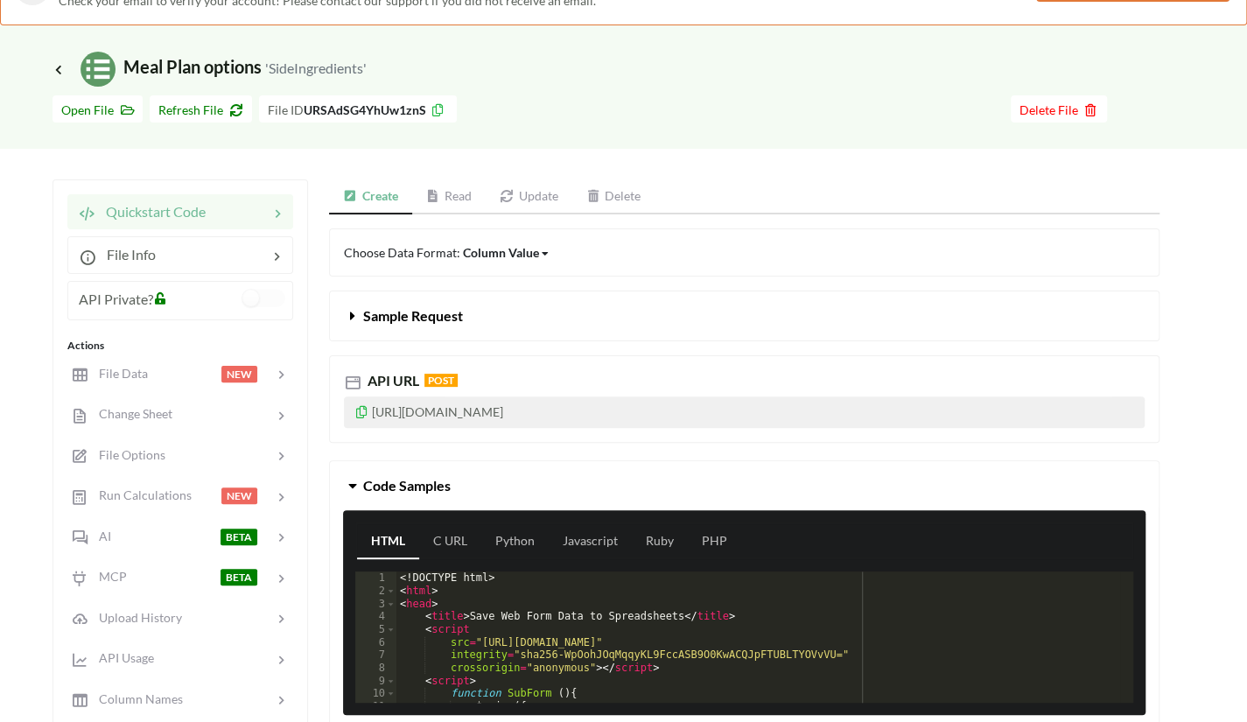
click at [583, 405] on p "https://api.apispreadsheets.com/data/URSAdSG4YhUw1znS/" at bounding box center [744, 412] width 801 height 32
copy p "https://api.apispreadsheets.com/data/URSAdSG4YhUw1znS/"
click at [660, 375] on div "API URL POST" at bounding box center [744, 380] width 801 height 21
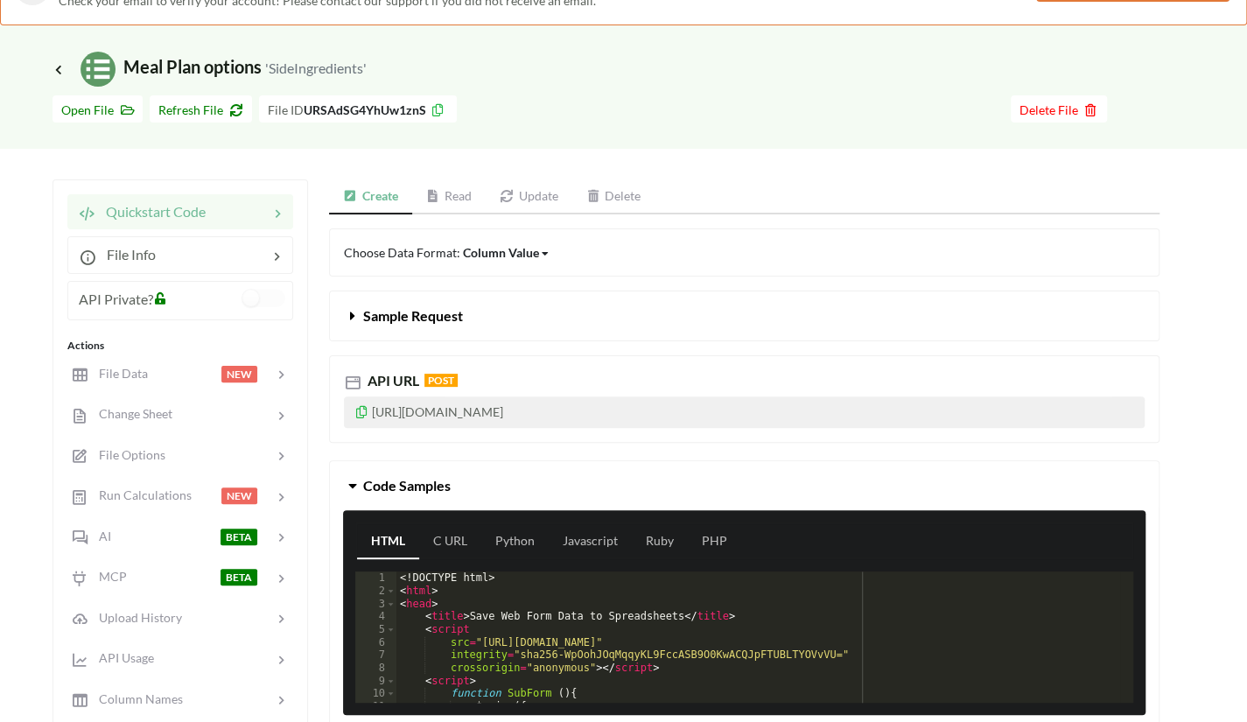
scroll to position [146, 0]
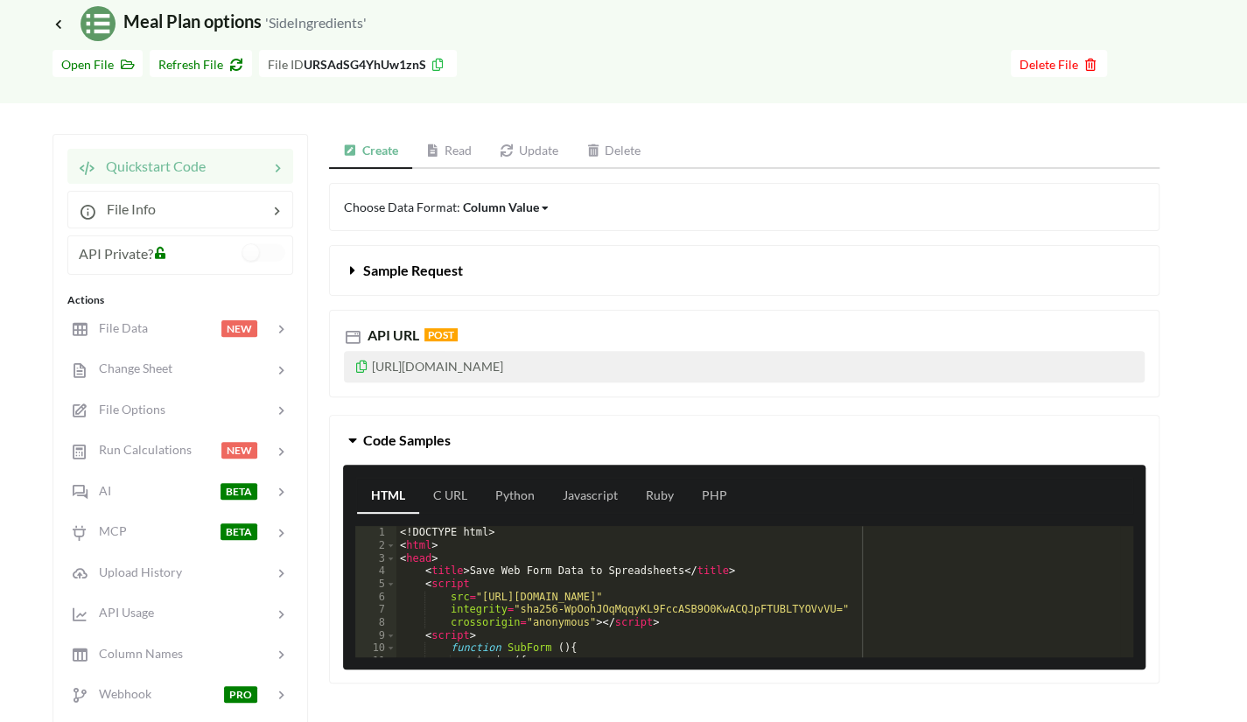
click at [359, 269] on icon at bounding box center [352, 267] width 17 height 14
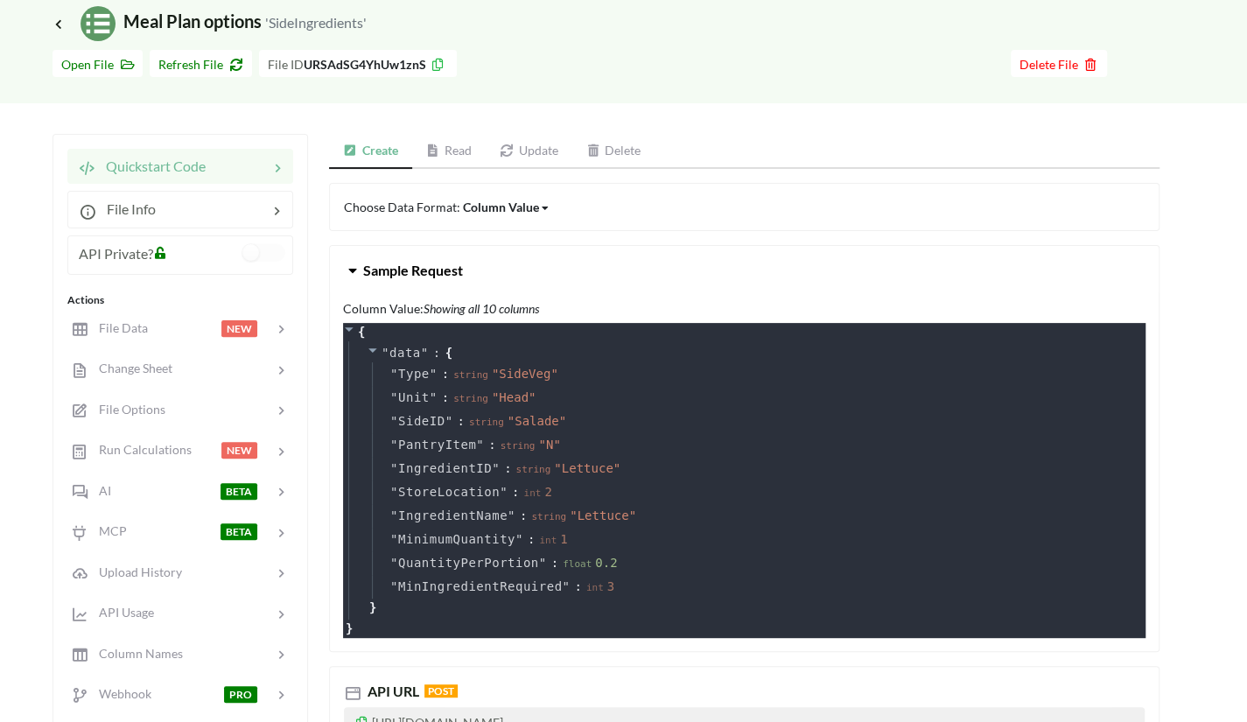
click at [352, 269] on icon at bounding box center [352, 267] width 17 height 14
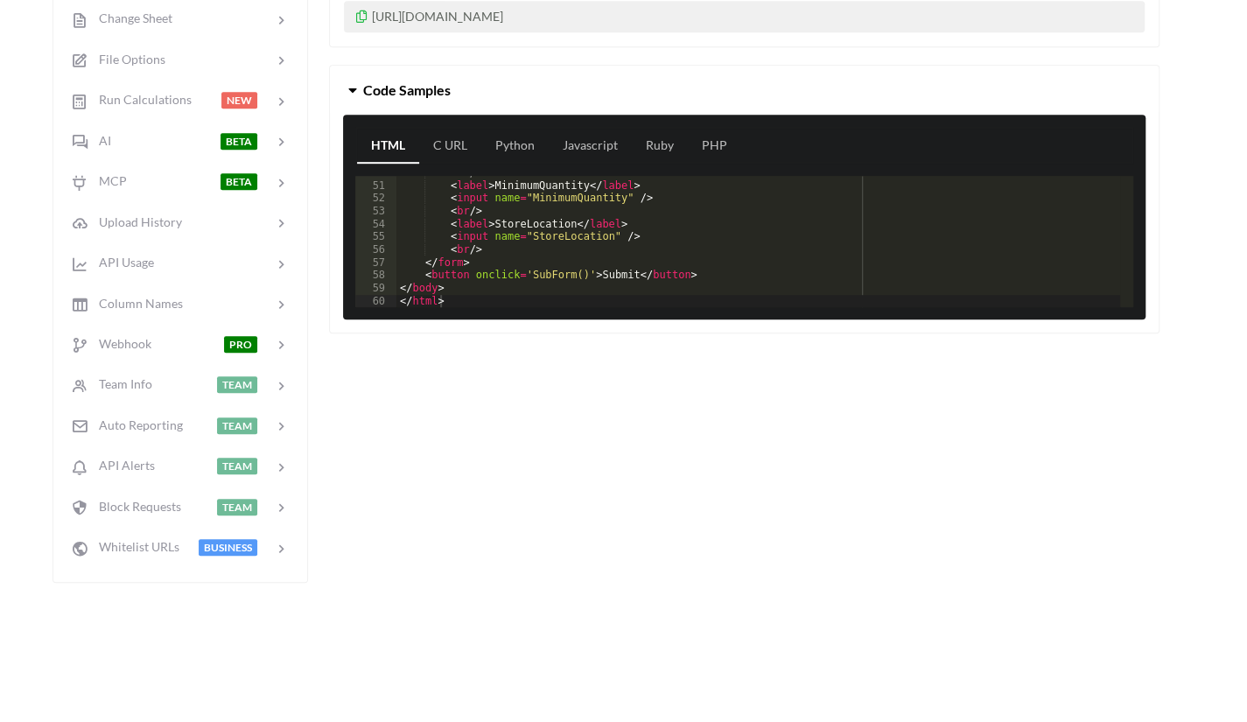
scroll to position [0, 0]
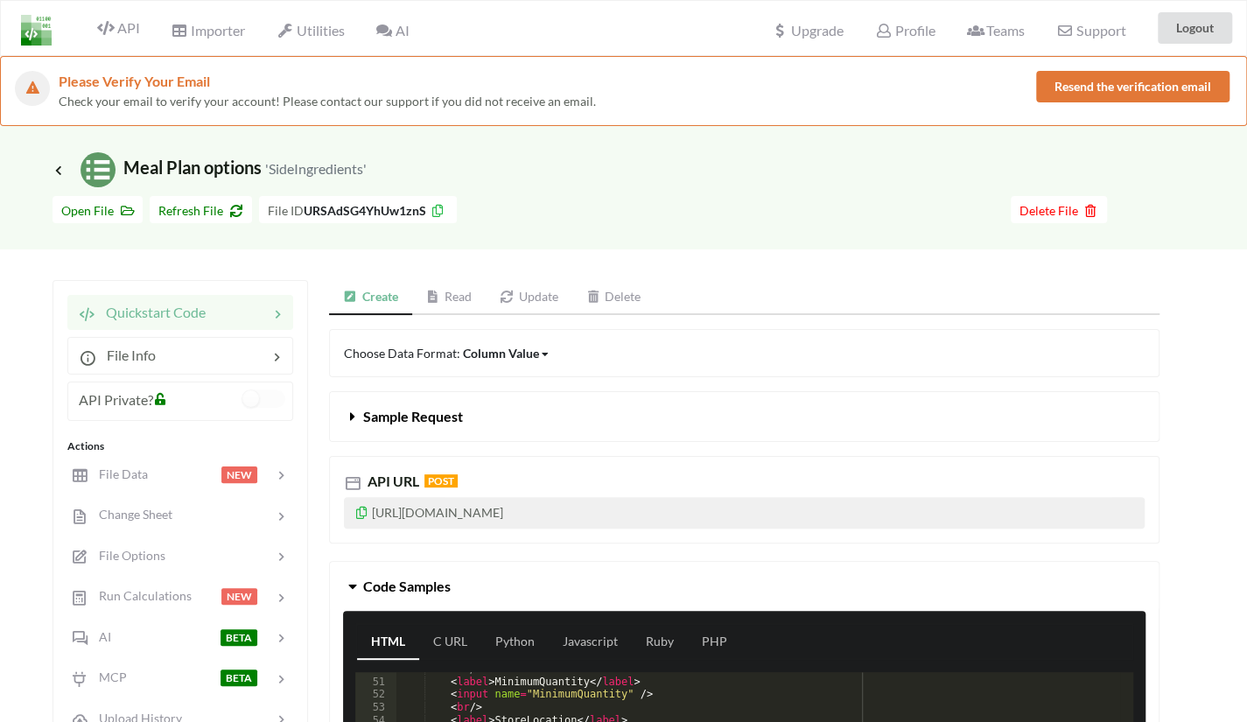
click at [509, 511] on p "https://api.apispreadsheets.com/data/URSAdSG4YhUw1znS/" at bounding box center [744, 513] width 801 height 32
click at [581, 514] on p "https://api.apispreadsheets.com/data/URSAdSG4YhUw1znS/" at bounding box center [744, 513] width 801 height 32
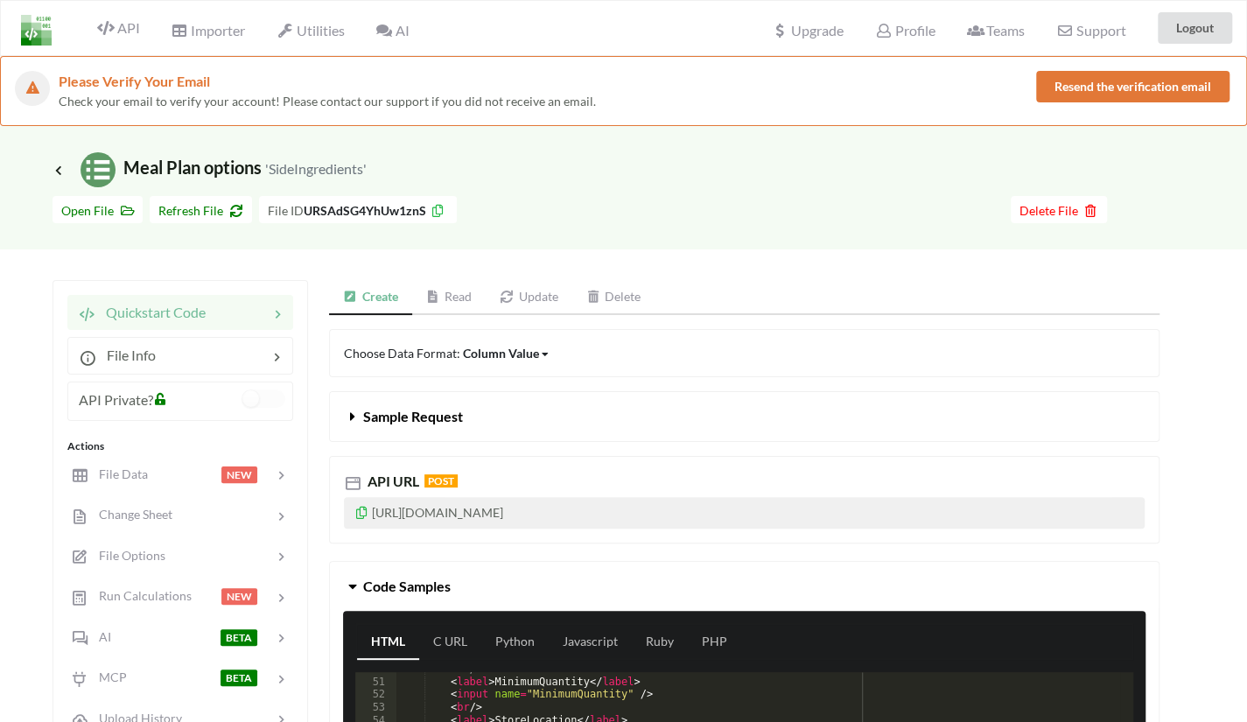
click at [581, 514] on p "https://api.apispreadsheets.com/data/URSAdSG4YhUw1znS/" at bounding box center [744, 513] width 801 height 32
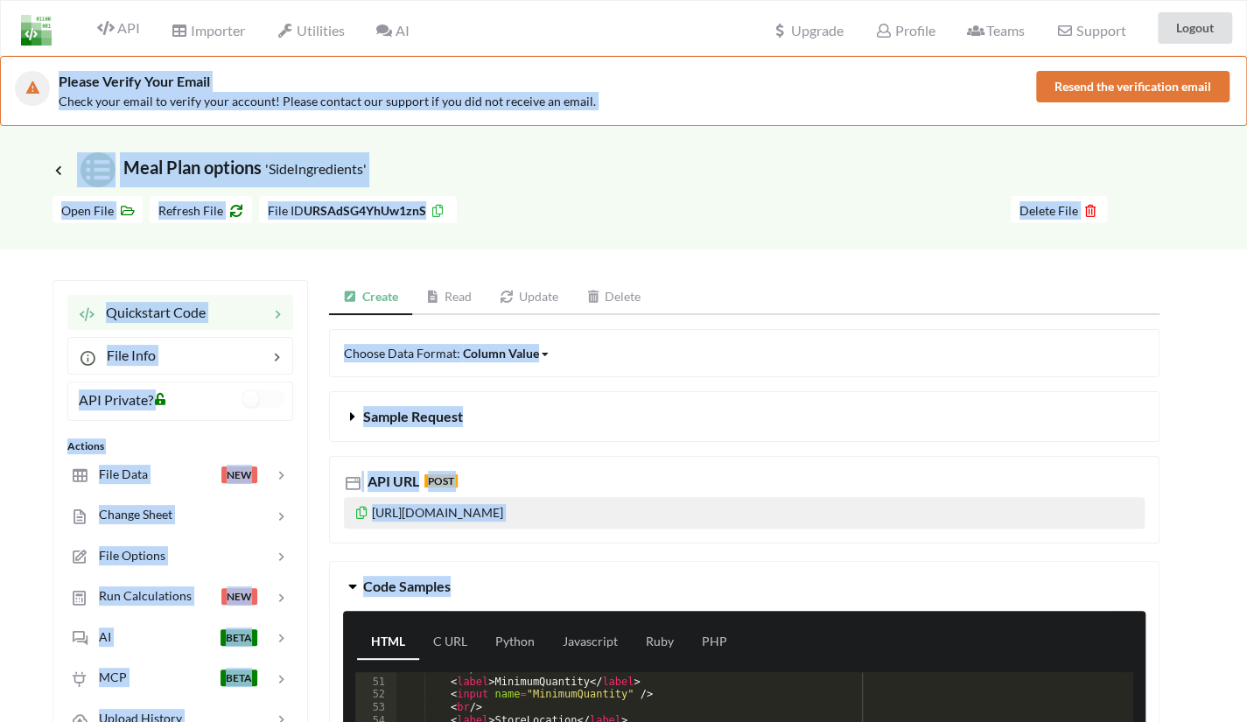
copy div "Please Verify Your Email Check your email to verify your account! Please contac…"
click at [581, 514] on p "https://api.apispreadsheets.com/data/URSAdSG4YhUw1znS/" at bounding box center [744, 513] width 801 height 32
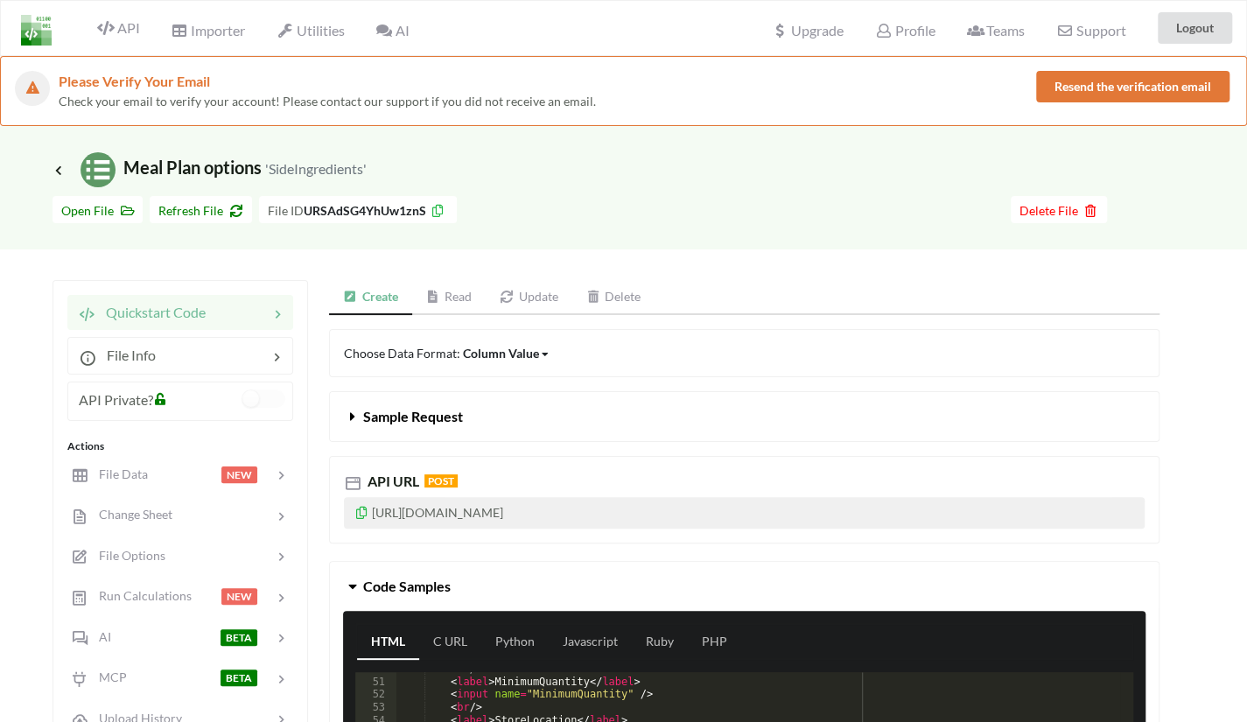
click at [706, 497] on p "https://api.apispreadsheets.com/data/URSAdSG4YhUw1znS/" at bounding box center [744, 513] width 801 height 32
drag, startPoint x: 714, startPoint y: 512, endPoint x: 358, endPoint y: 515, distance: 356.2
click at [358, 515] on p "https://api.apispreadsheets.com/data/URSAdSG4YhUw1znS/" at bounding box center [744, 513] width 801 height 32
copy p "https://api.apispreadsheets.com/data/URSAdSG4YhUw1znS/"
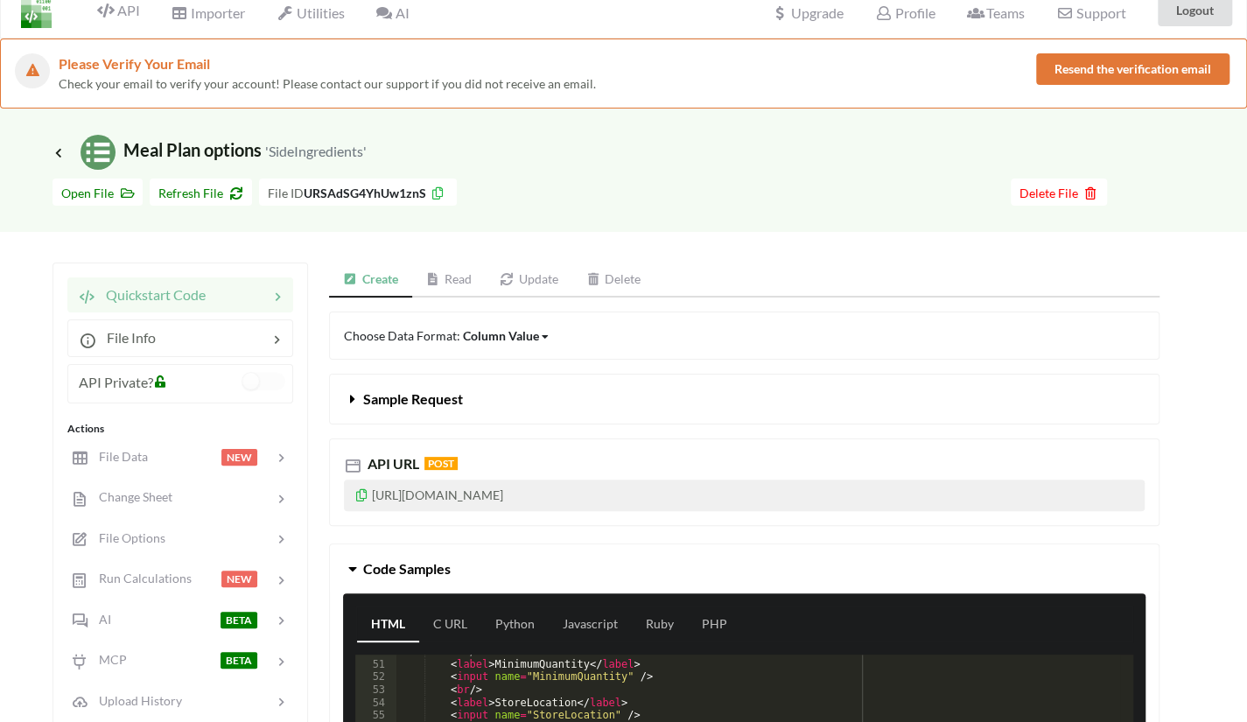
scroll to position [20, 0]
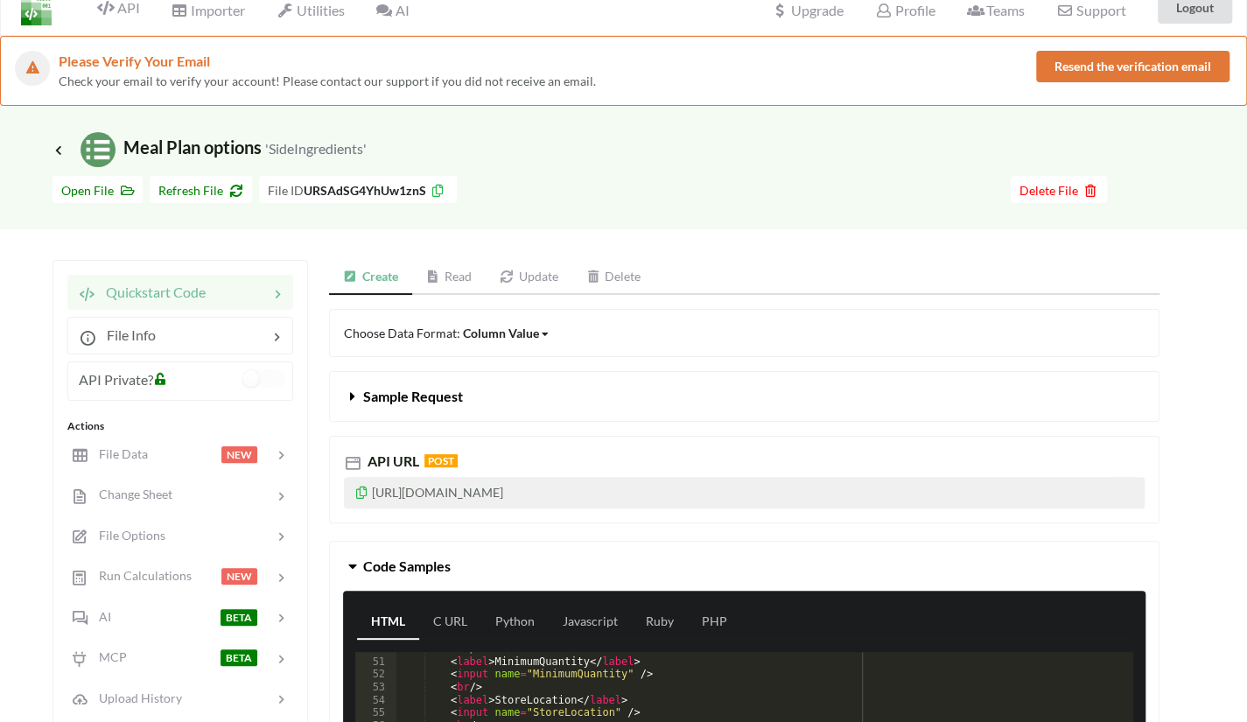
click at [142, 377] on span "API Private?" at bounding box center [116, 379] width 74 height 17
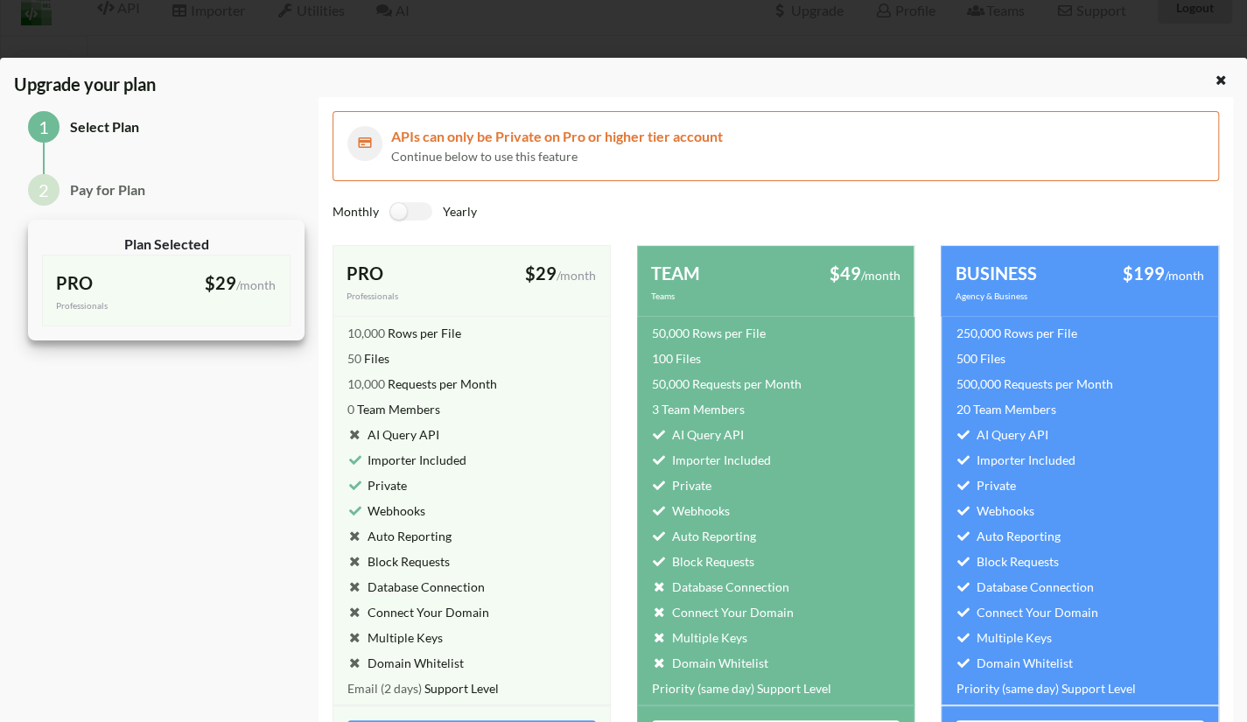
scroll to position [101, 0]
click at [1218, 88] on div at bounding box center [1222, 82] width 22 height 22
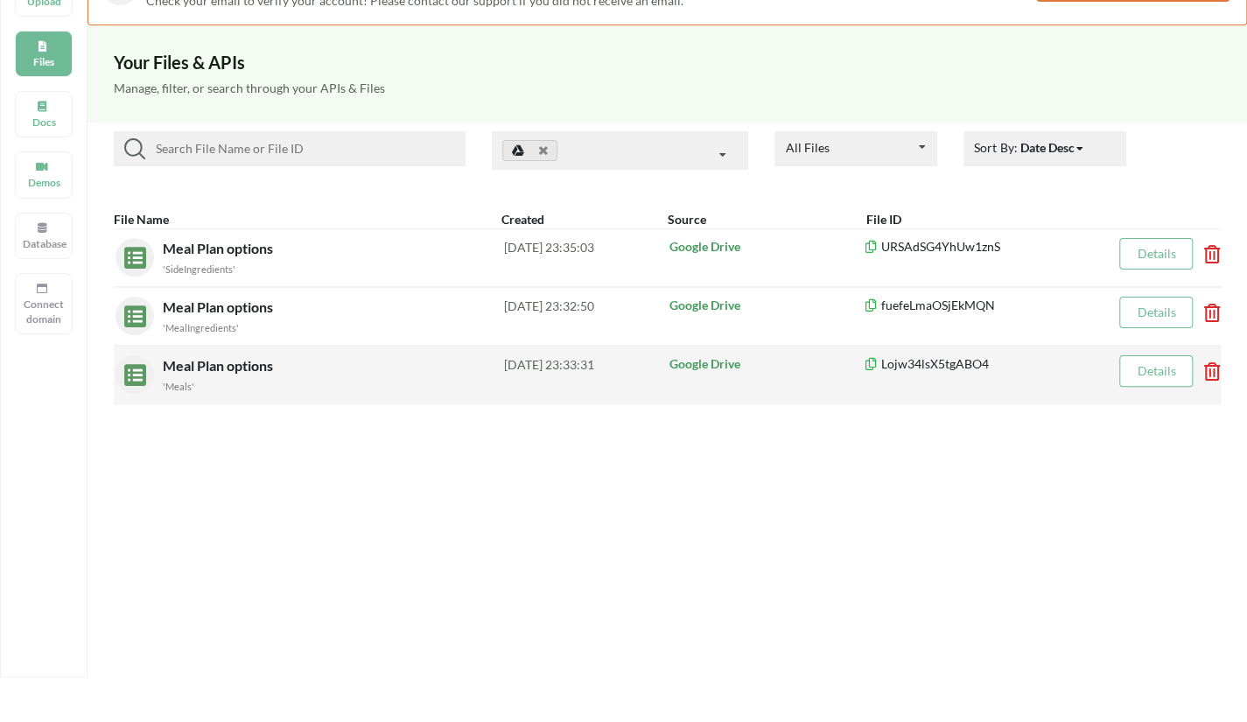
click at [200, 371] on span "Meal Plan options" at bounding box center [220, 365] width 114 height 17
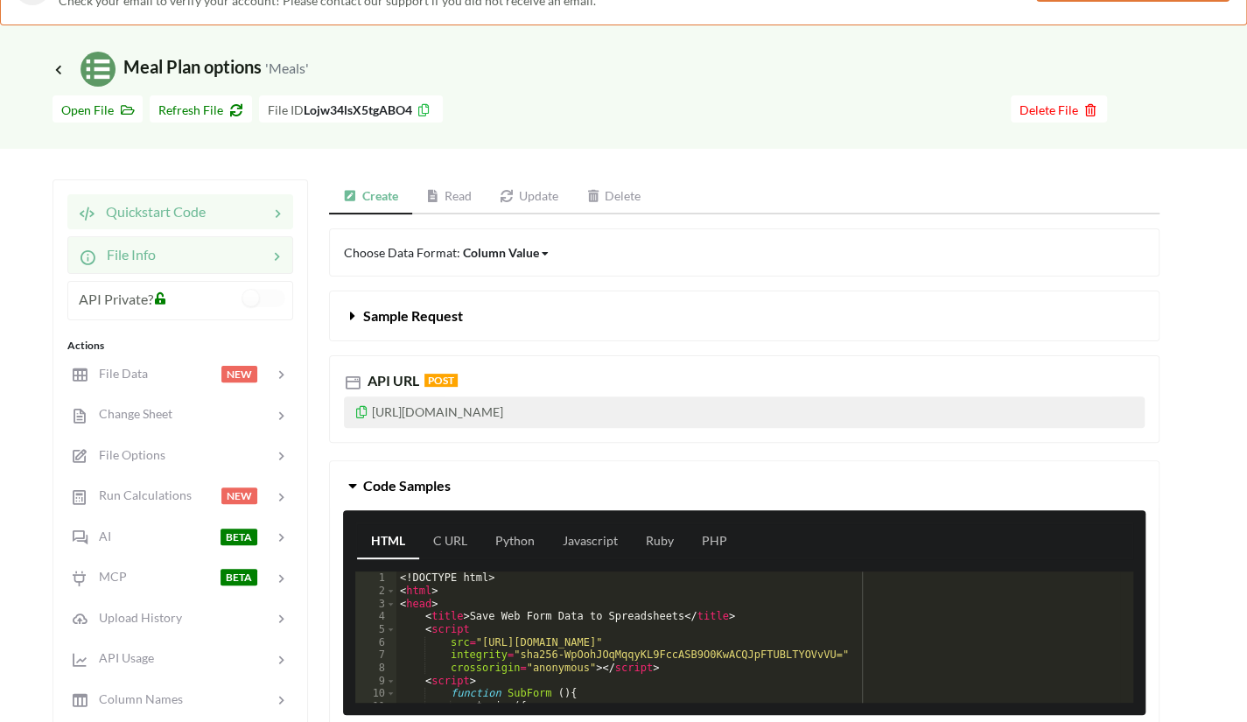
click at [262, 255] on div at bounding box center [212, 254] width 112 height 21
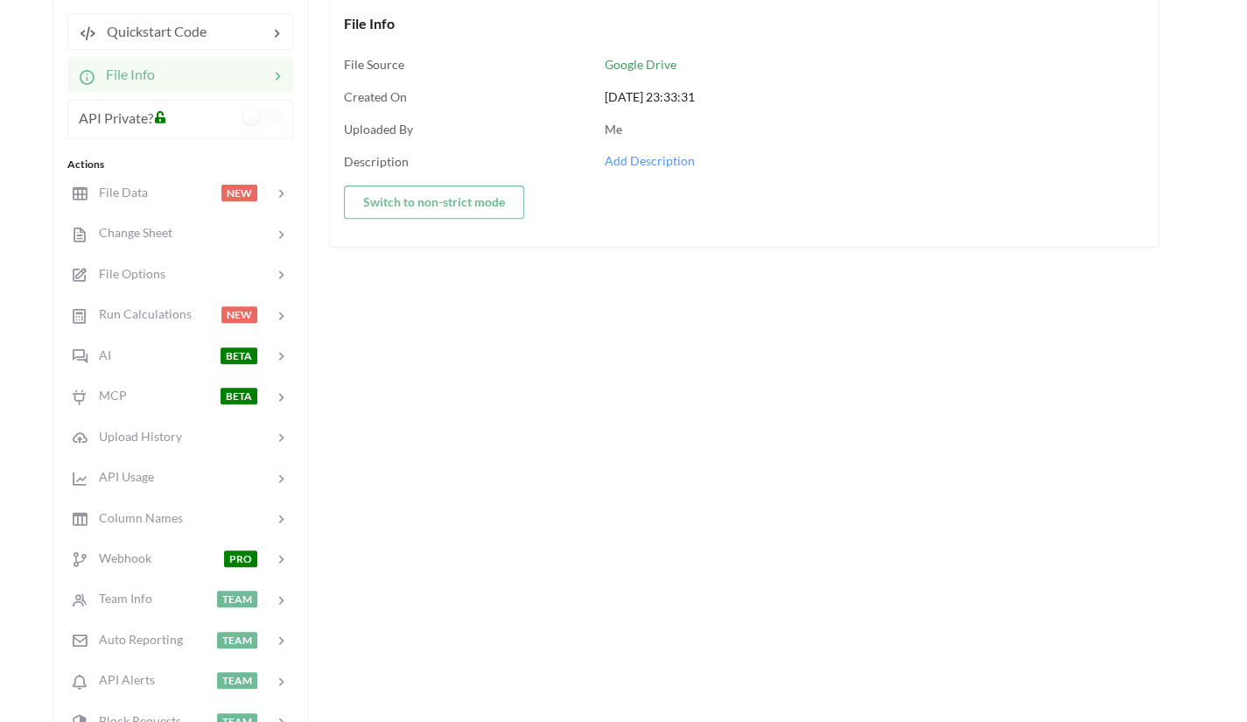
scroll to position [286, 0]
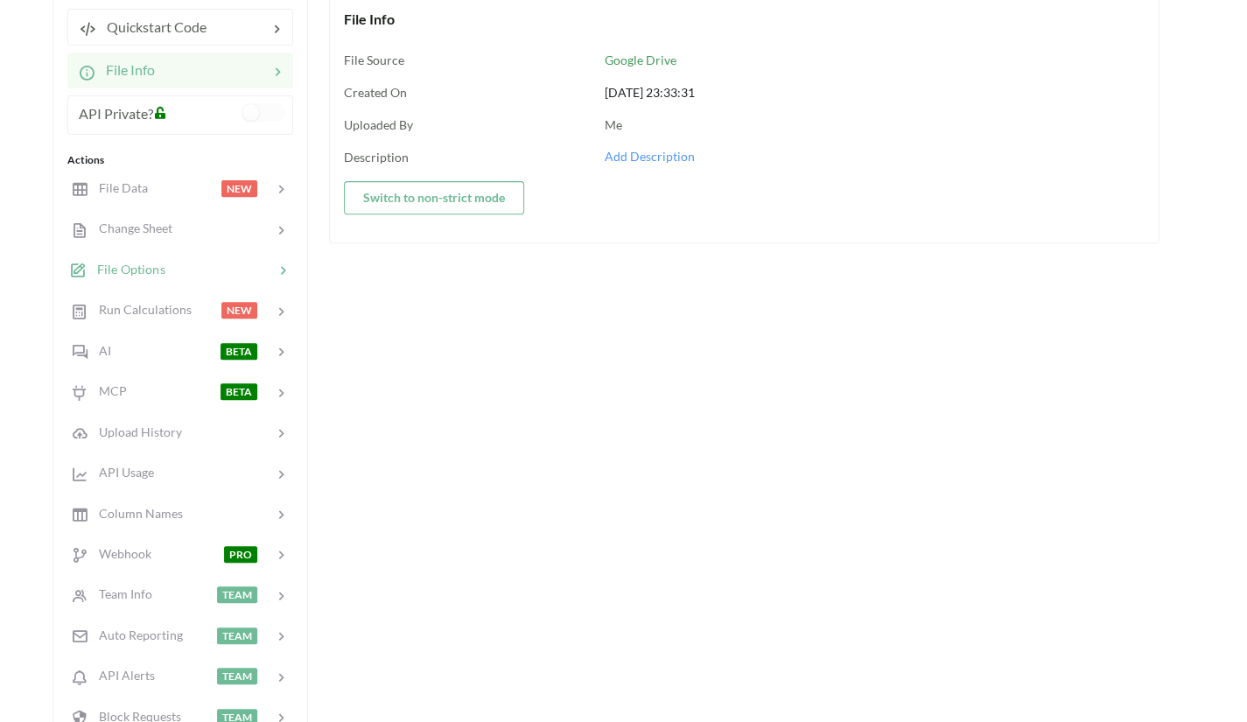
click at [268, 270] on div at bounding box center [219, 270] width 109 height 20
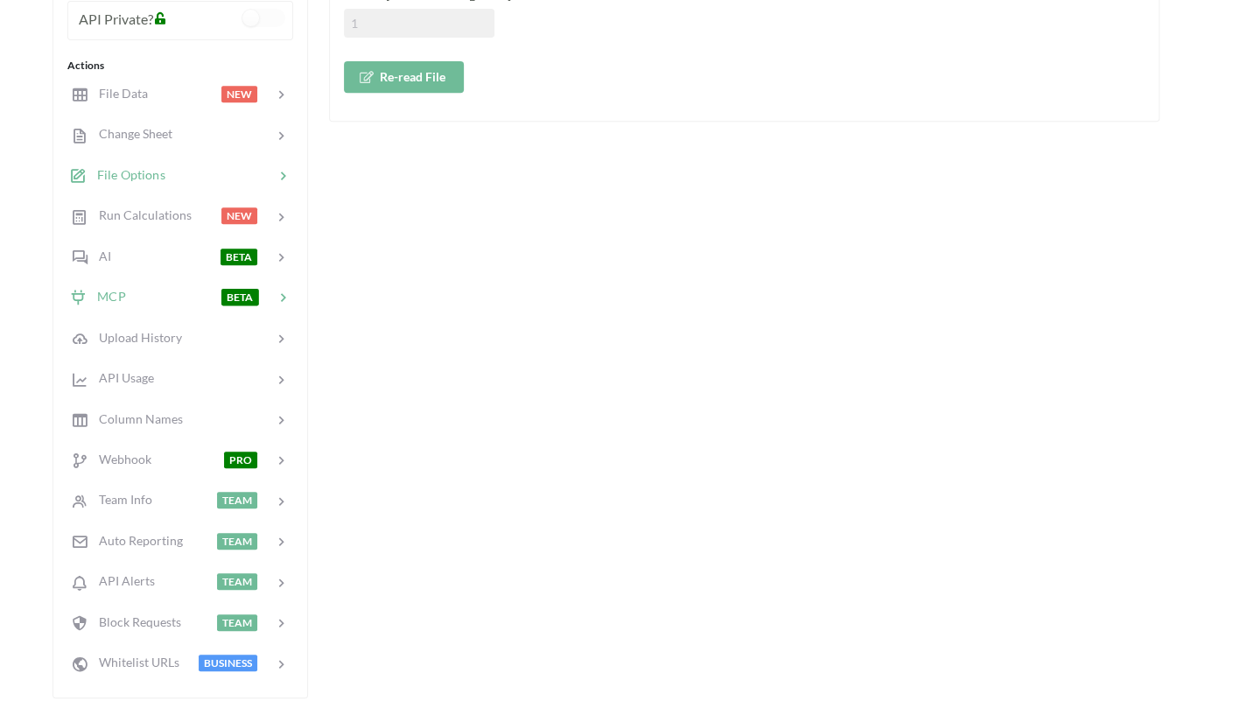
scroll to position [383, 0]
click at [249, 372] on div at bounding box center [213, 378] width 121 height 20
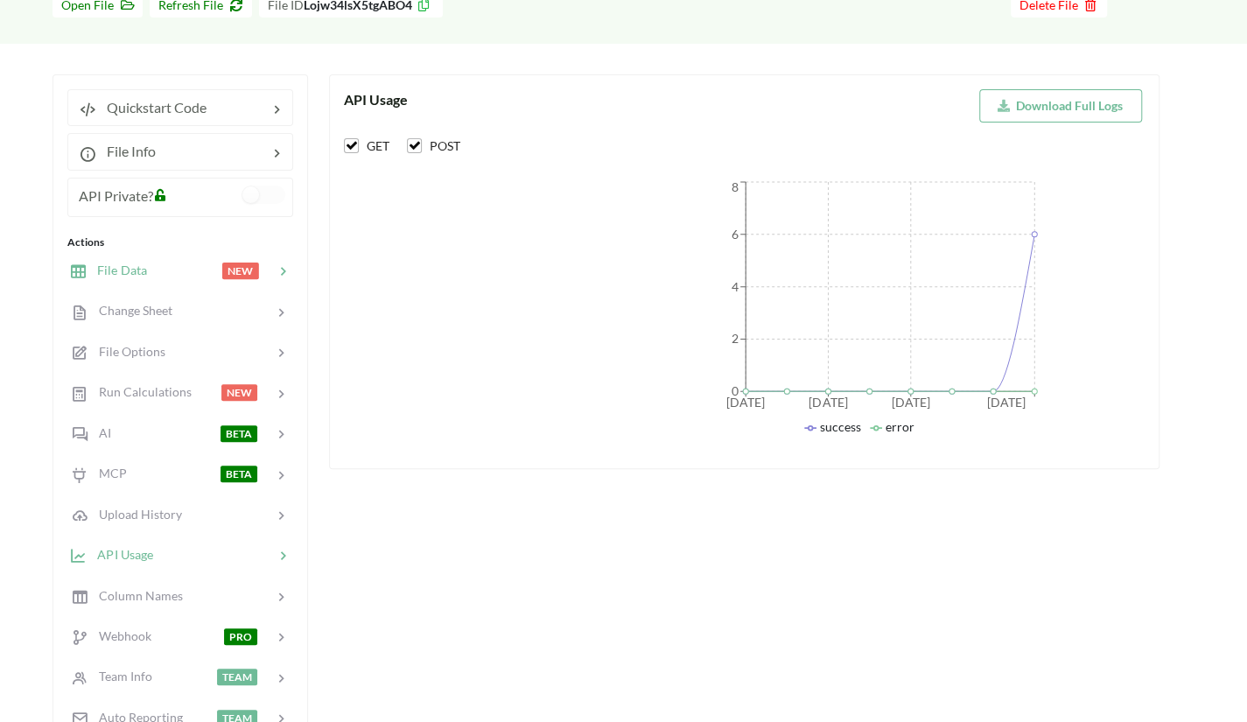
scroll to position [205, 0]
click at [264, 102] on div at bounding box center [237, 108] width 61 height 21
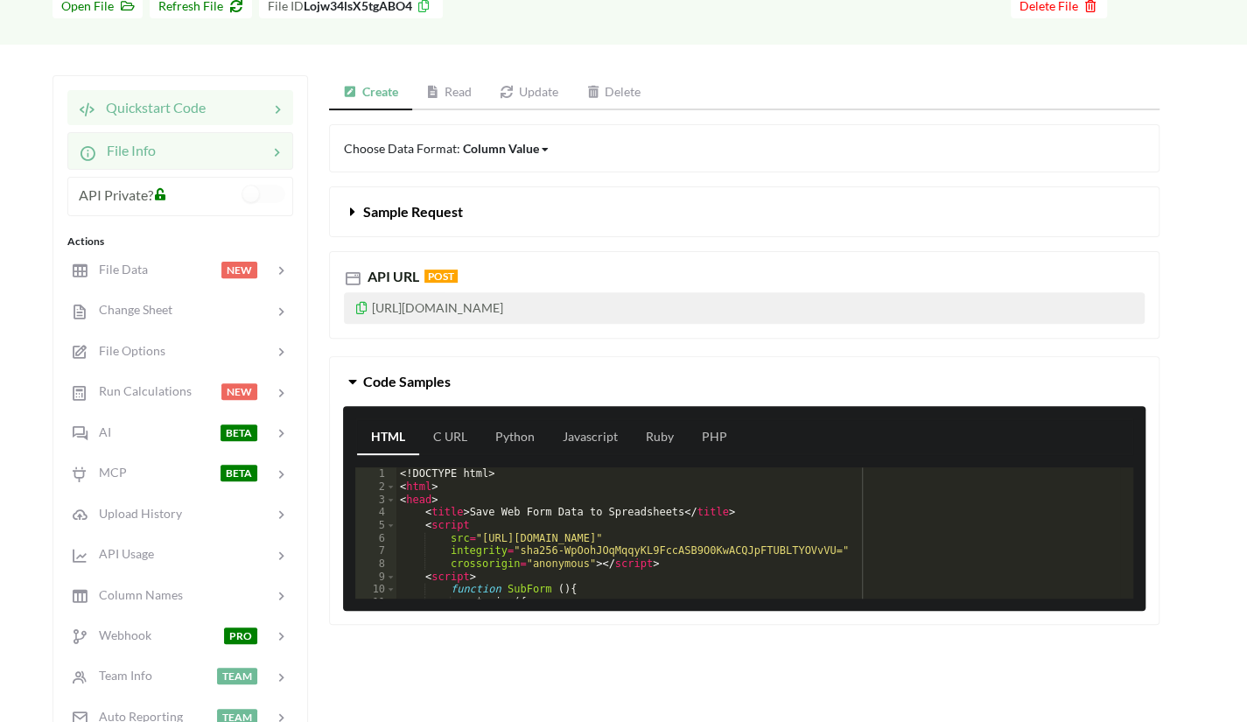
click at [263, 157] on div at bounding box center [212, 150] width 112 height 21
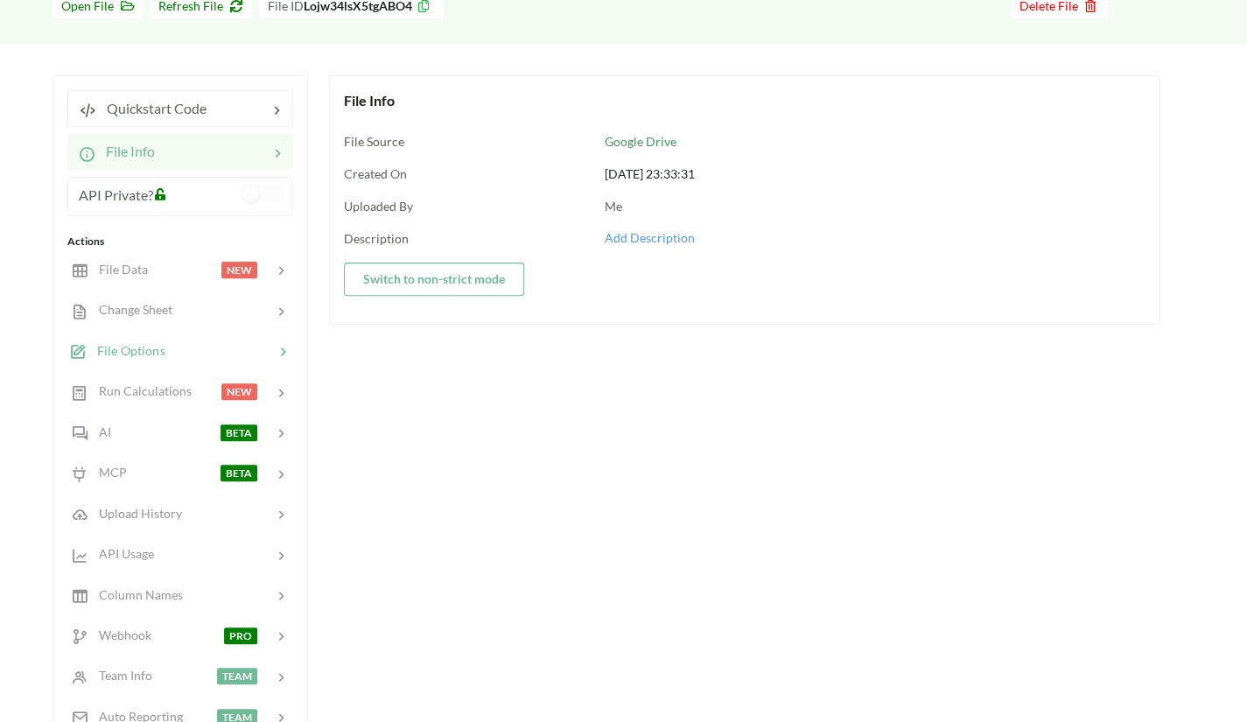
click at [259, 343] on div at bounding box center [219, 351] width 109 height 20
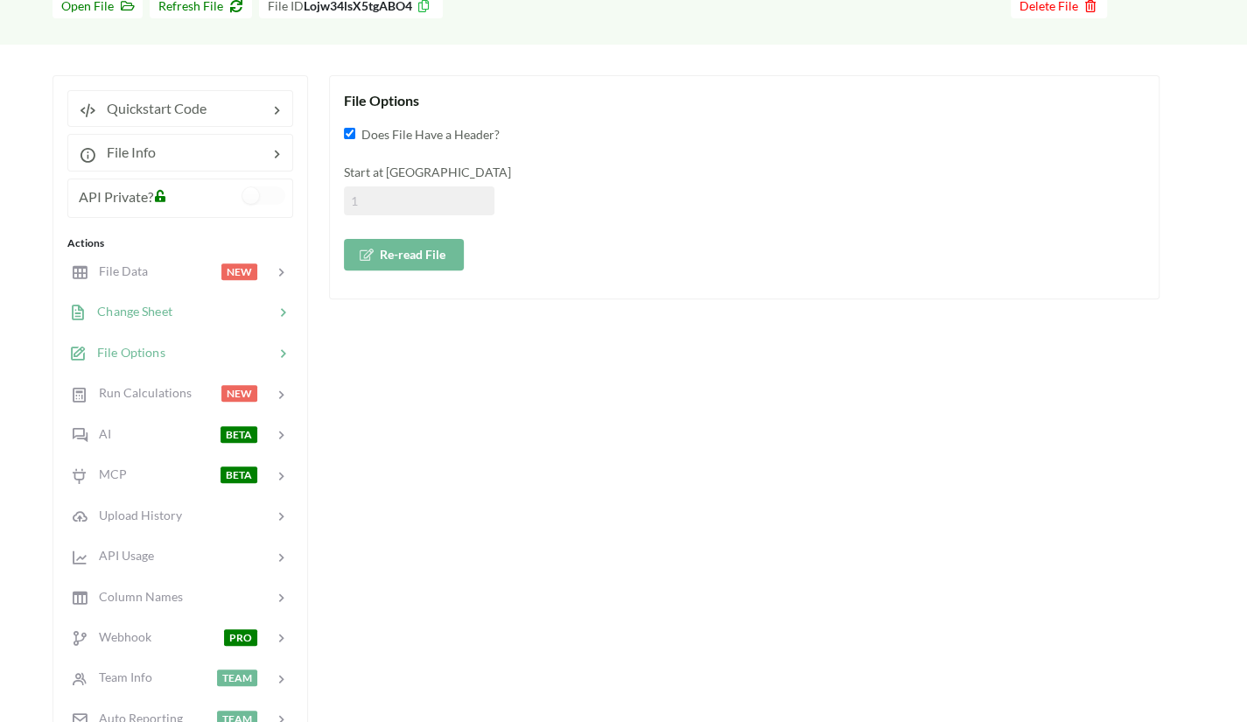
click at [261, 317] on div at bounding box center [223, 312] width 102 height 20
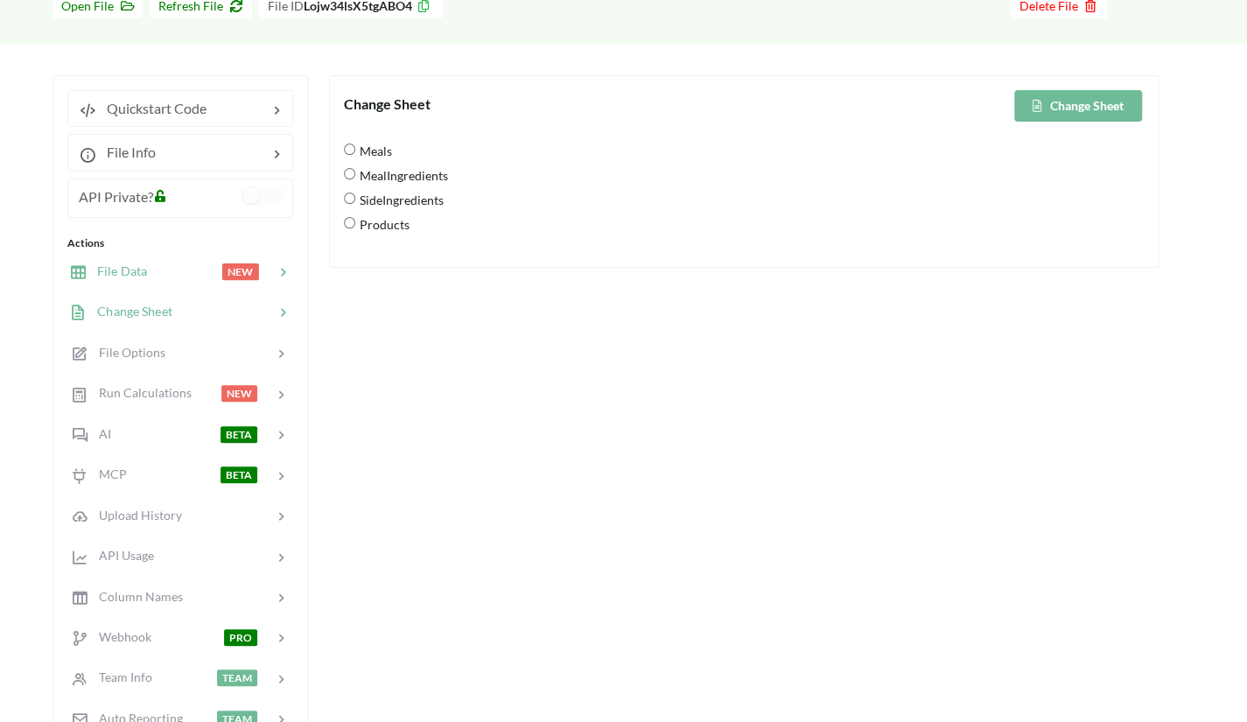
click at [267, 277] on div "NEW" at bounding box center [257, 272] width 70 height 20
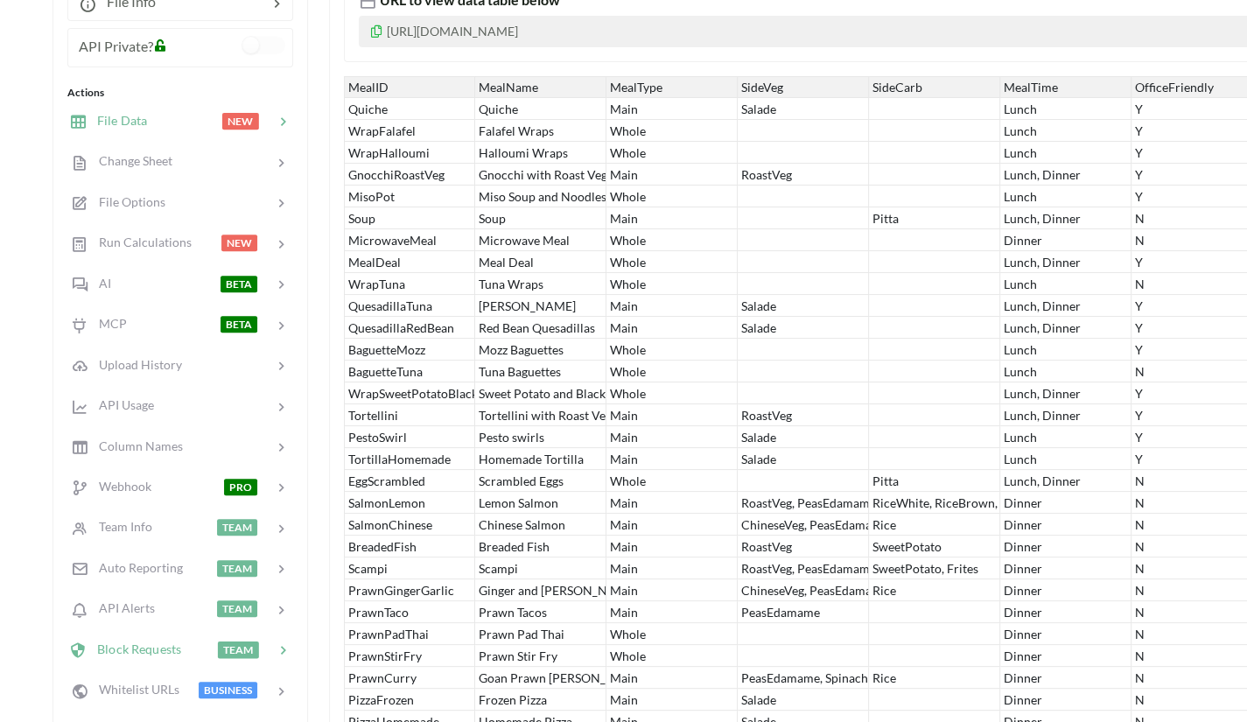
scroll to position [354, 0]
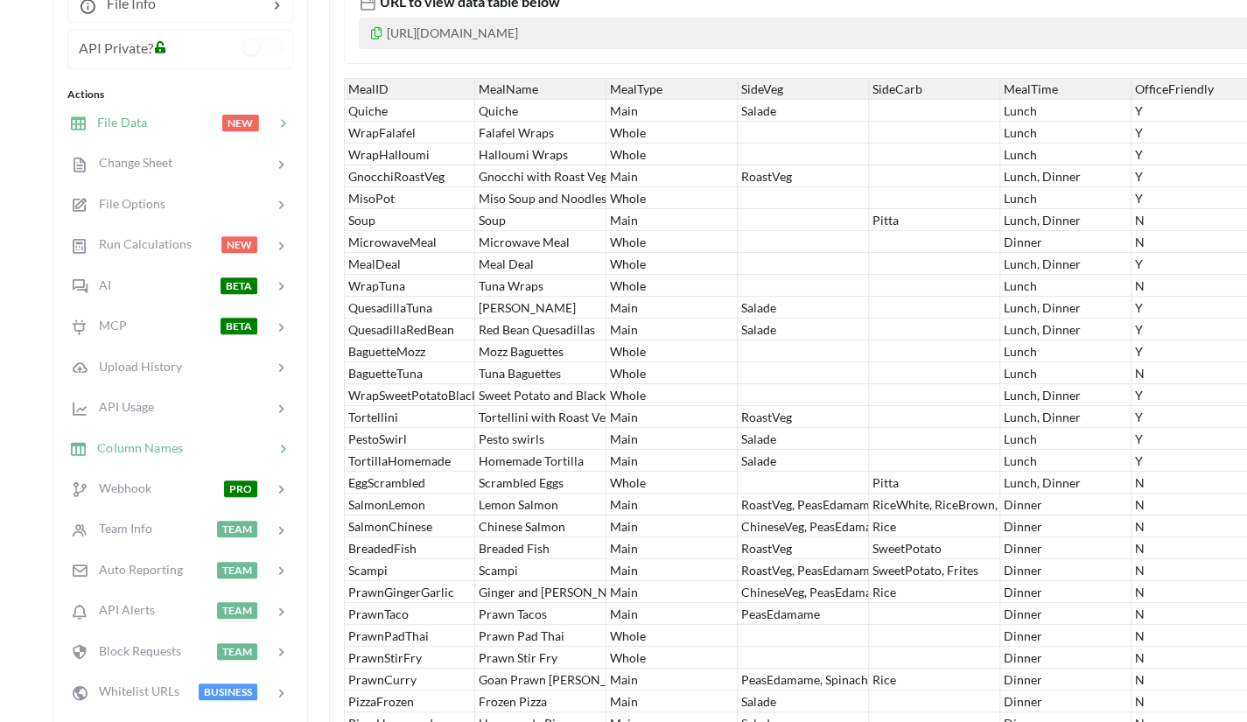
click at [268, 440] on div at bounding box center [228, 448] width 91 height 20
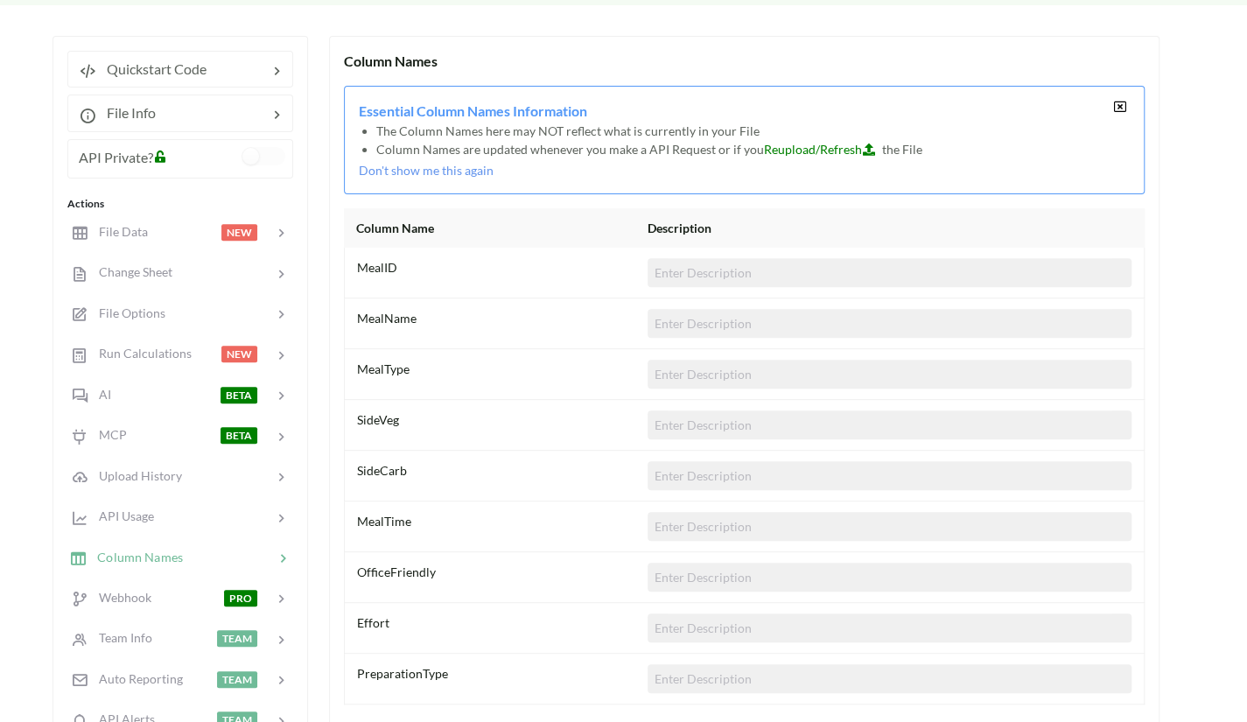
scroll to position [242, 0]
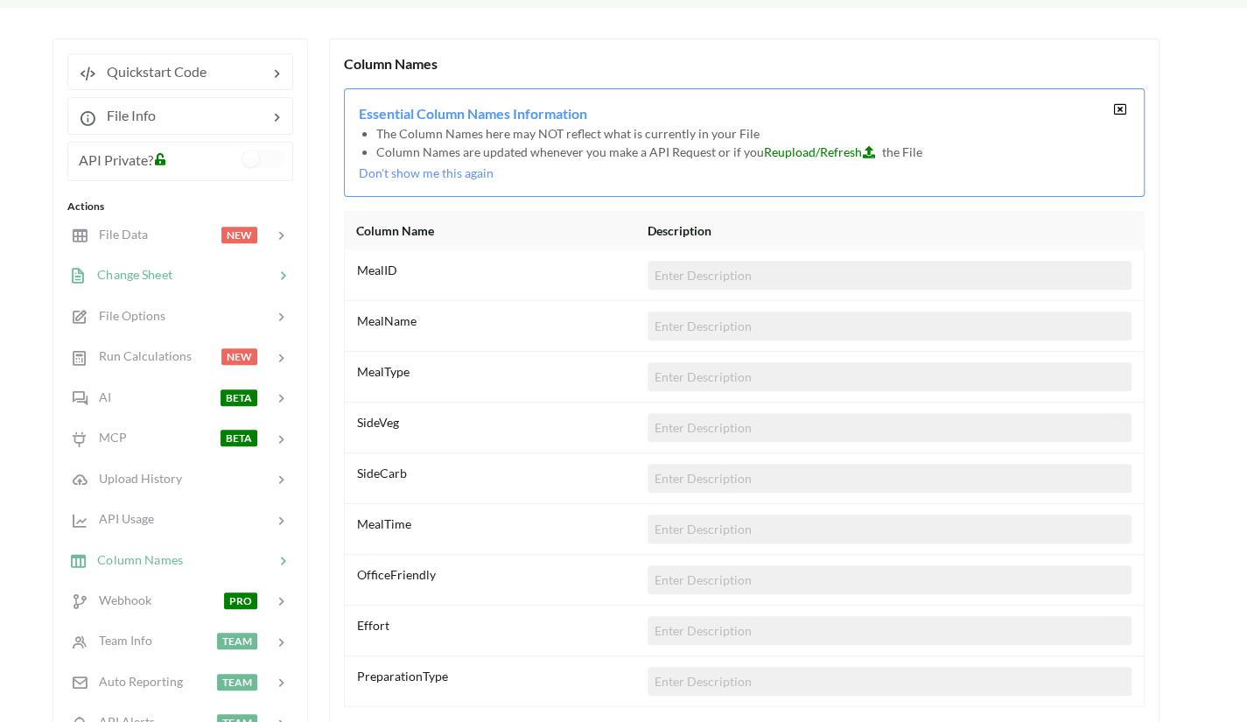
click at [261, 268] on div at bounding box center [223, 275] width 102 height 20
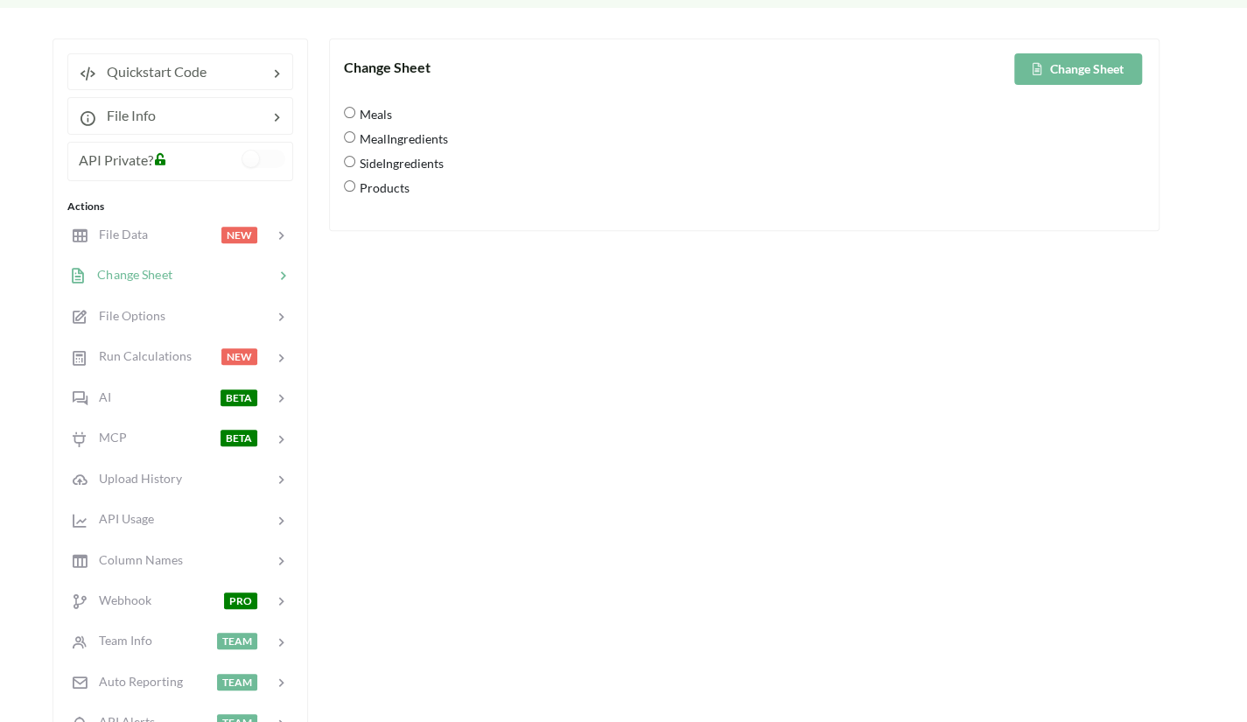
scroll to position [12, 0]
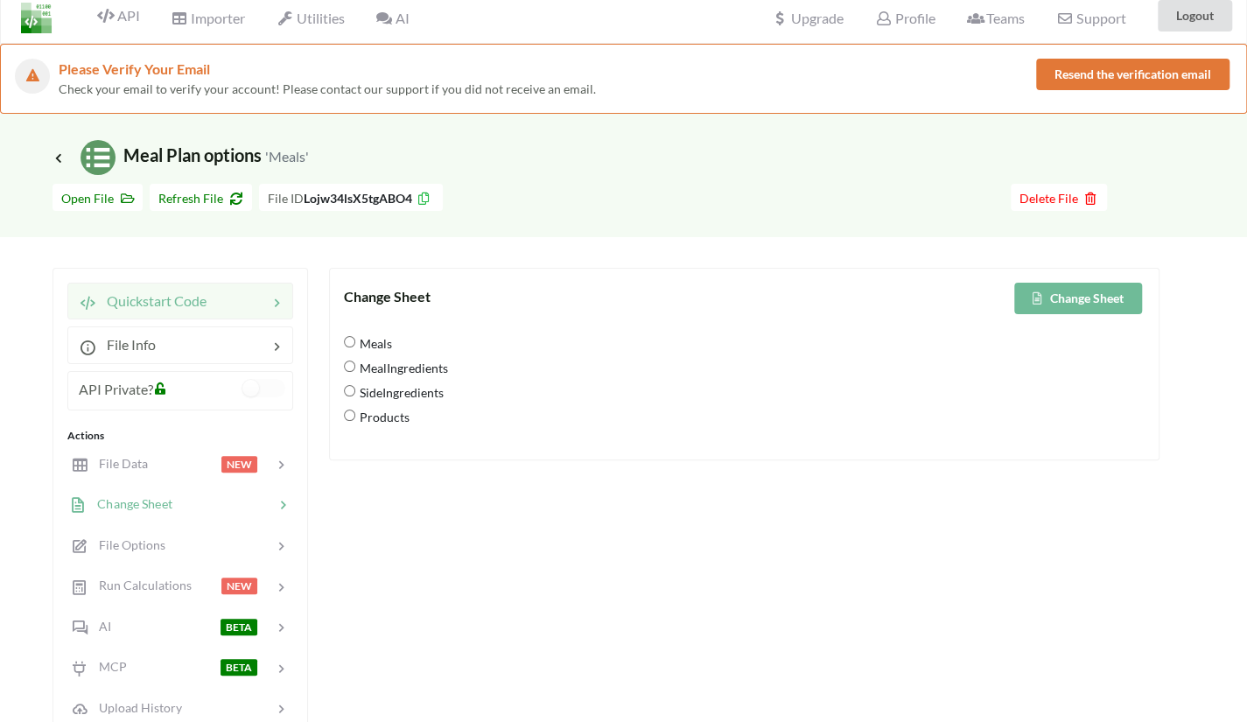
click at [154, 305] on span "Quickstart Code" at bounding box center [151, 300] width 110 height 17
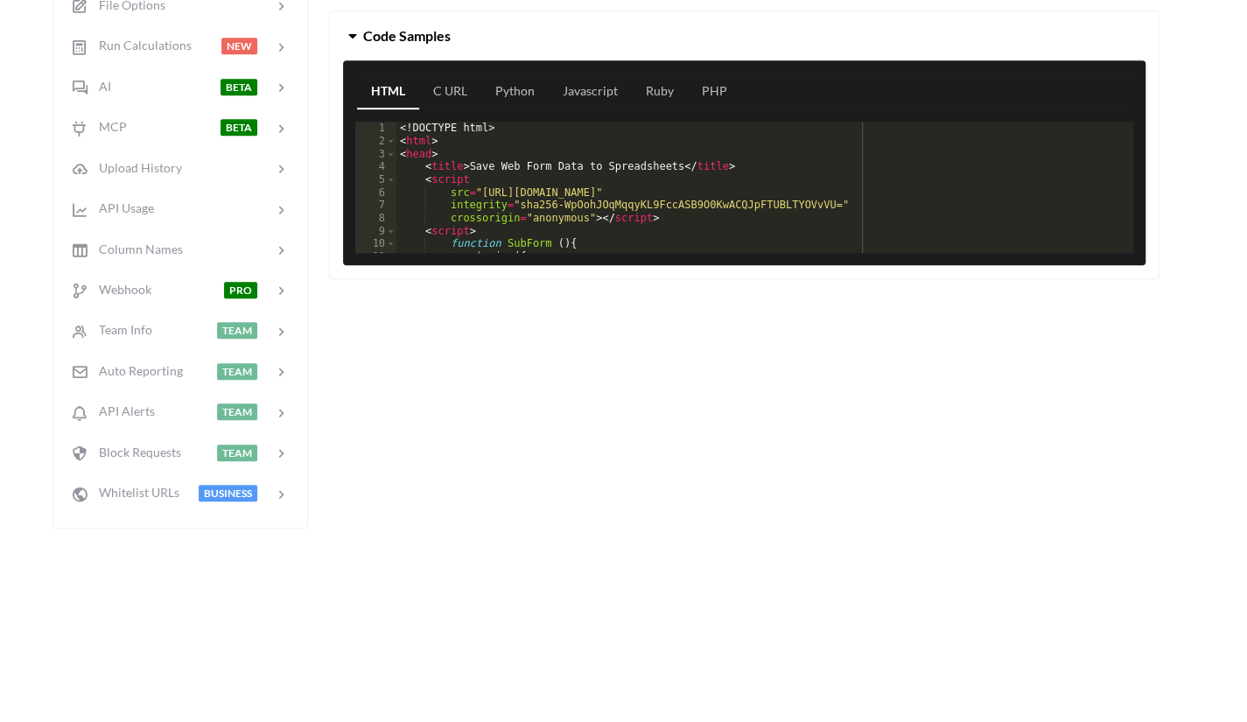
scroll to position [551, 0]
